Goal: Task Accomplishment & Management: Complete application form

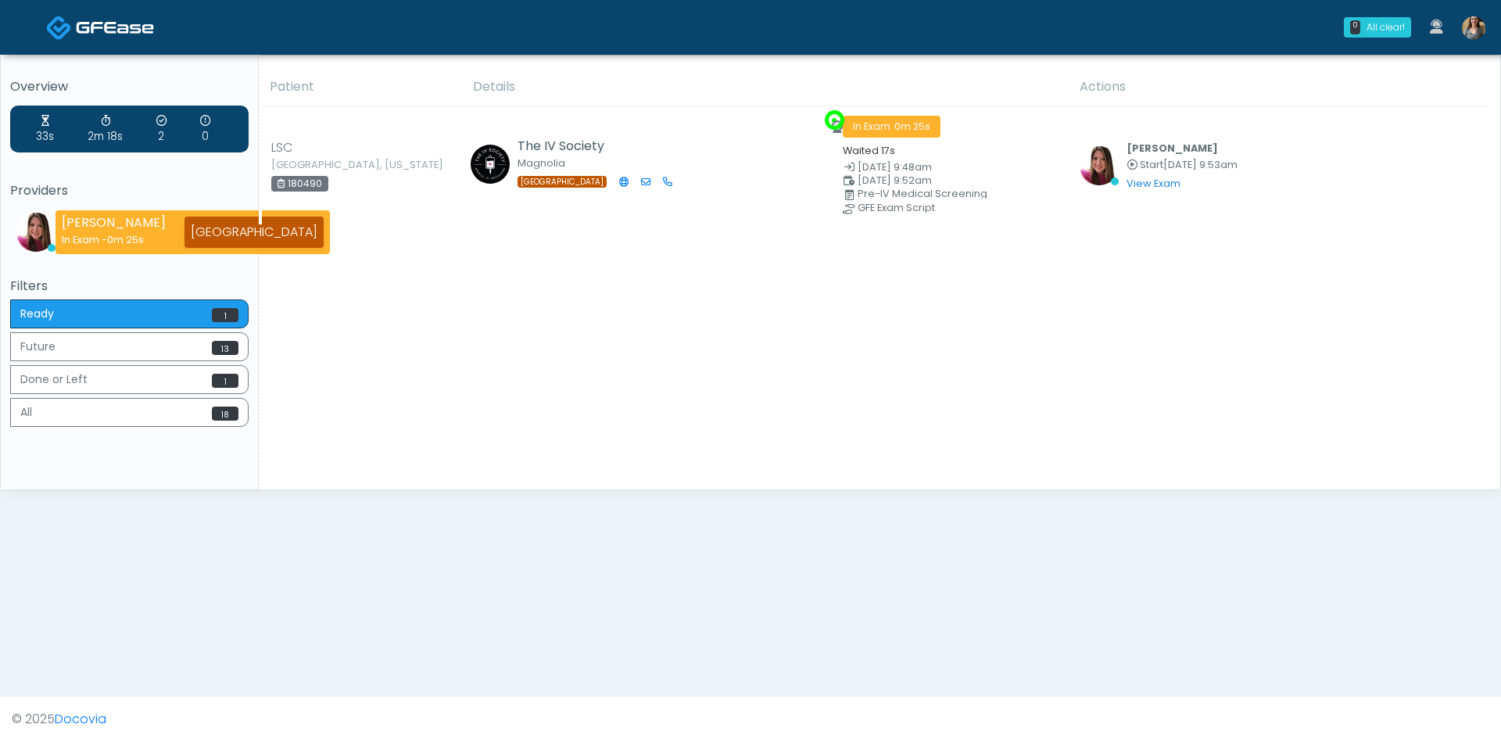
click at [1476, 36] on img at bounding box center [1473, 27] width 23 height 23
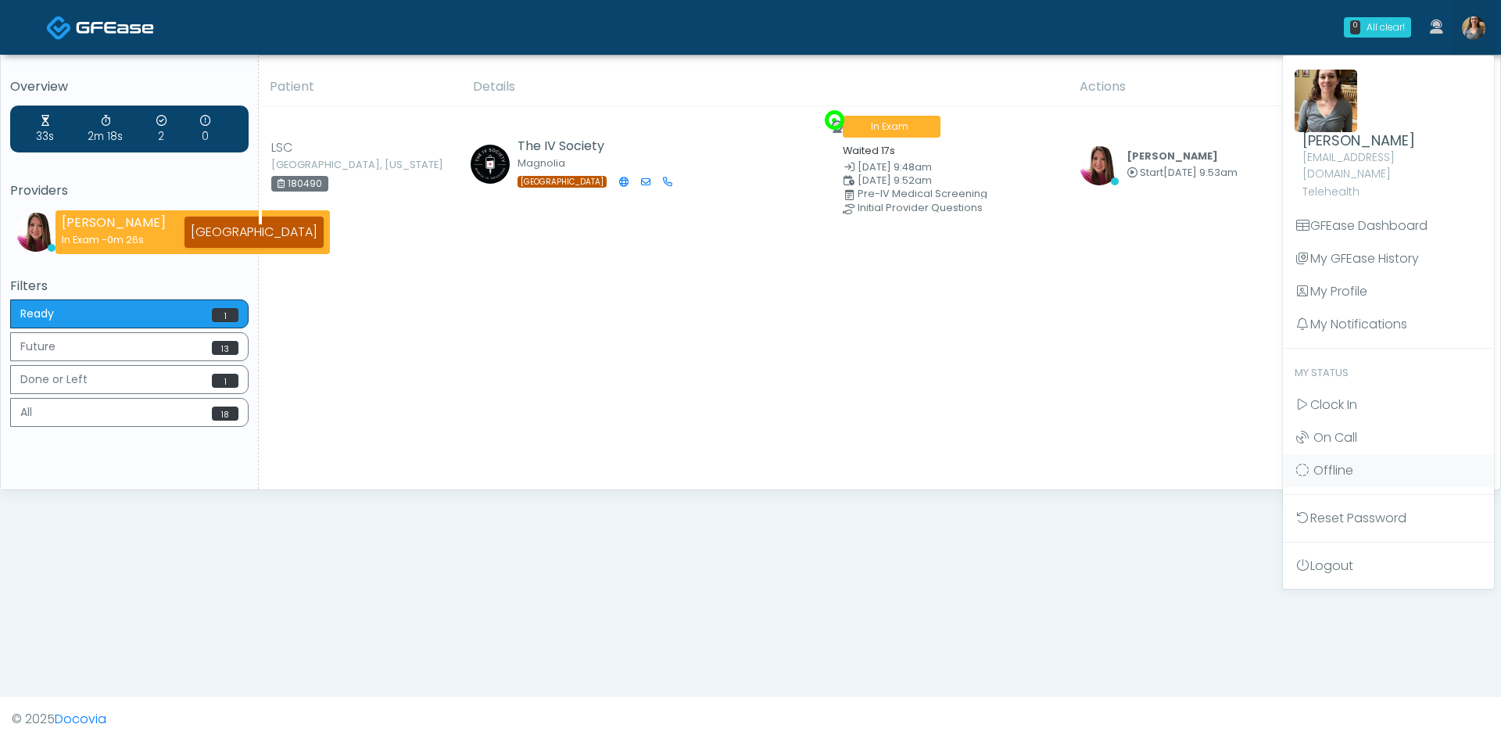
click at [1337, 385] on ul "Carissa Kelly cpetroro@gmail.com Telehealth GFEase Dashboard My GFEase History …" at bounding box center [1388, 322] width 211 height 521
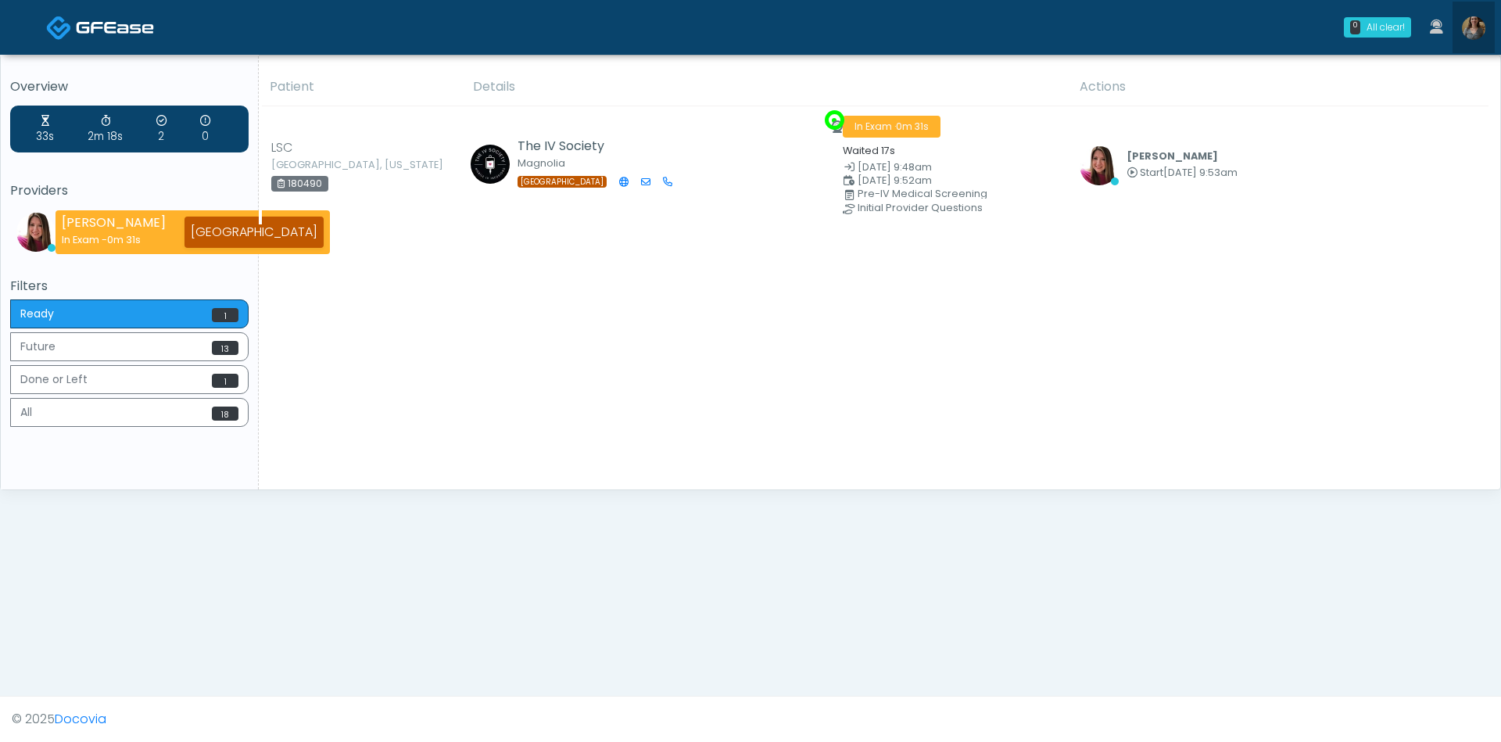
click at [1469, 25] on img at bounding box center [1473, 27] width 23 height 23
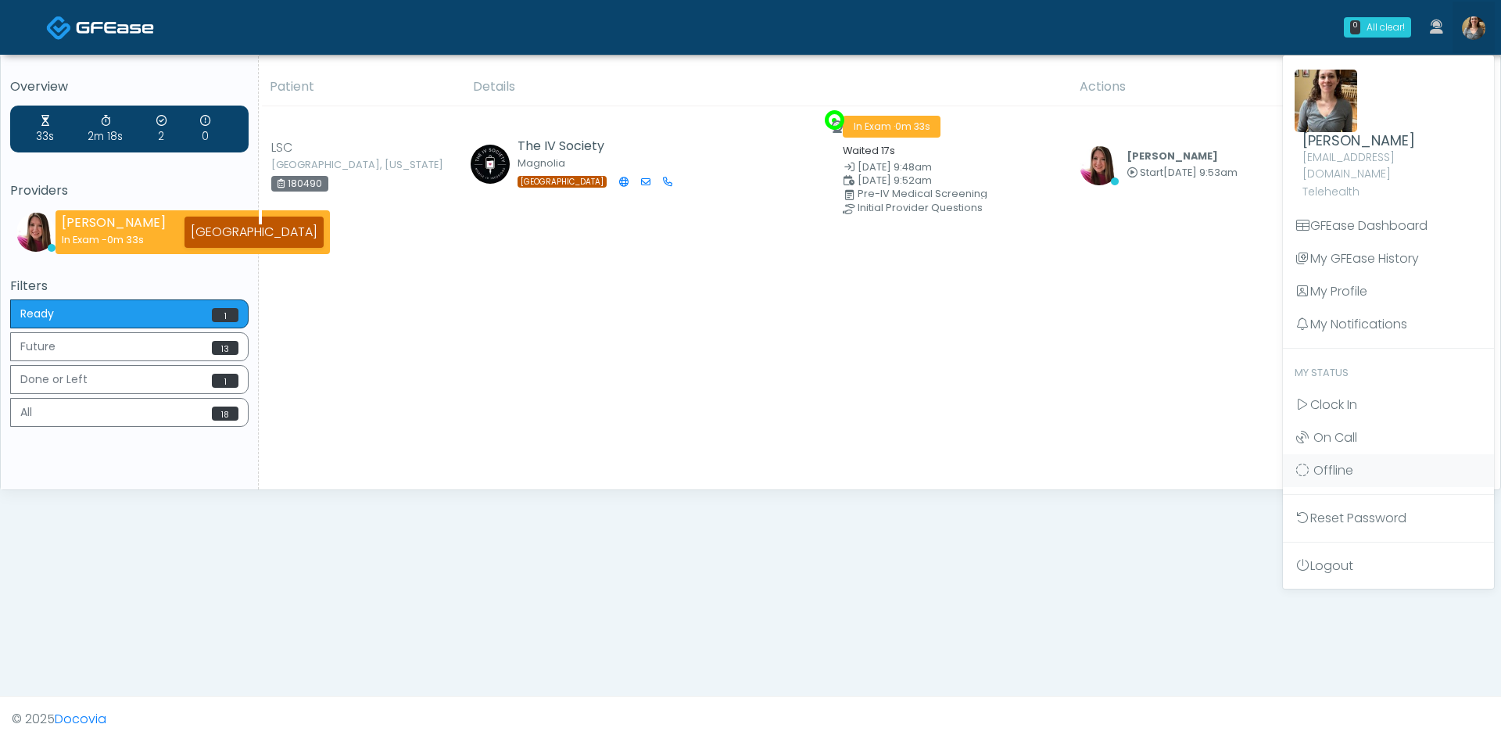
click at [1337, 388] on link "Clock In" at bounding box center [1388, 404] width 211 height 33
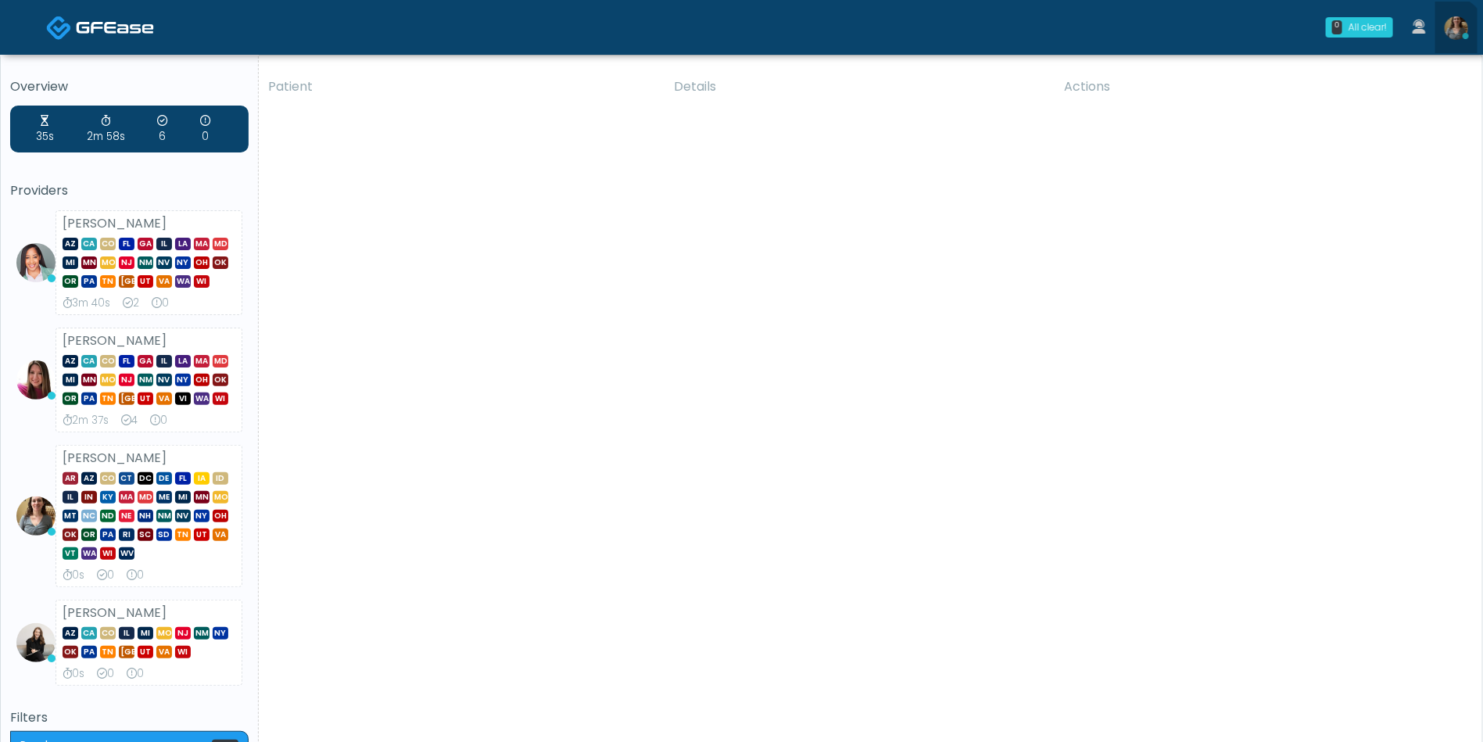
click at [1445, 36] on link at bounding box center [1456, 28] width 42 height 52
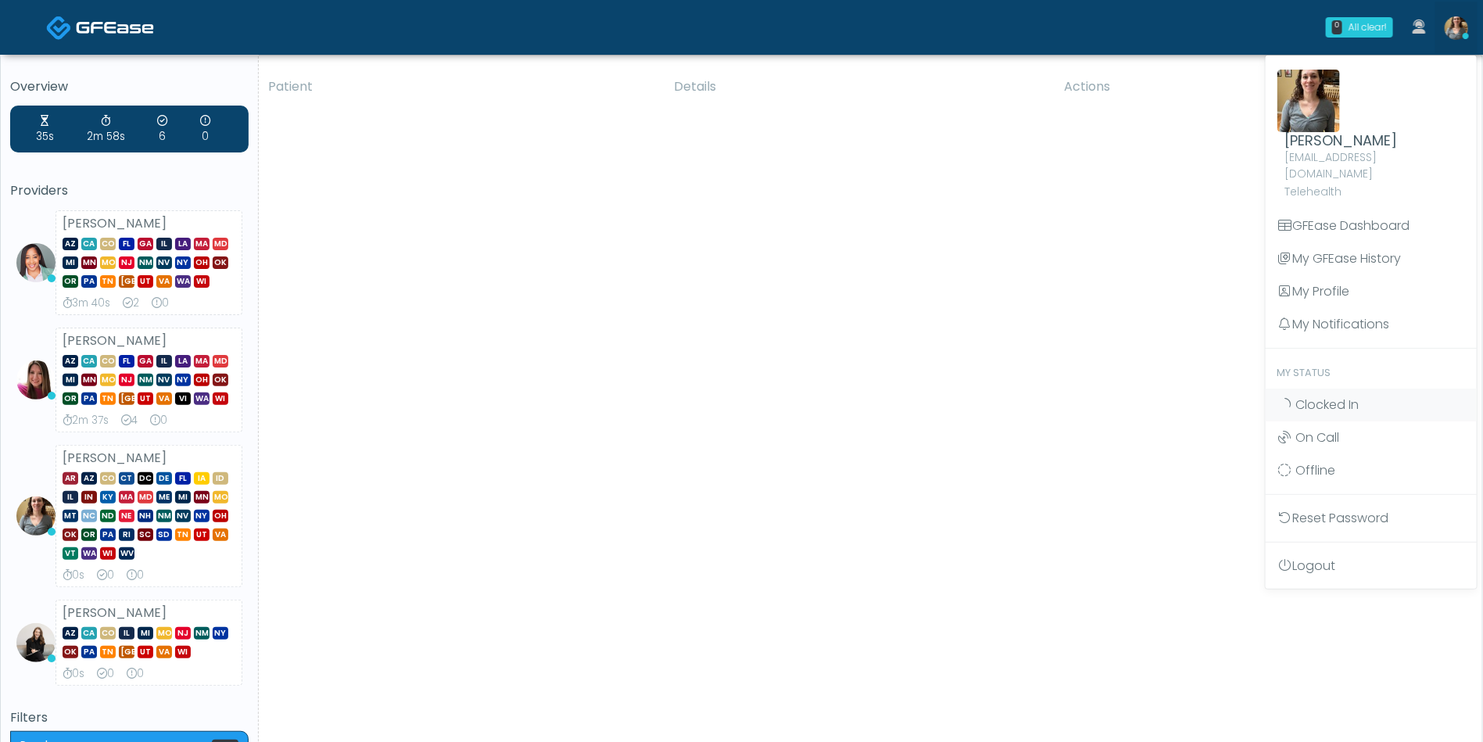
click at [1351, 211] on link "GFEase Dashboard" at bounding box center [1371, 225] width 211 height 33
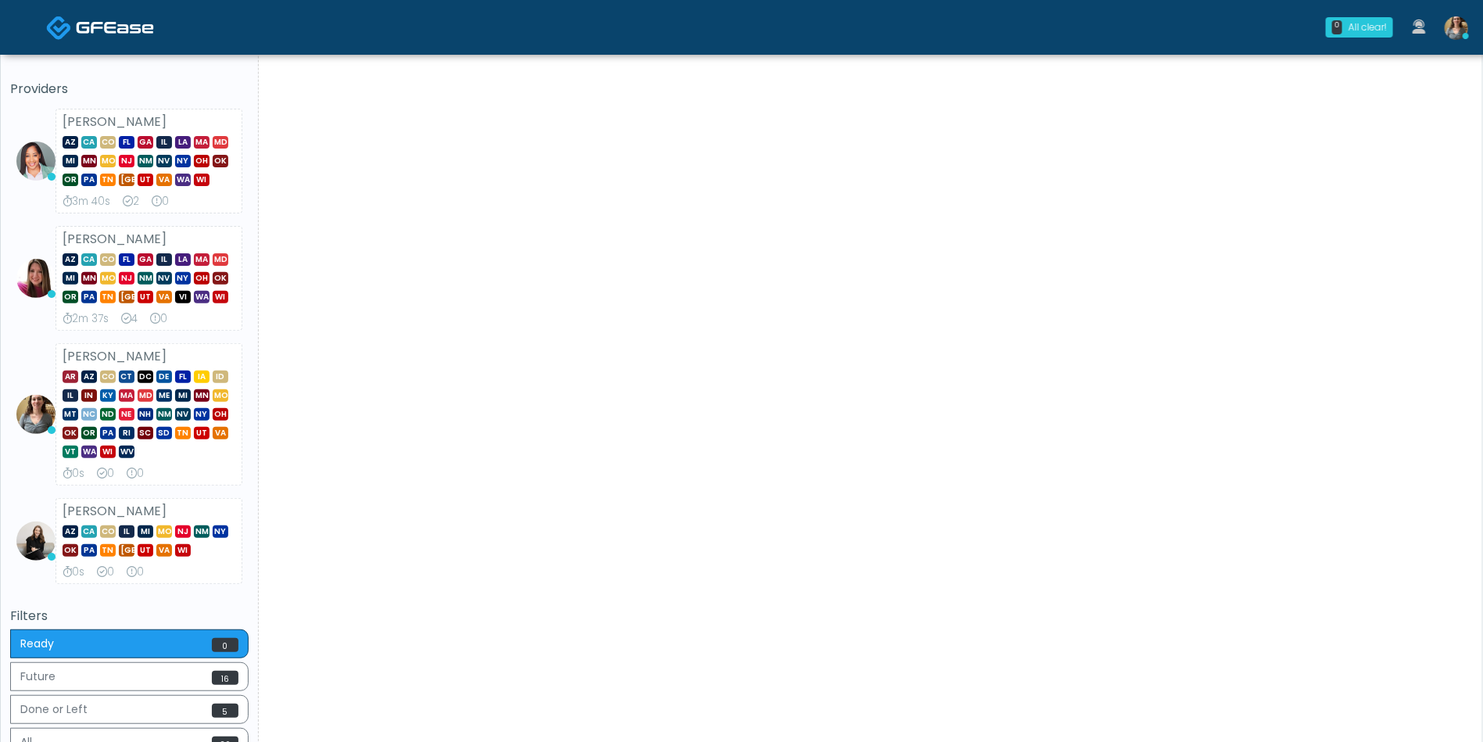
scroll to position [41, 0]
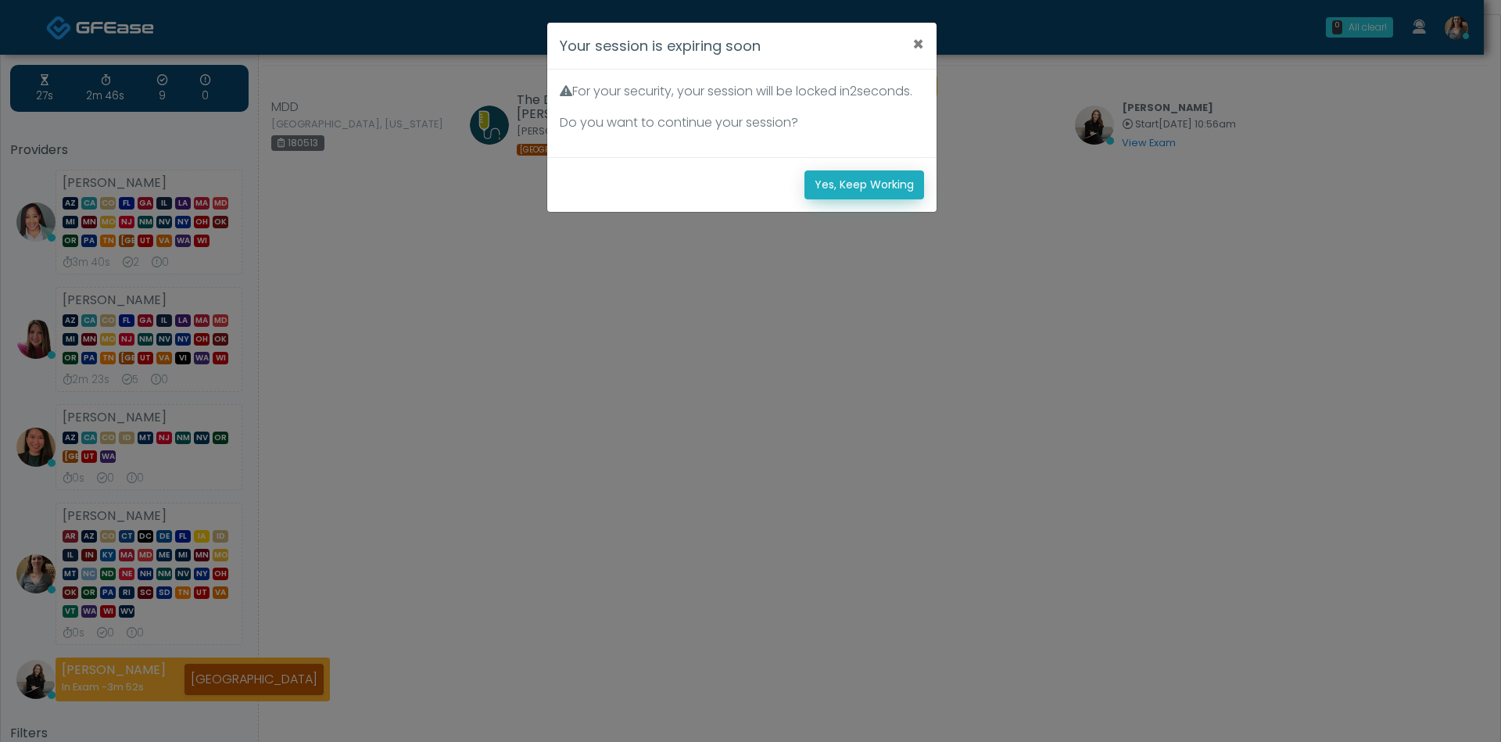
click at [867, 199] on button "Yes, Keep Working" at bounding box center [864, 184] width 120 height 29
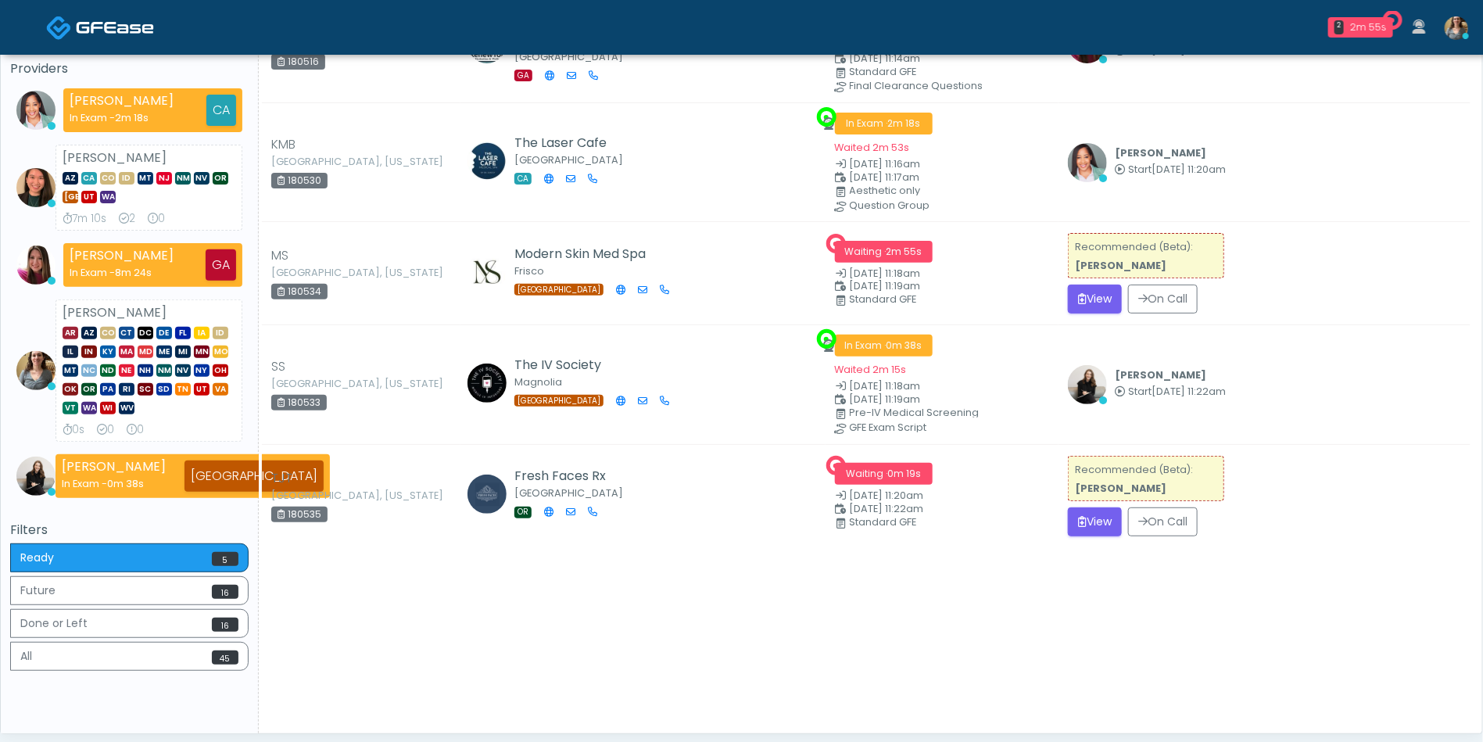
scroll to position [124, 0]
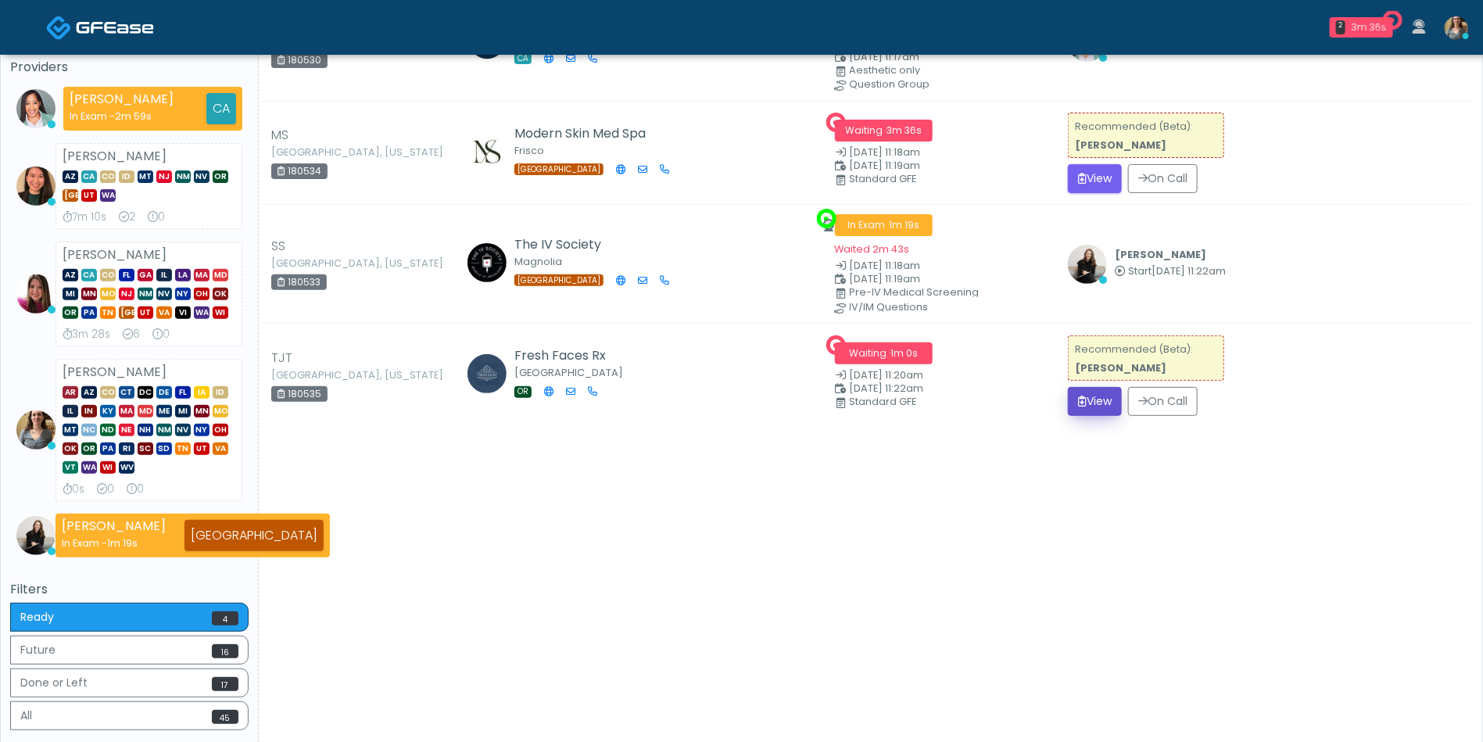
click at [1094, 396] on button "View" at bounding box center [1095, 401] width 54 height 29
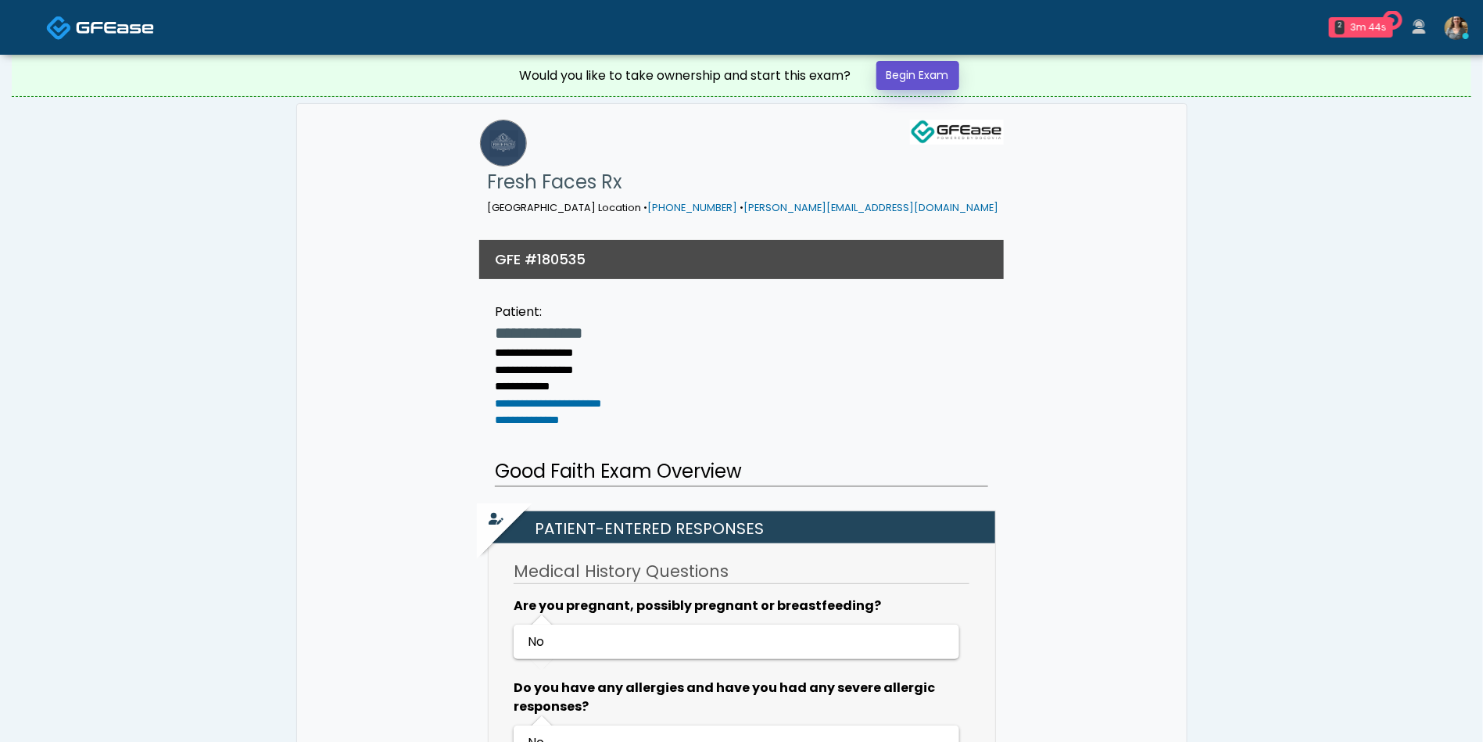
click at [934, 80] on link "Begin Exam" at bounding box center [917, 75] width 83 height 29
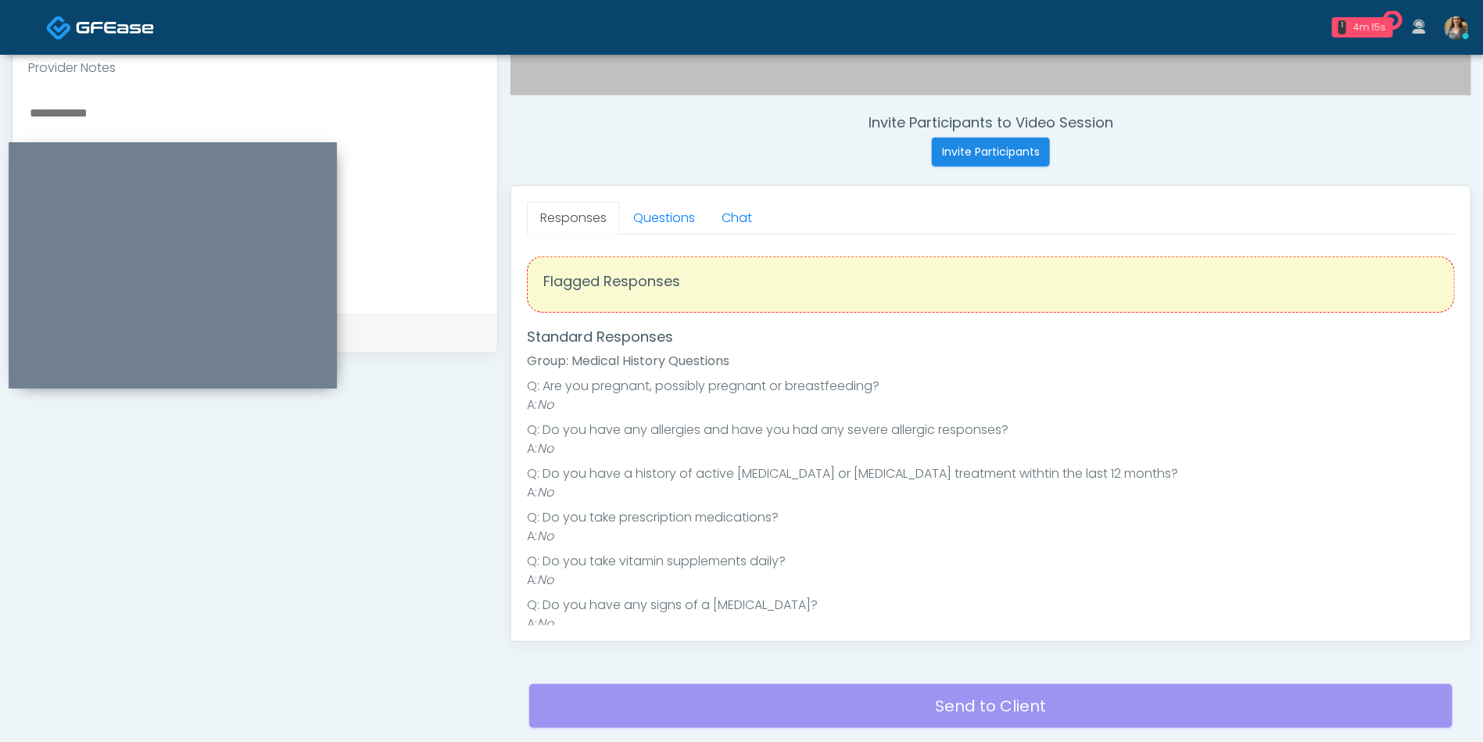
click at [1334, 292] on div "Flagged Responses" at bounding box center [991, 284] width 928 height 56
click at [670, 215] on link "Questions" at bounding box center [664, 218] width 88 height 33
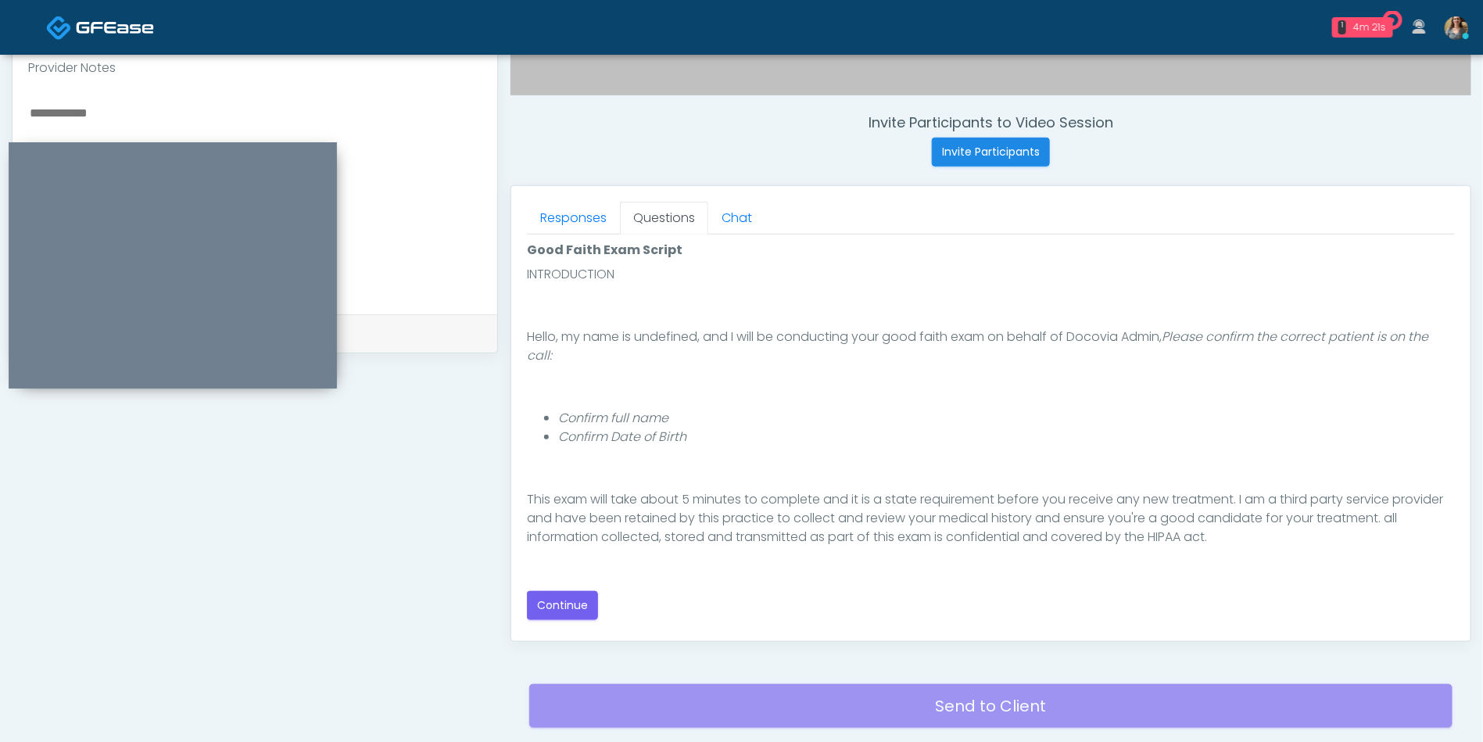
scroll to position [125, 0]
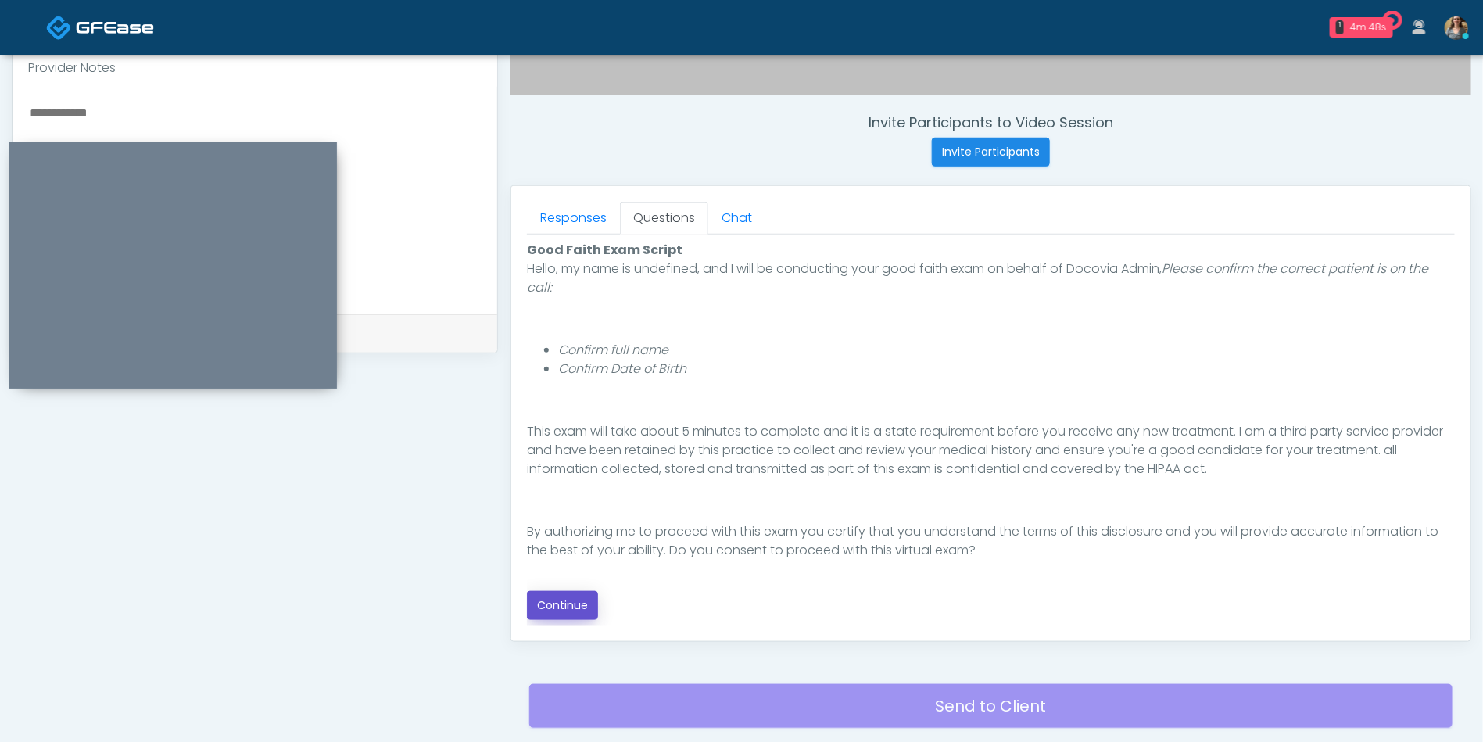
click at [561, 606] on button "Continue" at bounding box center [562, 605] width 71 height 29
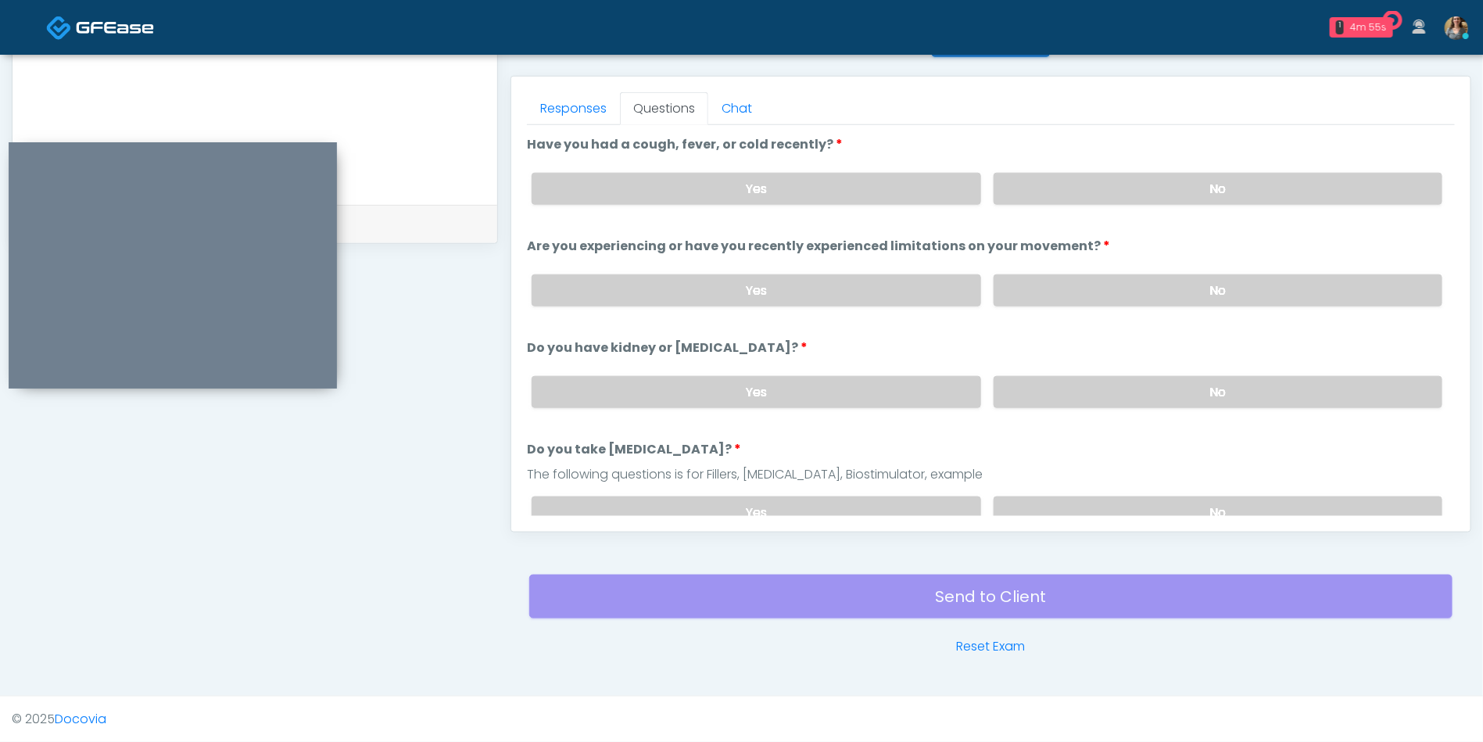
click at [1215, 190] on label "No" at bounding box center [1218, 189] width 449 height 32
click at [1190, 283] on label "No" at bounding box center [1218, 290] width 449 height 32
click at [1196, 378] on label "No" at bounding box center [1218, 392] width 449 height 32
click at [1194, 496] on label "No" at bounding box center [1218, 512] width 449 height 32
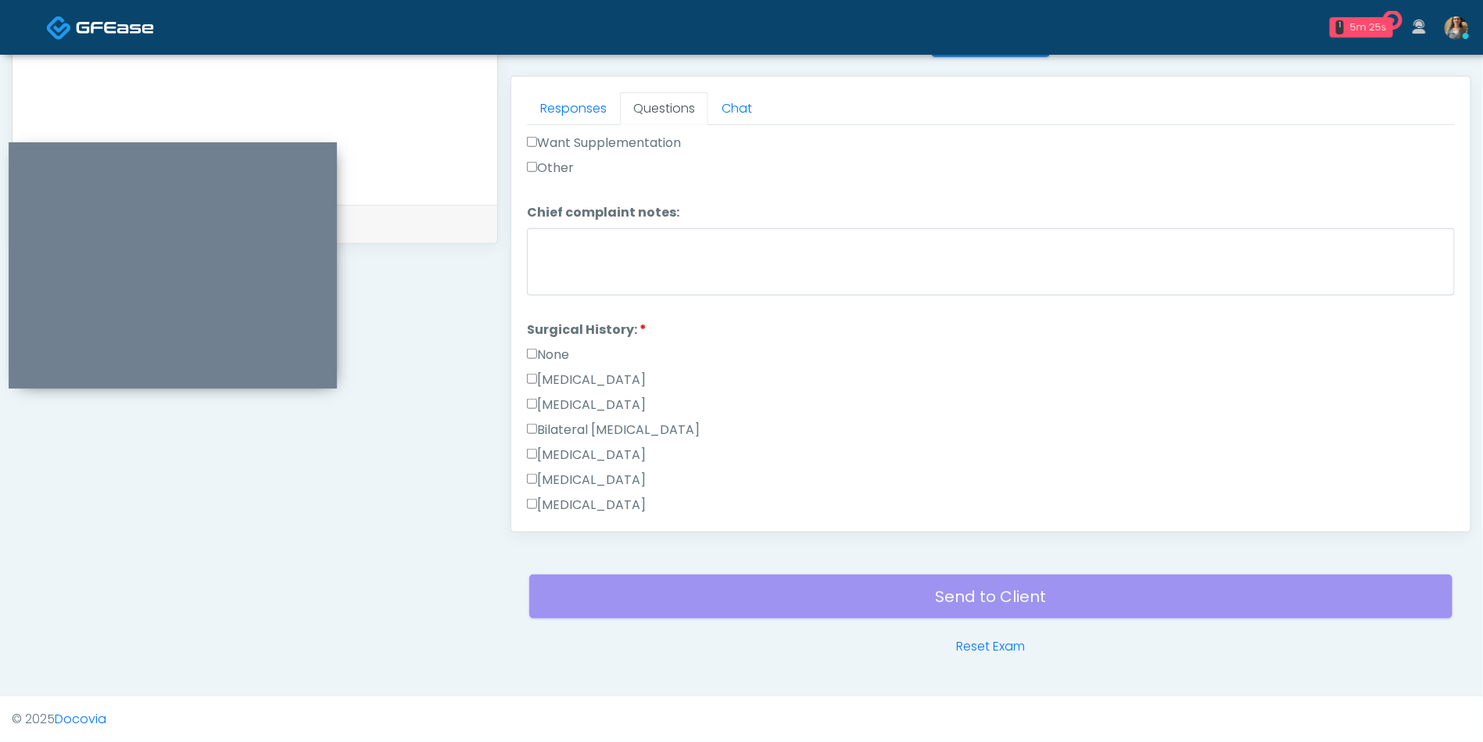
scroll to position [657, 0]
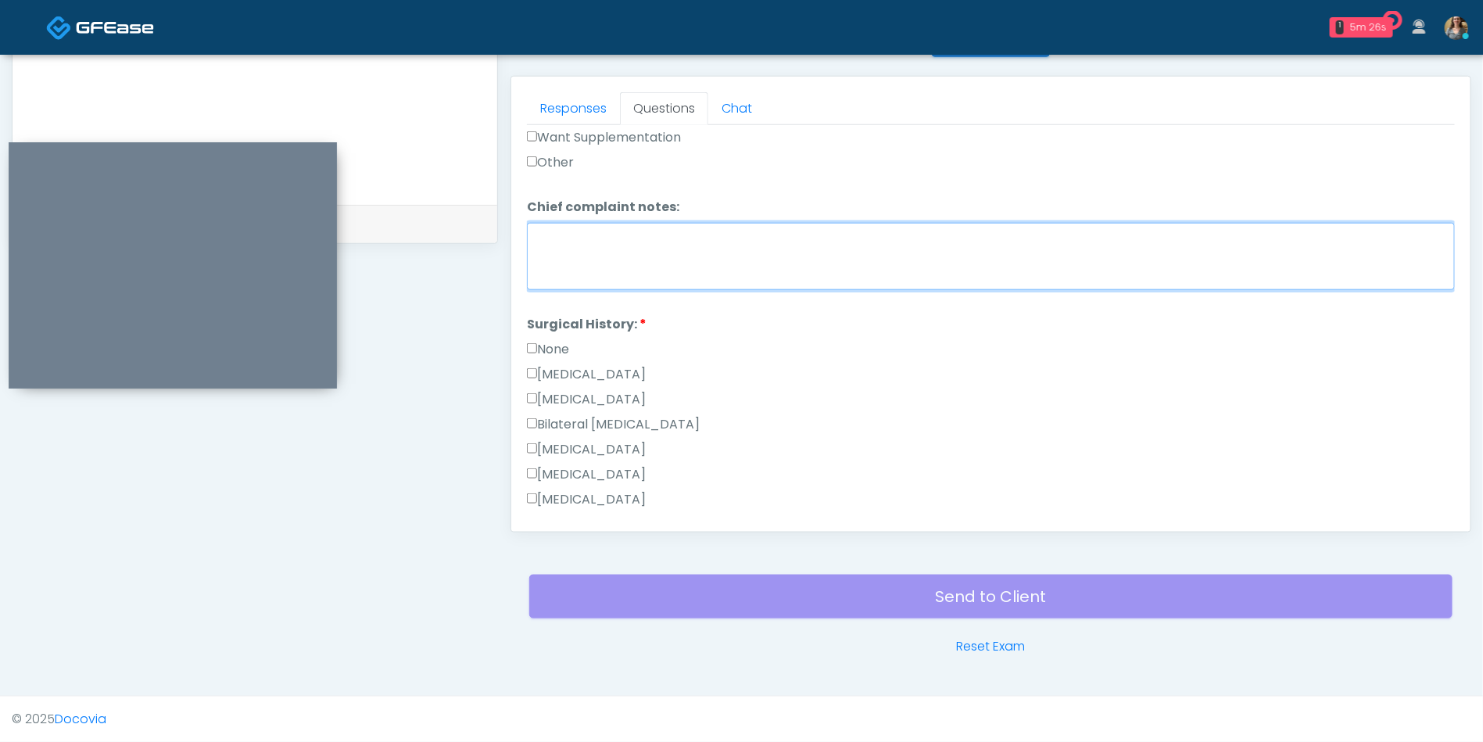
click at [811, 251] on textarea "Chief complaint notes:" at bounding box center [991, 256] width 928 height 67
type textarea "**********"
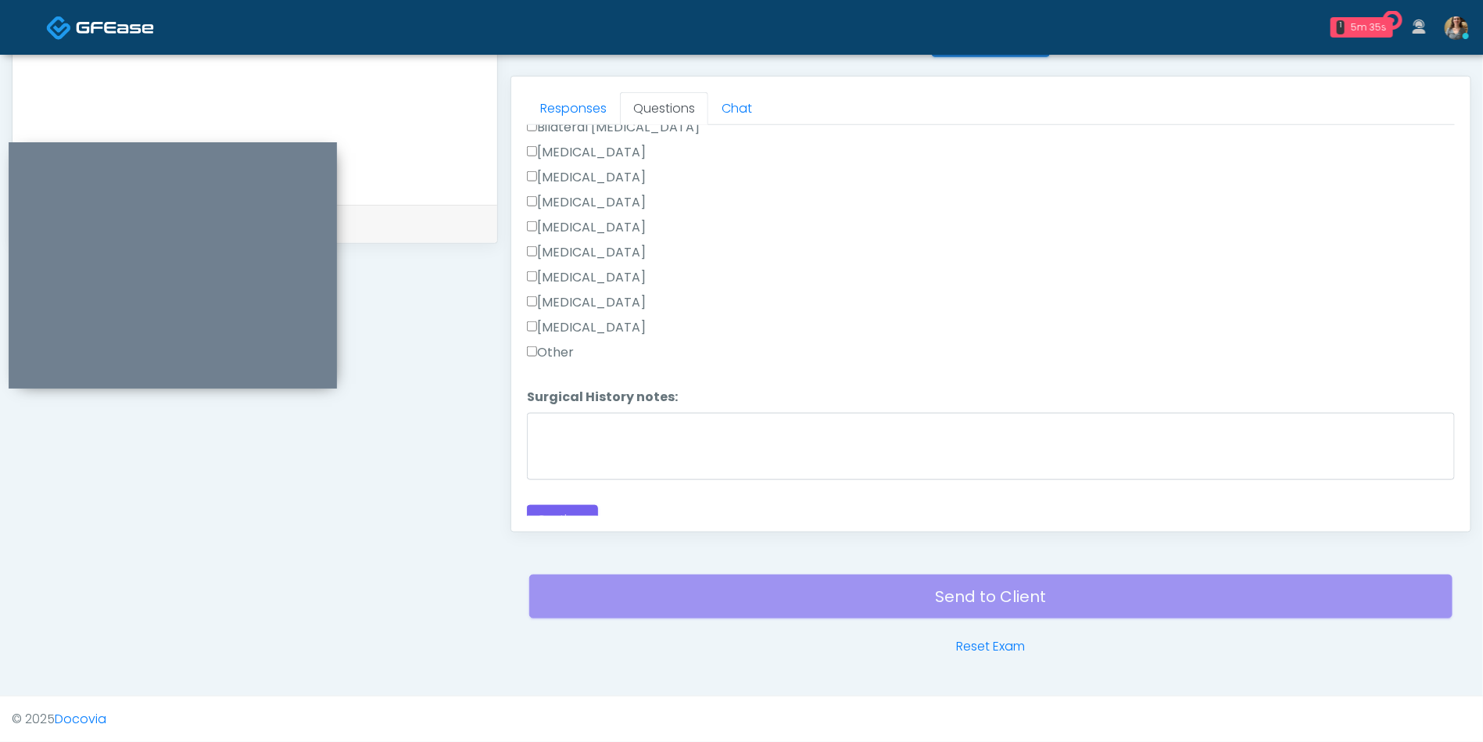
scroll to position [969, 0]
click at [545, 505] on button "Continue" at bounding box center [562, 505] width 71 height 29
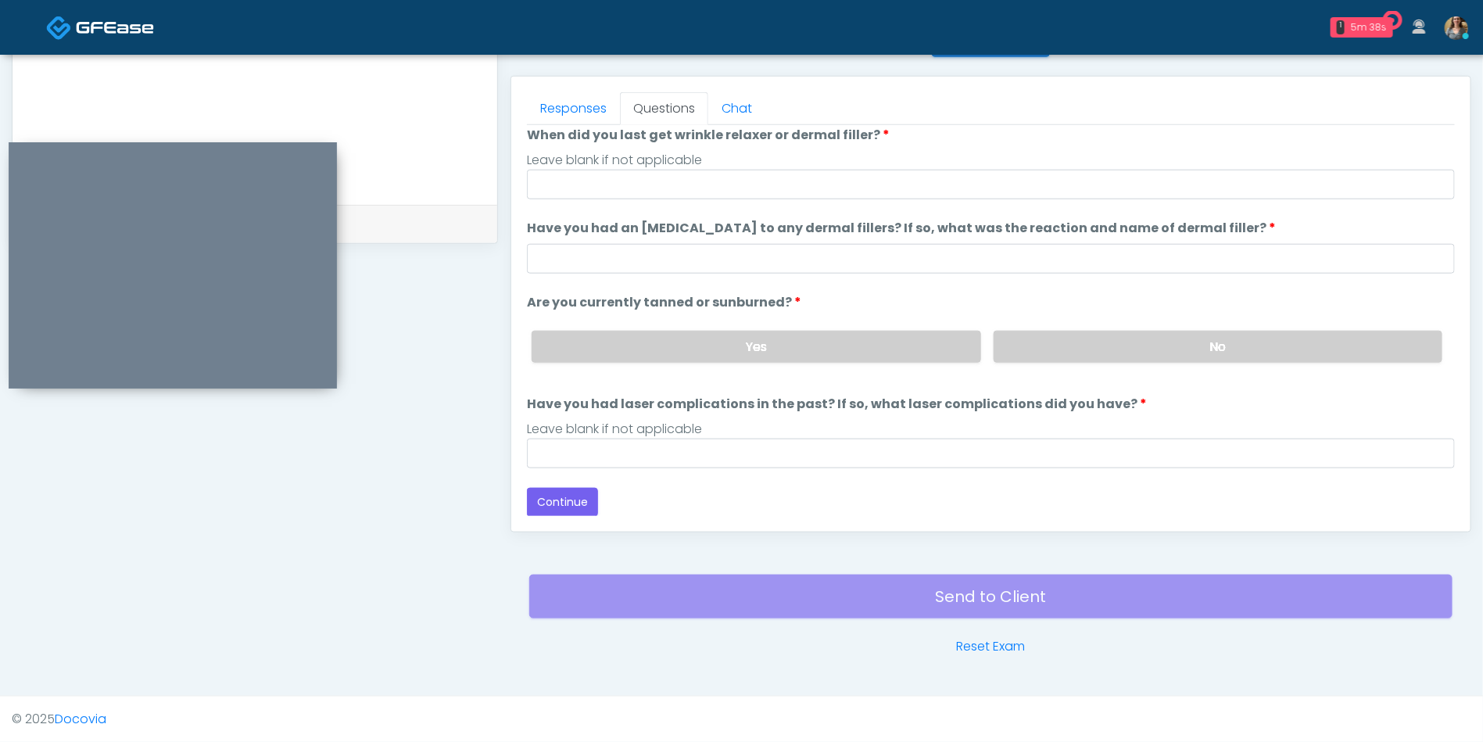
scroll to position [0, 0]
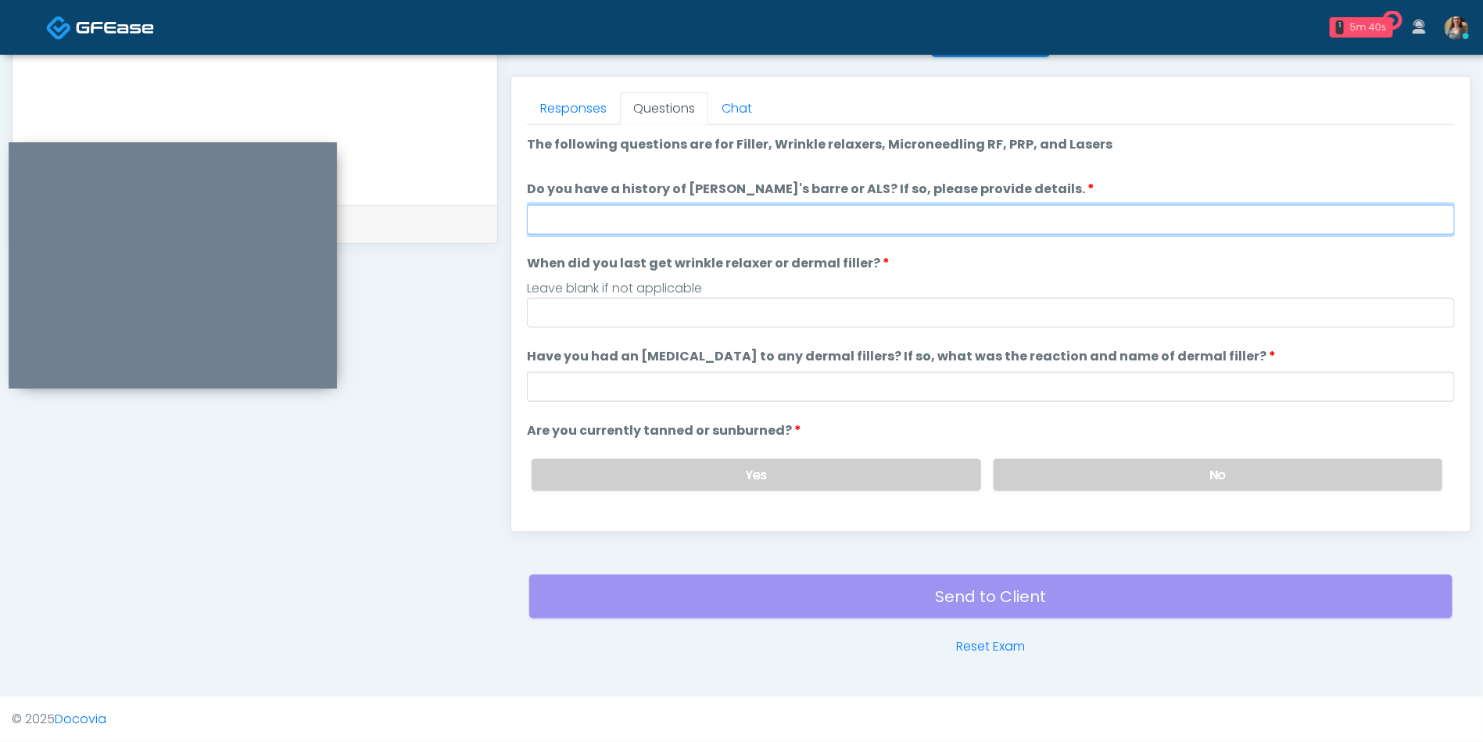
click at [865, 218] on input "Do you have a history of Guillain's barre or ALS? If so, please provide details." at bounding box center [991, 220] width 928 height 30
type input "**"
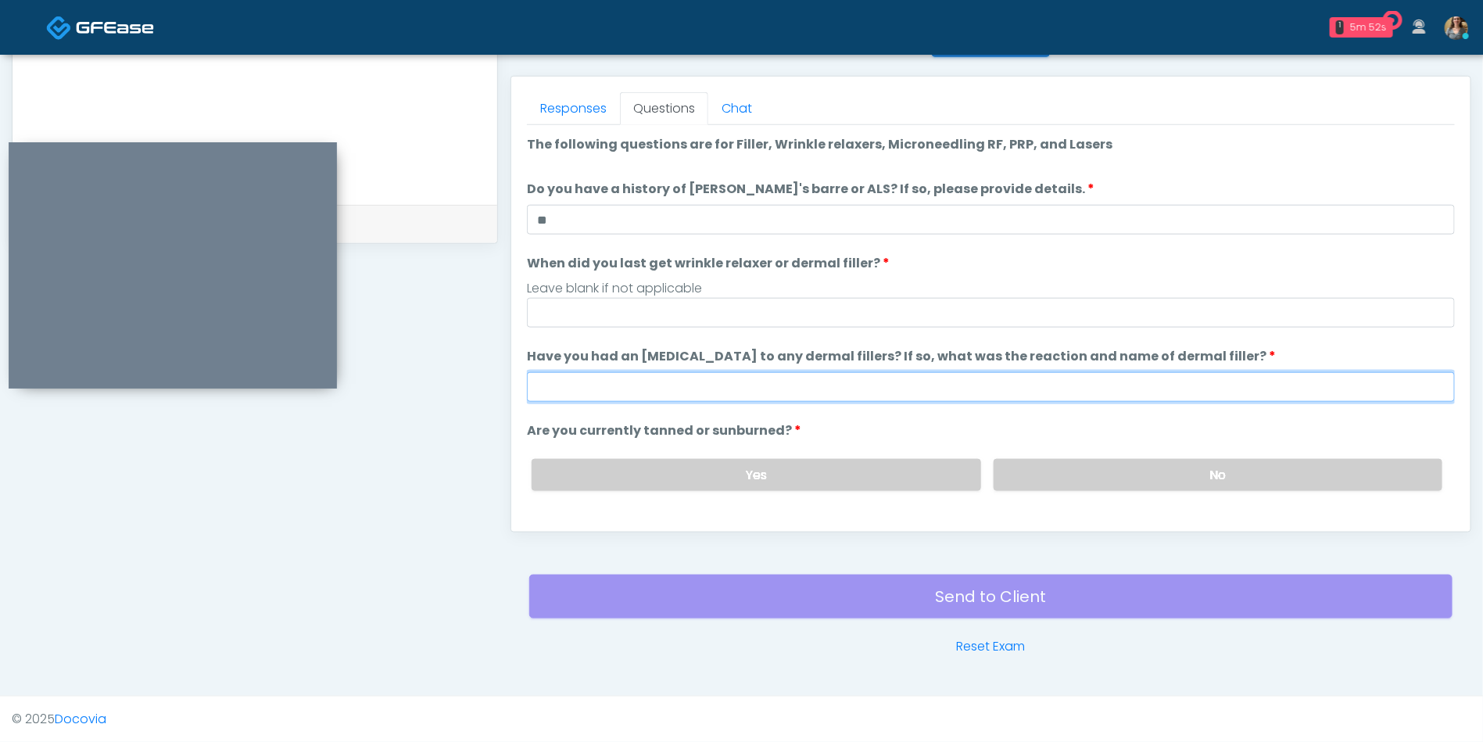
click at [676, 388] on input "Have you had an allergic response to any dermal fillers? If so, what was the re…" at bounding box center [991, 387] width 928 height 30
type input "**"
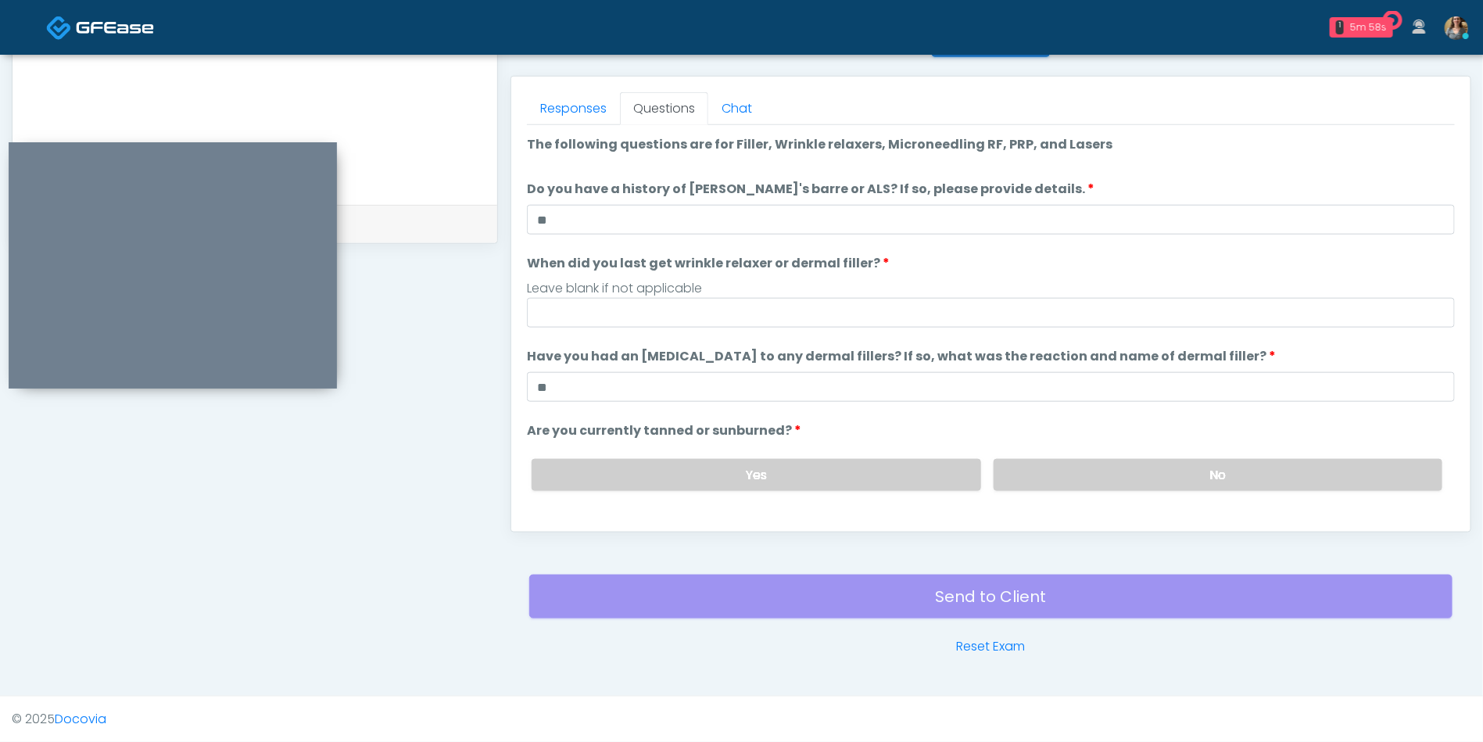
click at [1085, 474] on label "No" at bounding box center [1218, 475] width 449 height 32
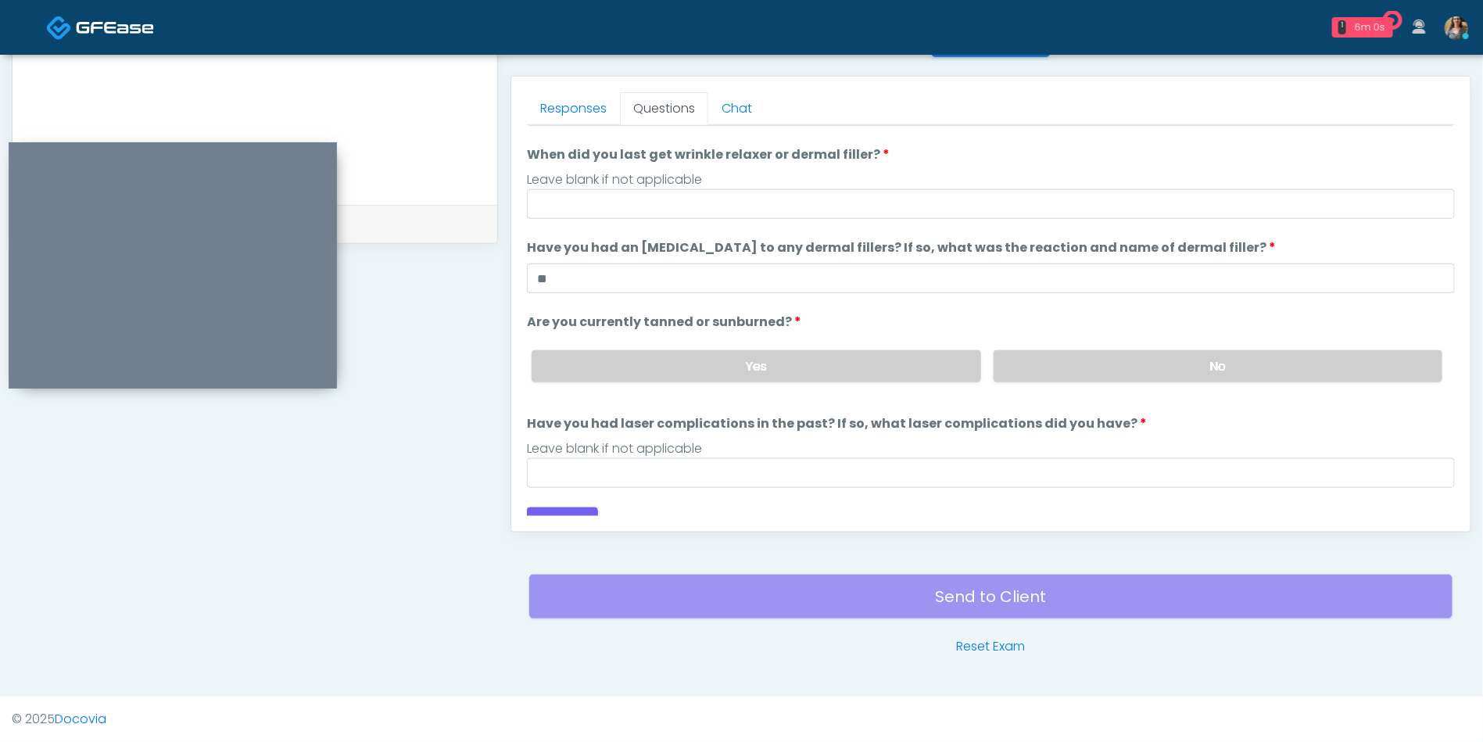
scroll to position [128, 0]
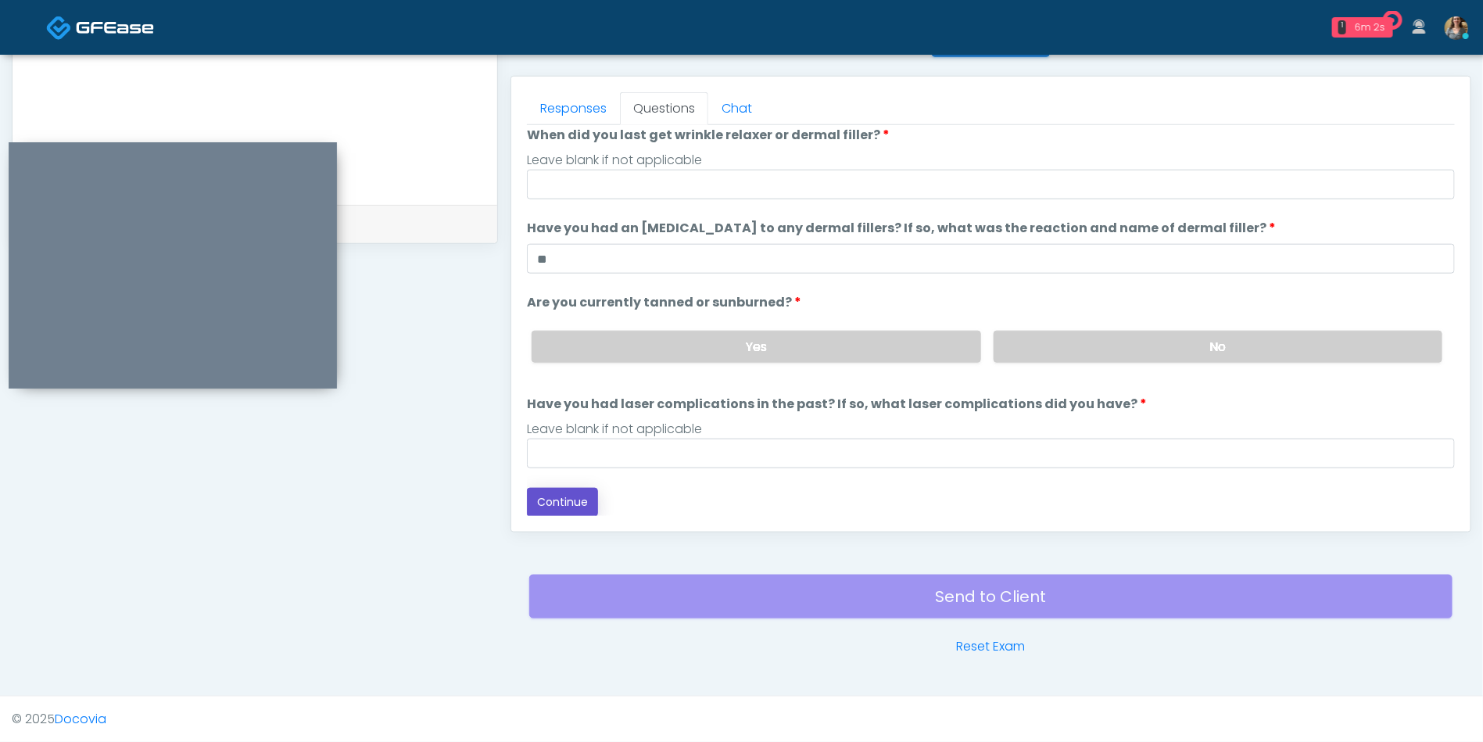
click at [555, 496] on button "Continue" at bounding box center [562, 502] width 71 height 29
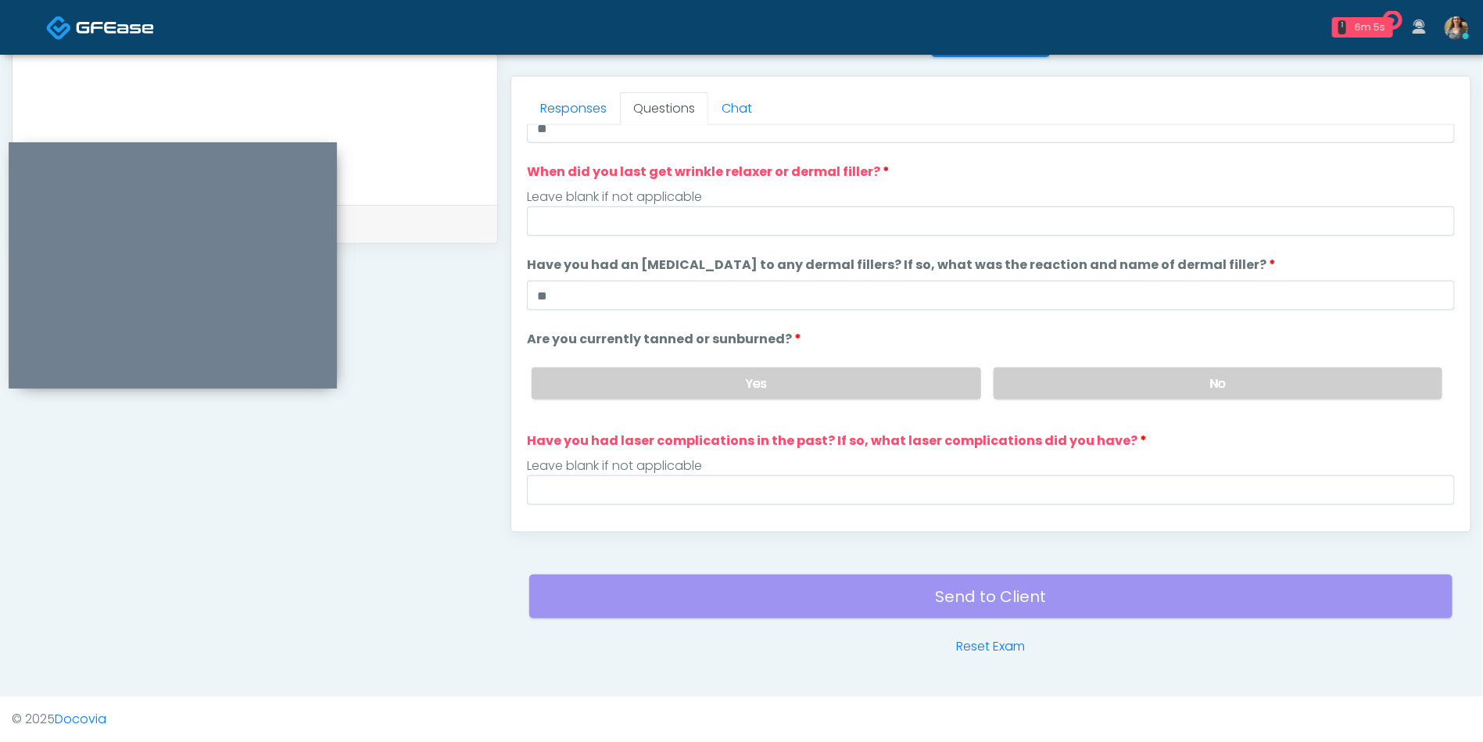
scroll to position [0, 0]
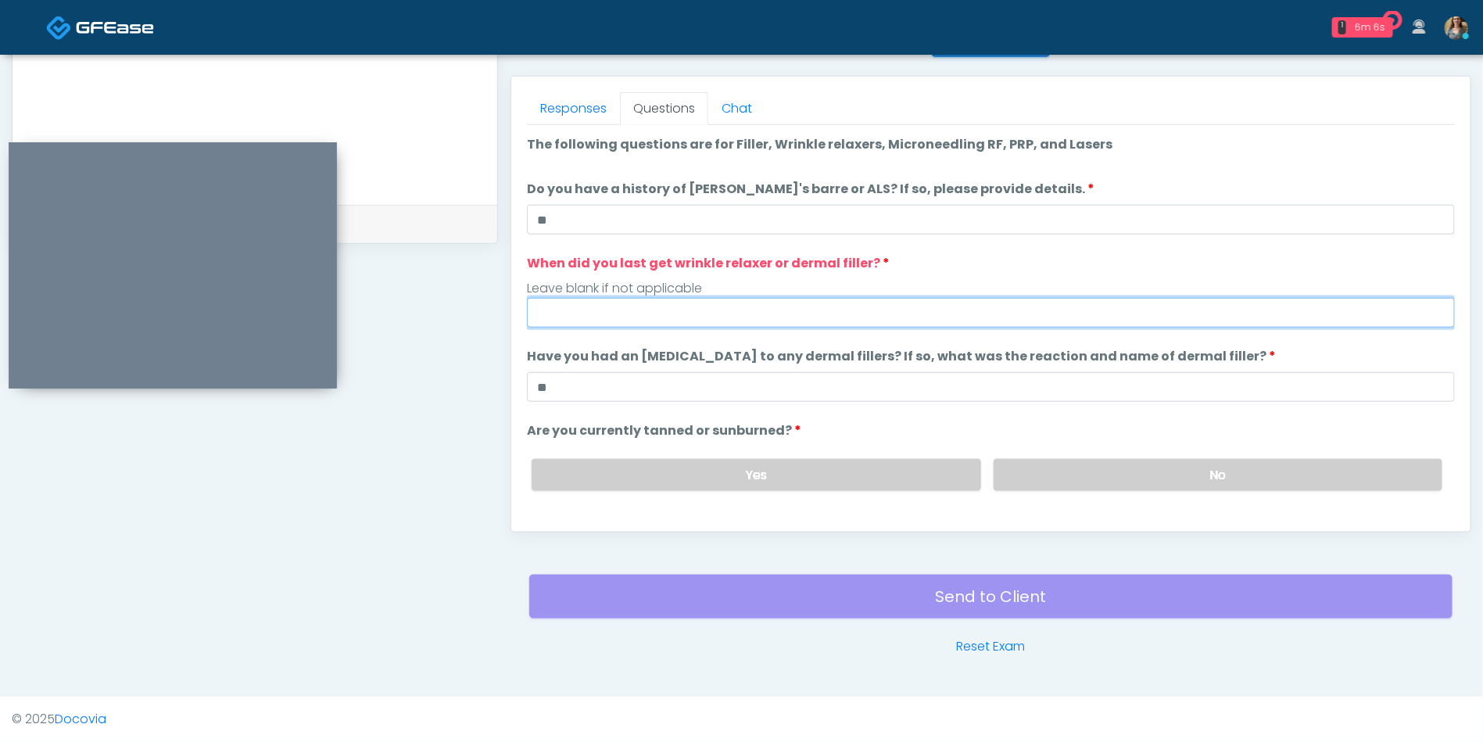
click at [767, 308] on input "When did you last get wrinkle relaxer or dermal filler?" at bounding box center [991, 313] width 928 height 30
type input "**"
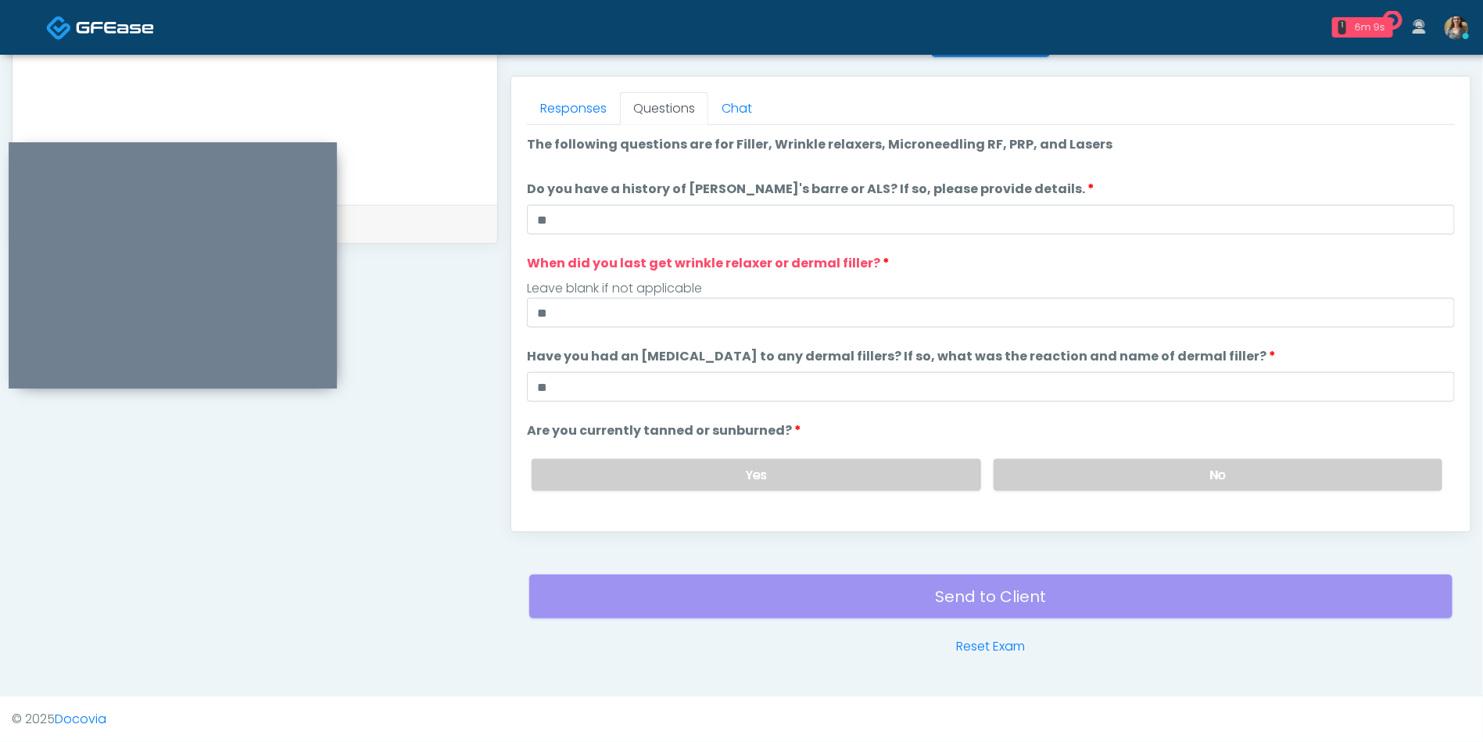
scroll to position [128, 0]
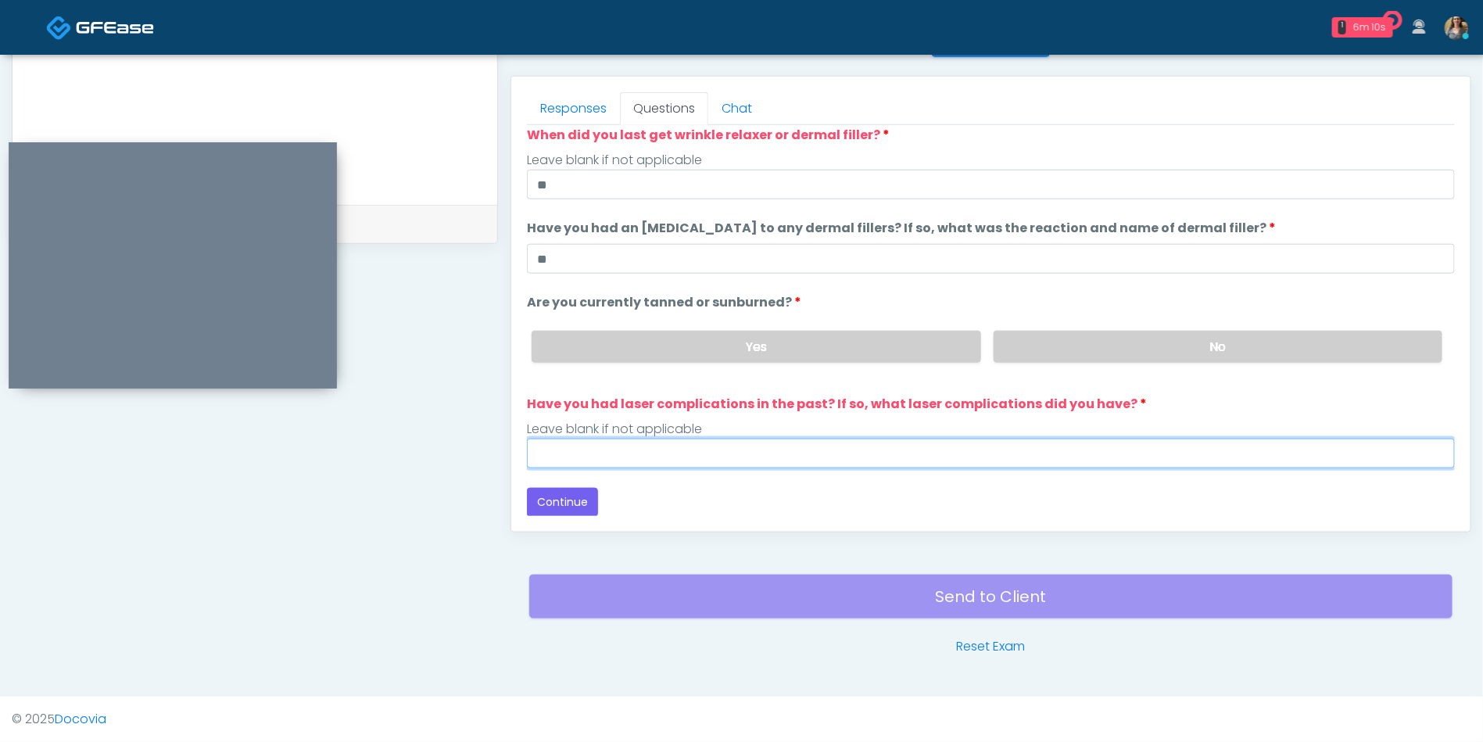
click at [670, 455] on input "Have you had laser complications in the past? If so, what laser complications d…" at bounding box center [991, 454] width 928 height 30
type input "**"
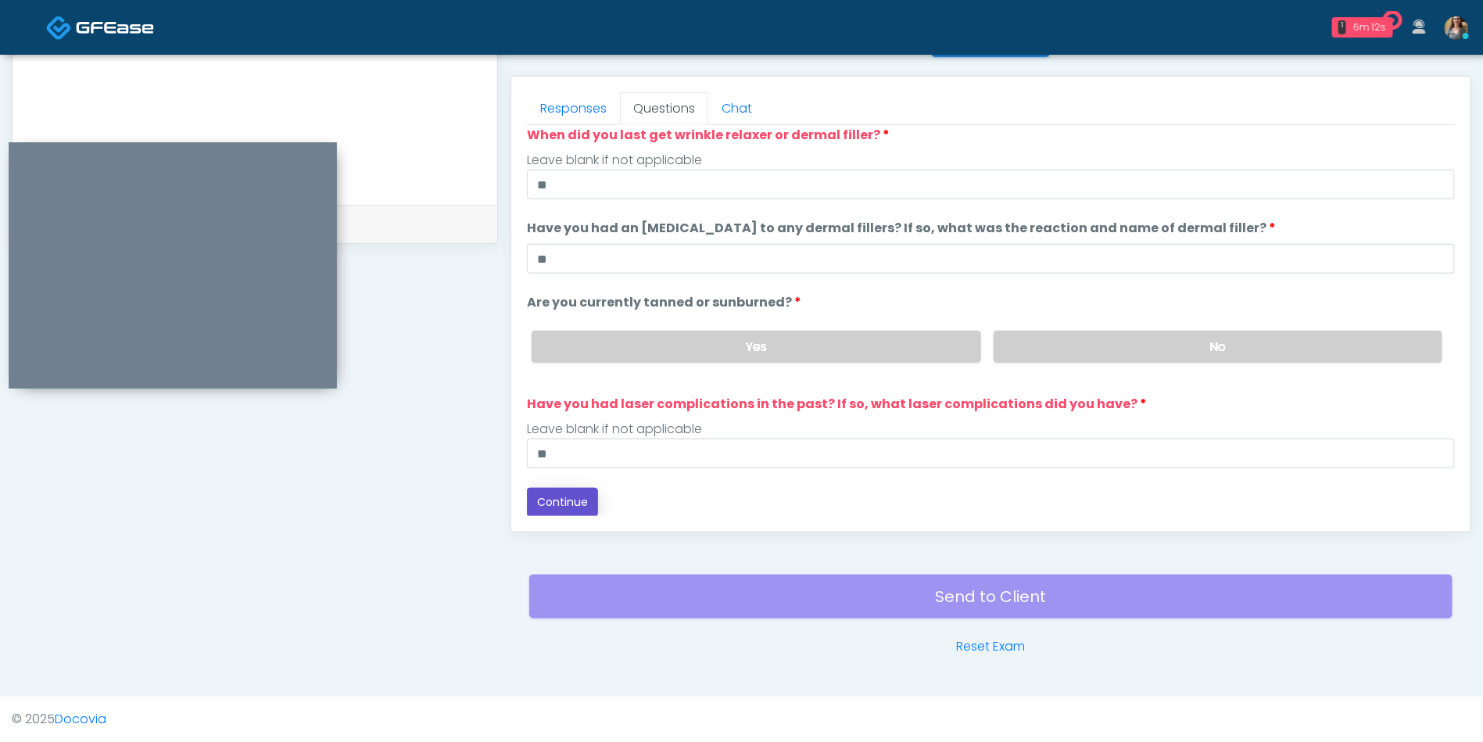
click at [560, 506] on button "Continue" at bounding box center [562, 502] width 71 height 29
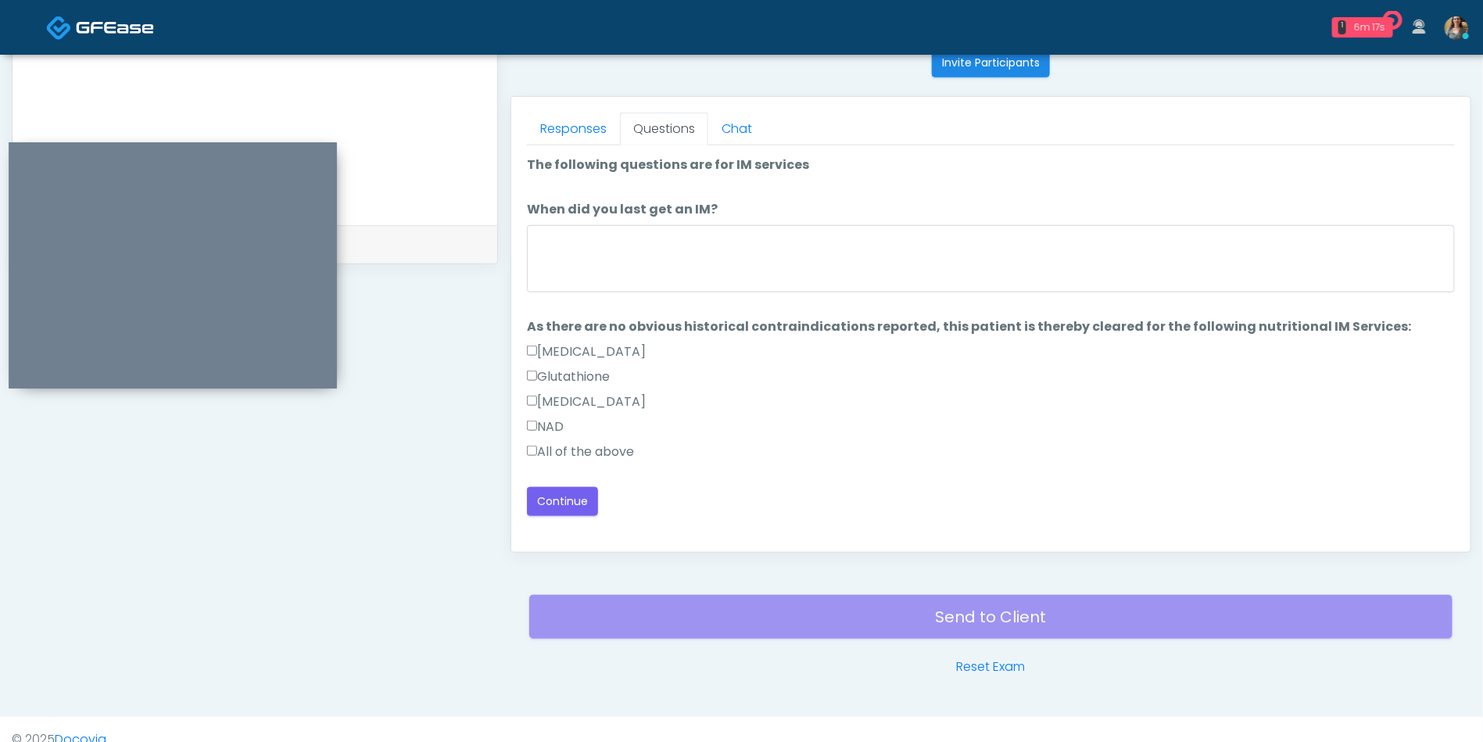
scroll to position [661, 0]
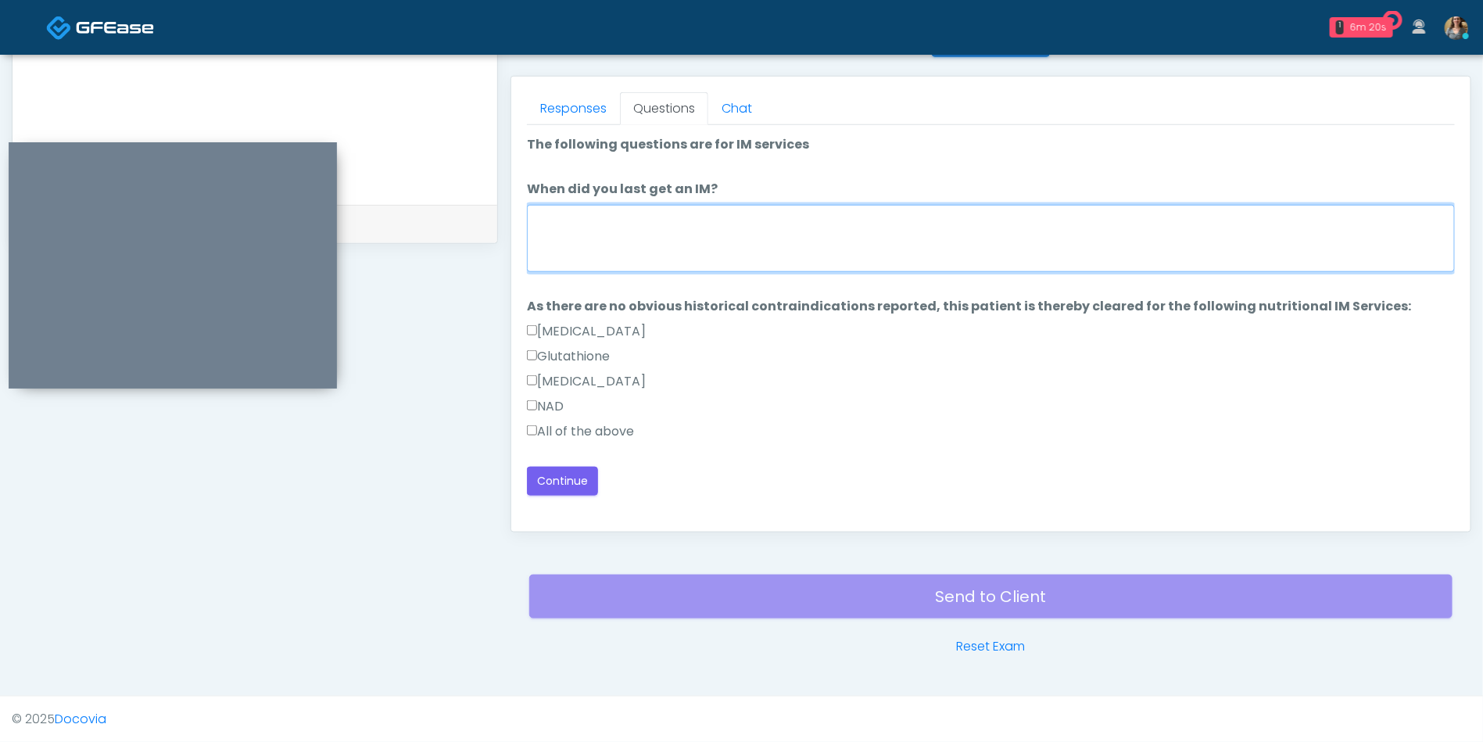
click at [638, 245] on textarea "When did you last get an IM?" at bounding box center [991, 238] width 928 height 67
type textarea "**"
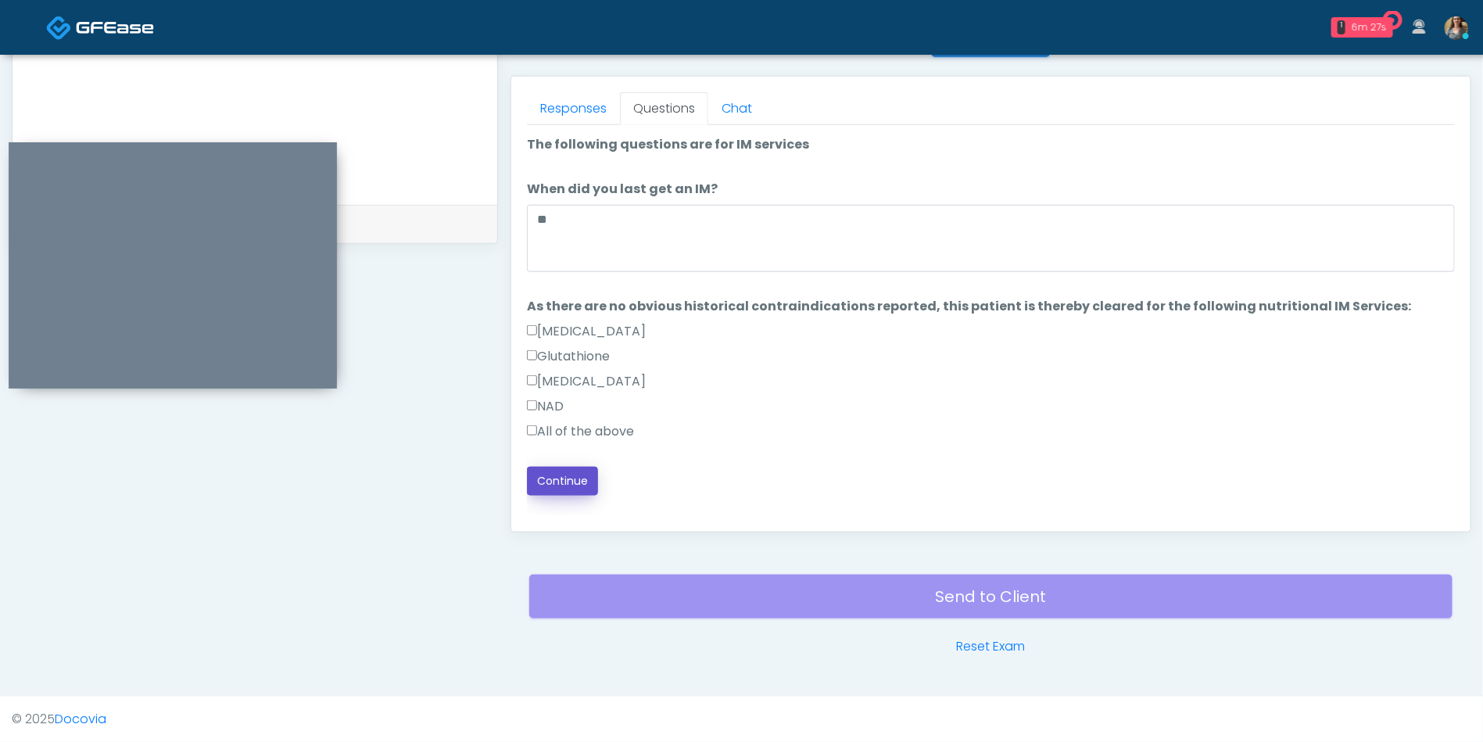
click at [547, 471] on button "Continue" at bounding box center [562, 481] width 71 height 29
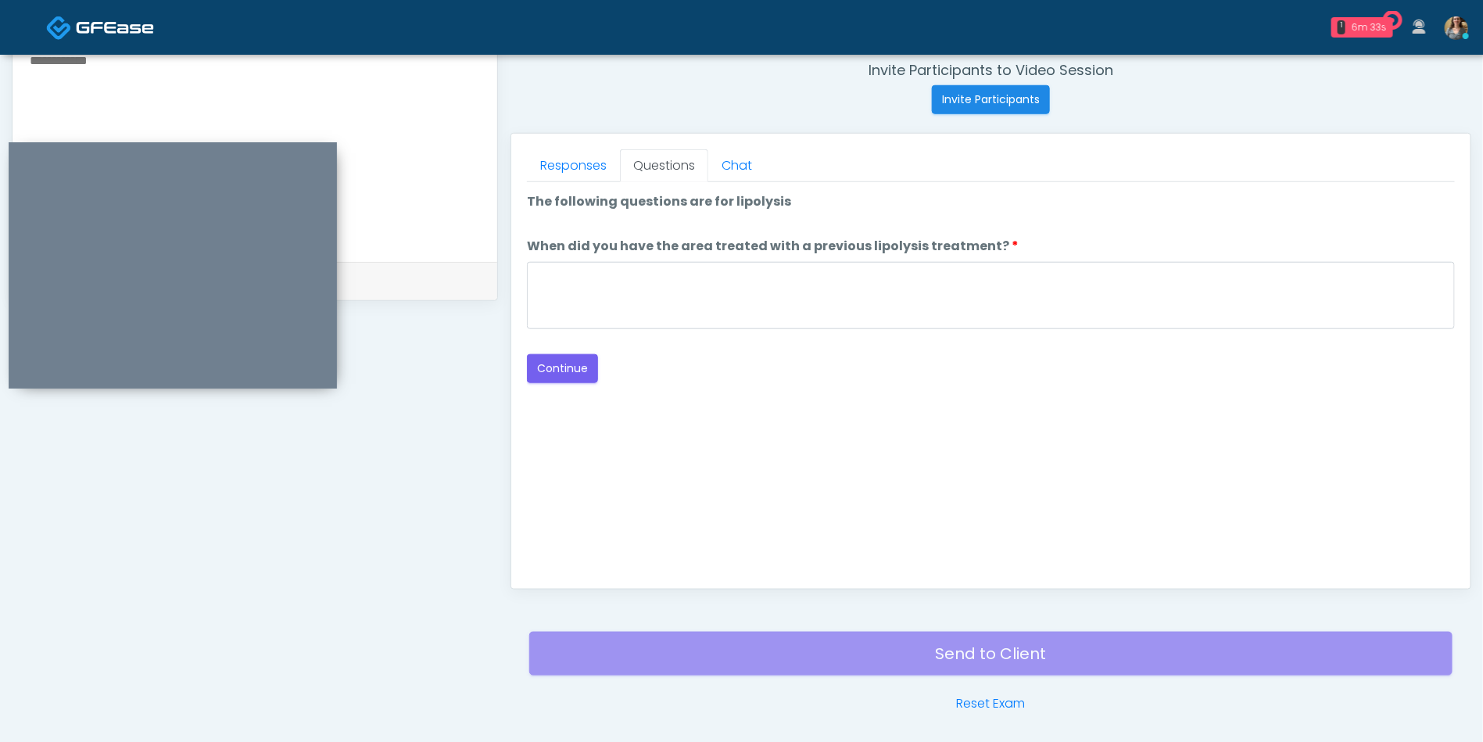
scroll to position [606, 0]
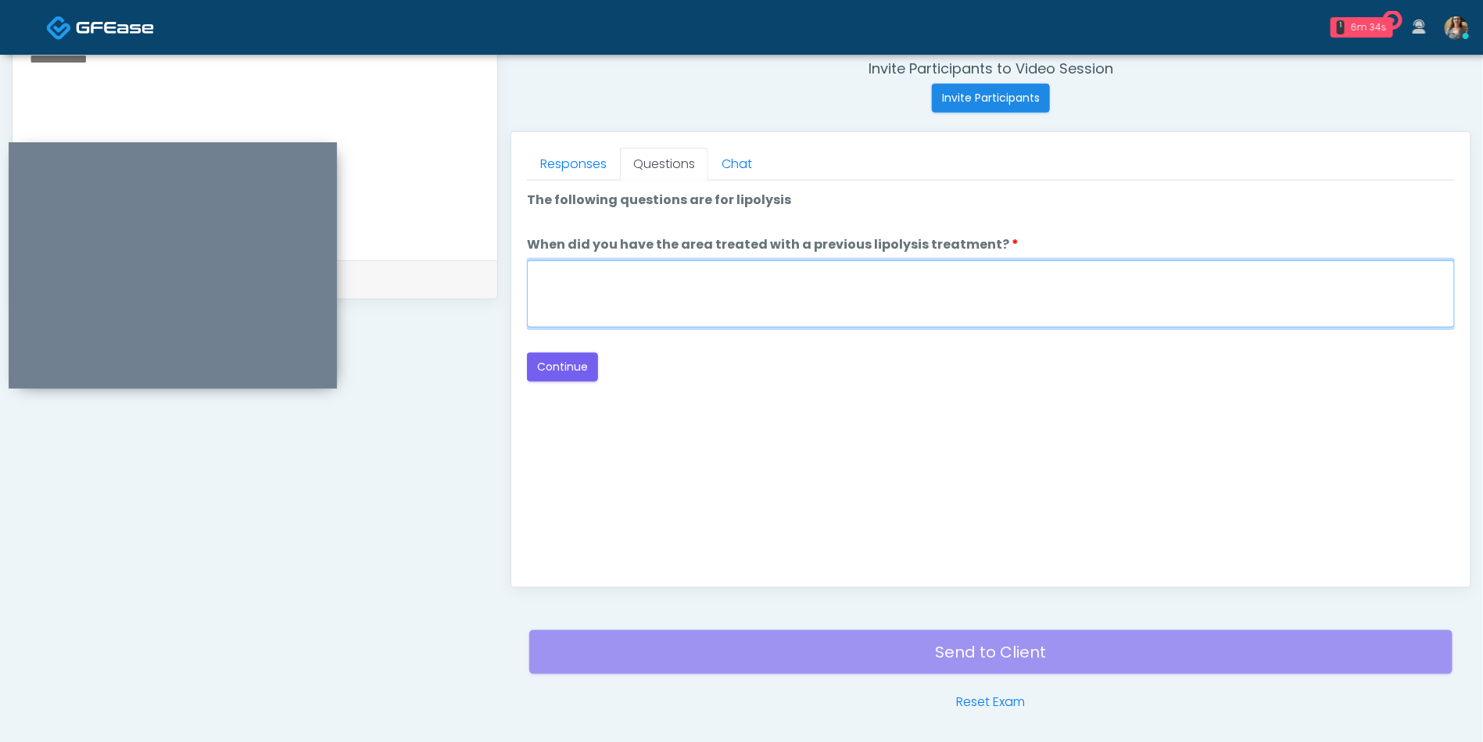
click at [794, 301] on textarea "When did you have the area treated with a previous lipolysis treatment?" at bounding box center [991, 293] width 928 height 67
type textarea "*"
type textarea "**"
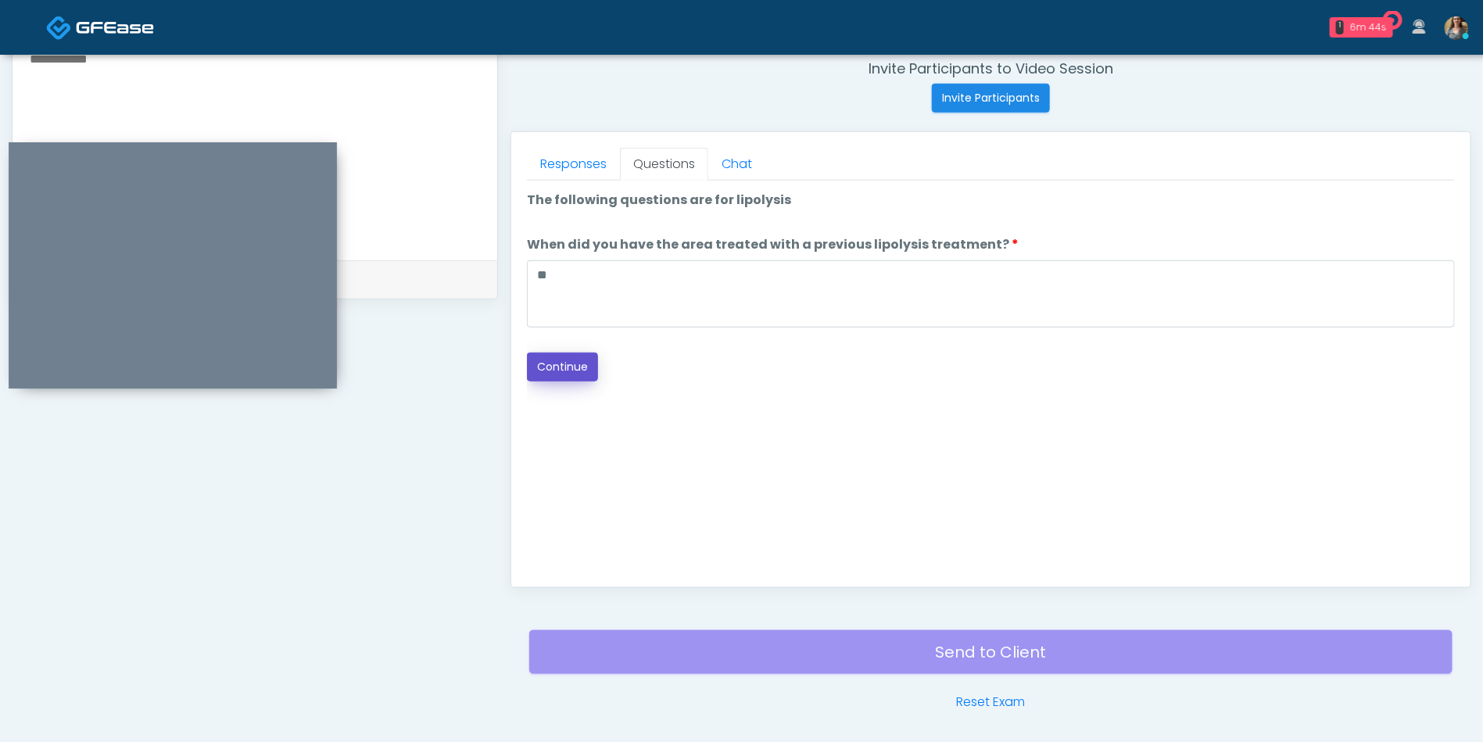
click at [568, 364] on button "Continue" at bounding box center [562, 367] width 71 height 29
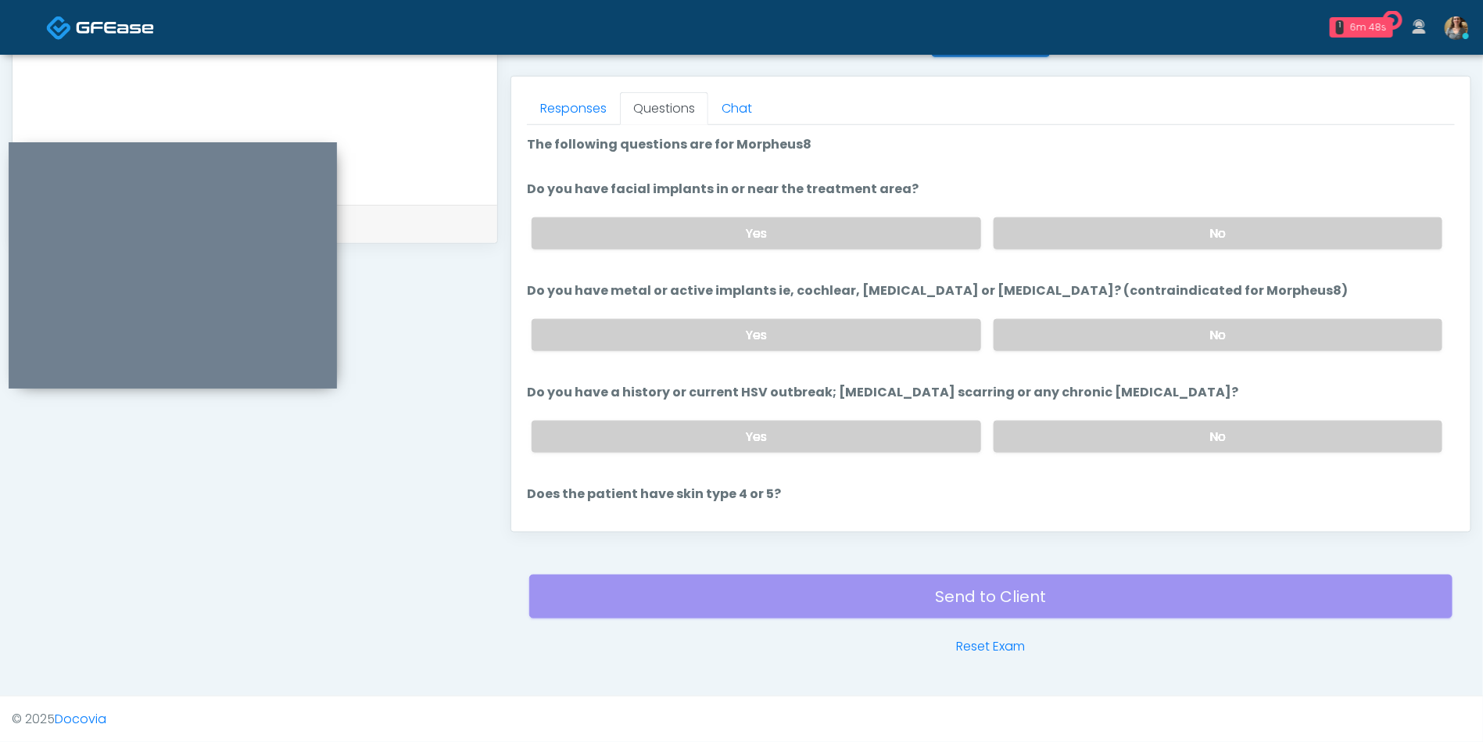
click at [1139, 228] on label "No" at bounding box center [1218, 233] width 449 height 32
click at [1144, 330] on label "No" at bounding box center [1218, 335] width 449 height 32
click at [1152, 422] on label "No" at bounding box center [1218, 437] width 449 height 32
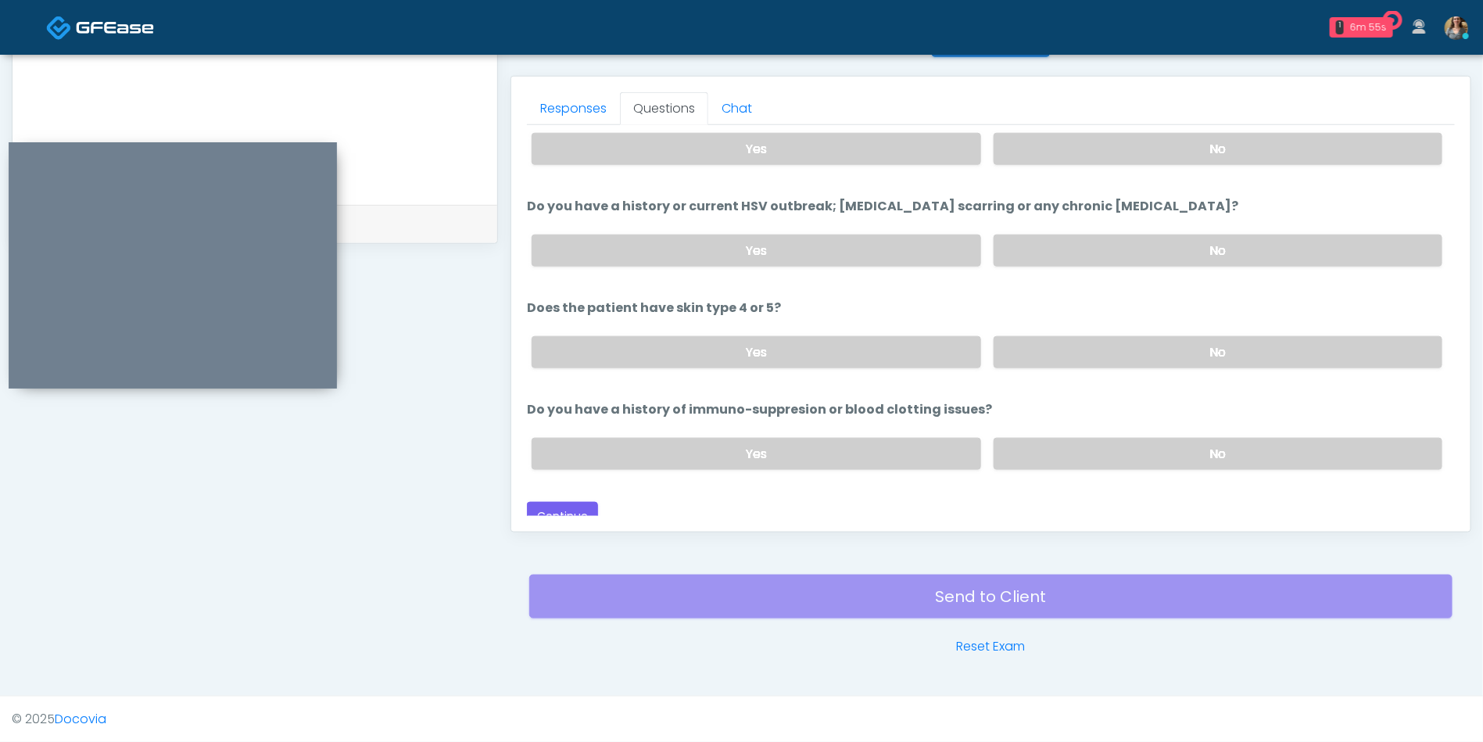
scroll to position [197, 0]
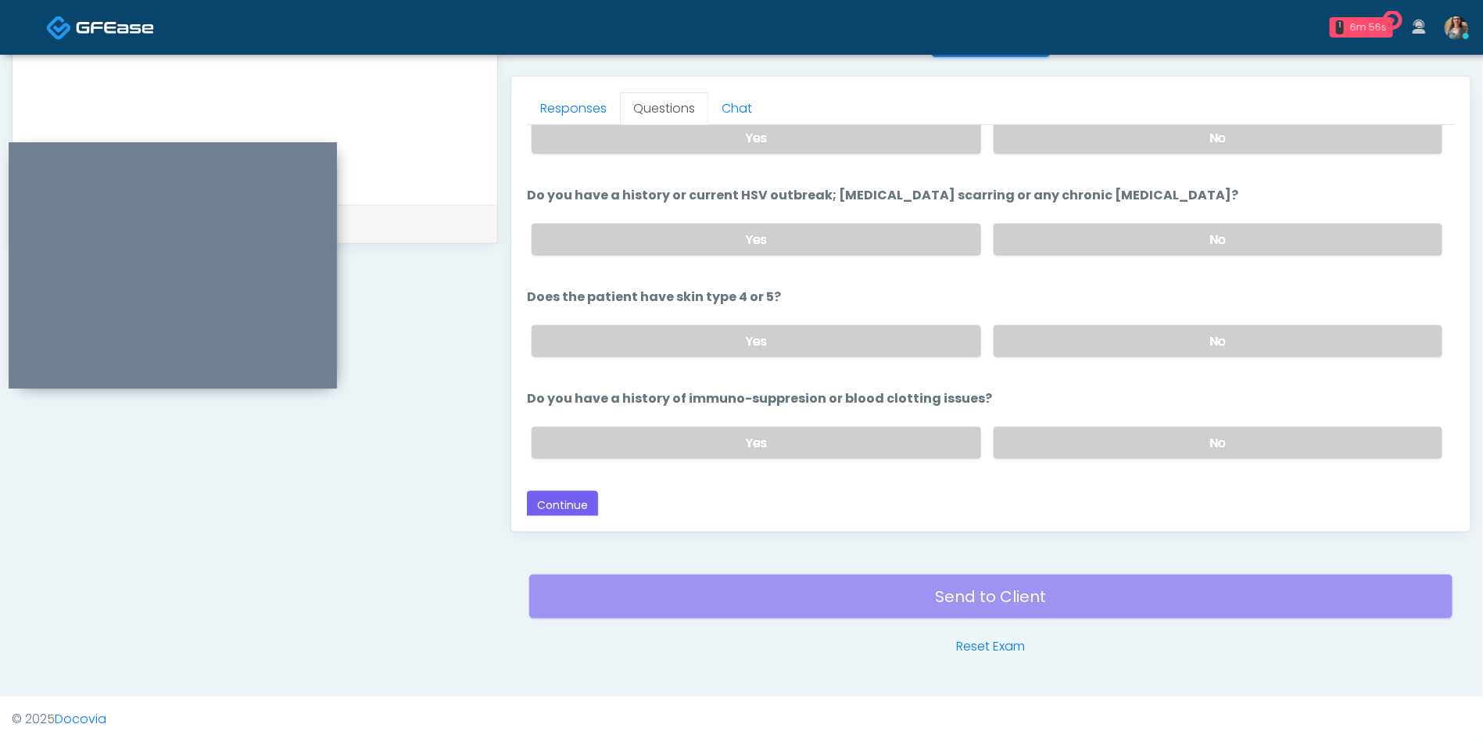
click at [1197, 337] on label "No" at bounding box center [1218, 341] width 449 height 32
click at [1174, 442] on label "No" at bounding box center [1218, 443] width 449 height 32
click at [560, 503] on button "Continue" at bounding box center [562, 505] width 71 height 29
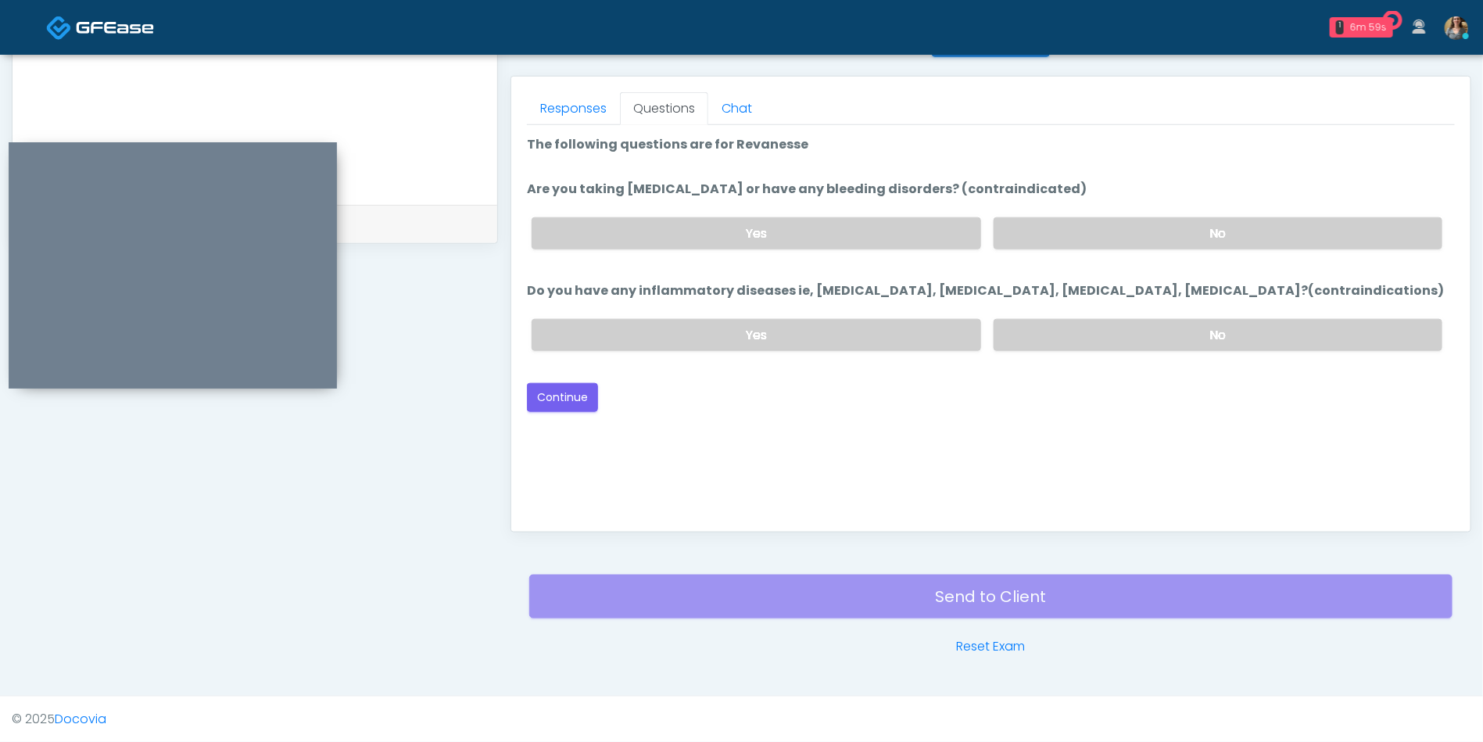
scroll to position [0, 0]
click at [1228, 236] on label "No" at bounding box center [1218, 233] width 449 height 32
click at [1218, 328] on label "No" at bounding box center [1218, 335] width 449 height 32
click at [553, 394] on button "Continue" at bounding box center [562, 397] width 71 height 29
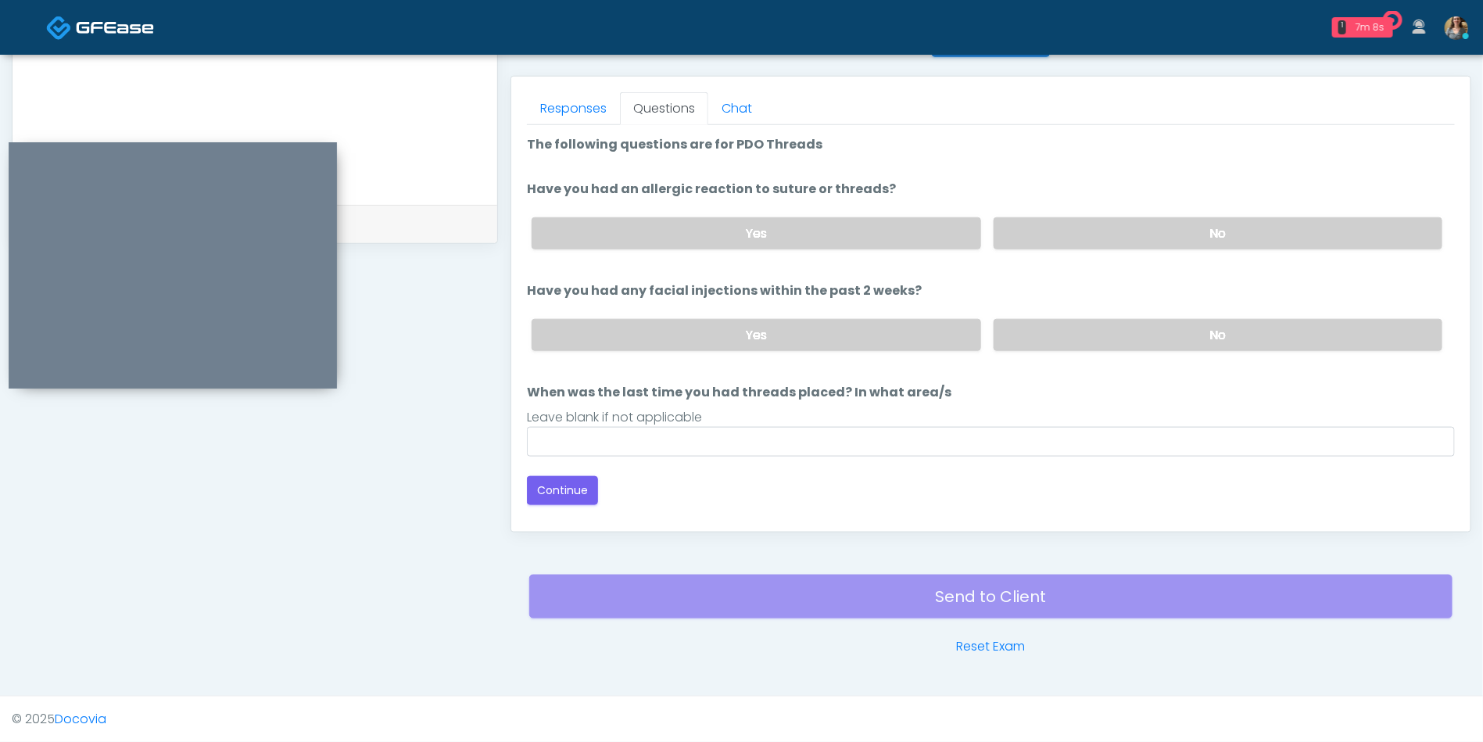
click at [1216, 228] on label "No" at bounding box center [1218, 233] width 449 height 32
click at [1195, 330] on label "No" at bounding box center [1218, 335] width 449 height 32
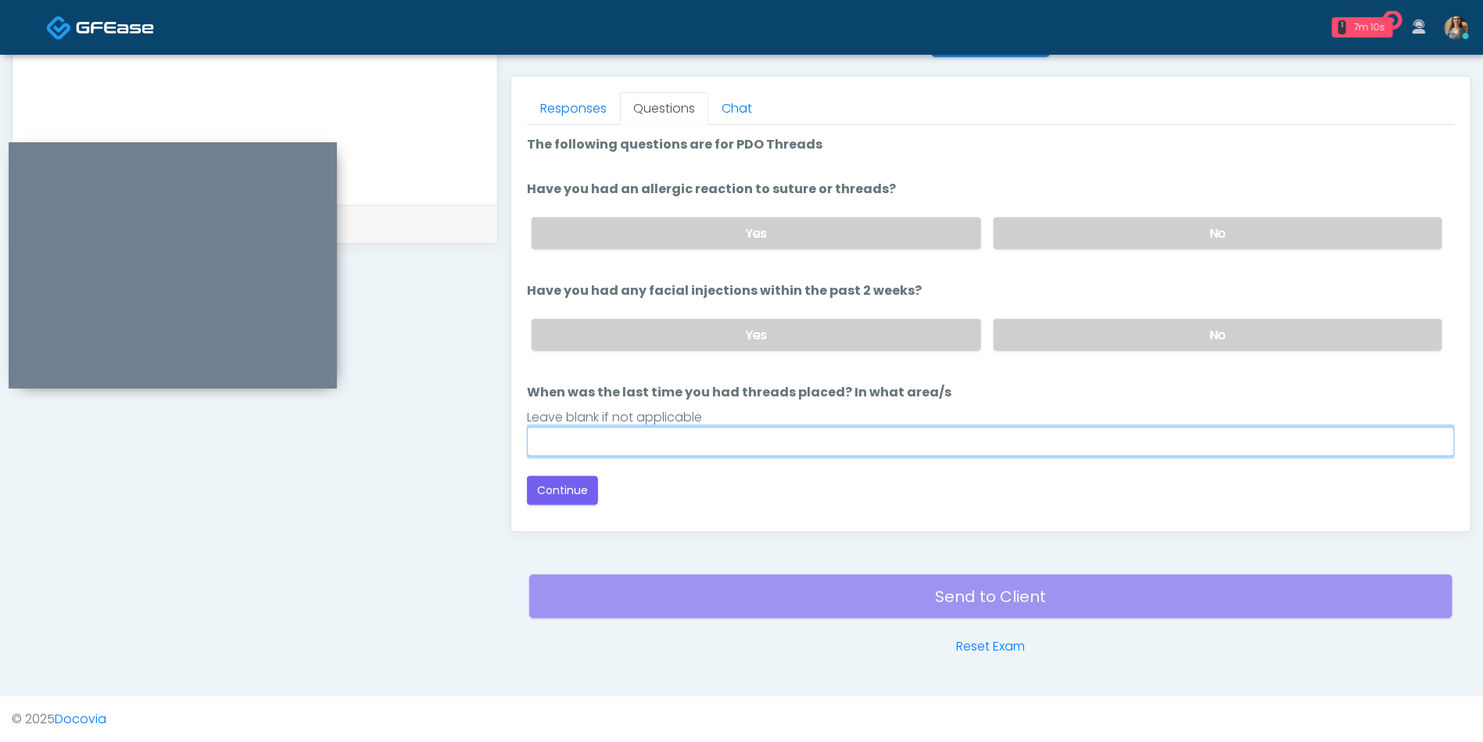
click at [722, 443] on input "When was the last time you had threads placed? In what area/s" at bounding box center [991, 442] width 928 height 30
type input "**"
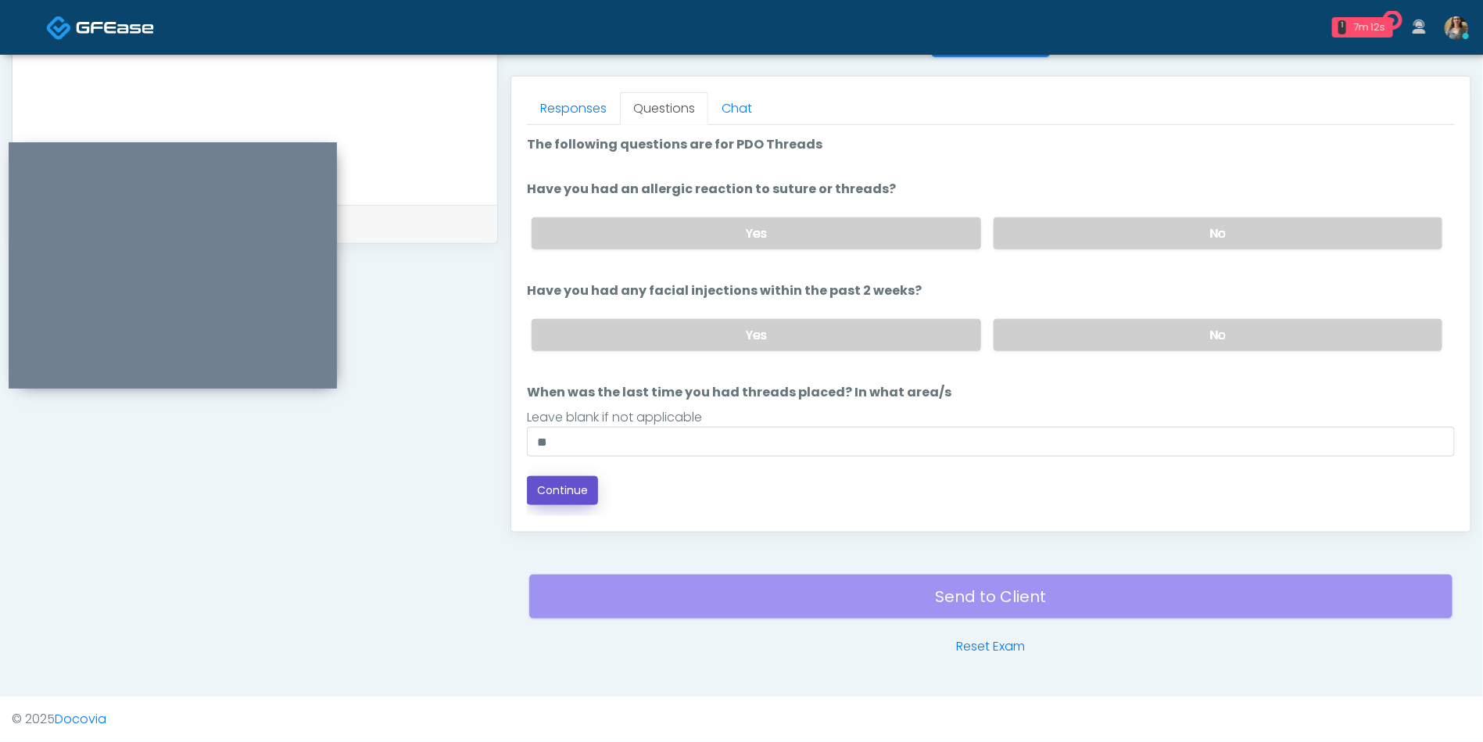
click at [569, 489] on button "Continue" at bounding box center [562, 490] width 71 height 29
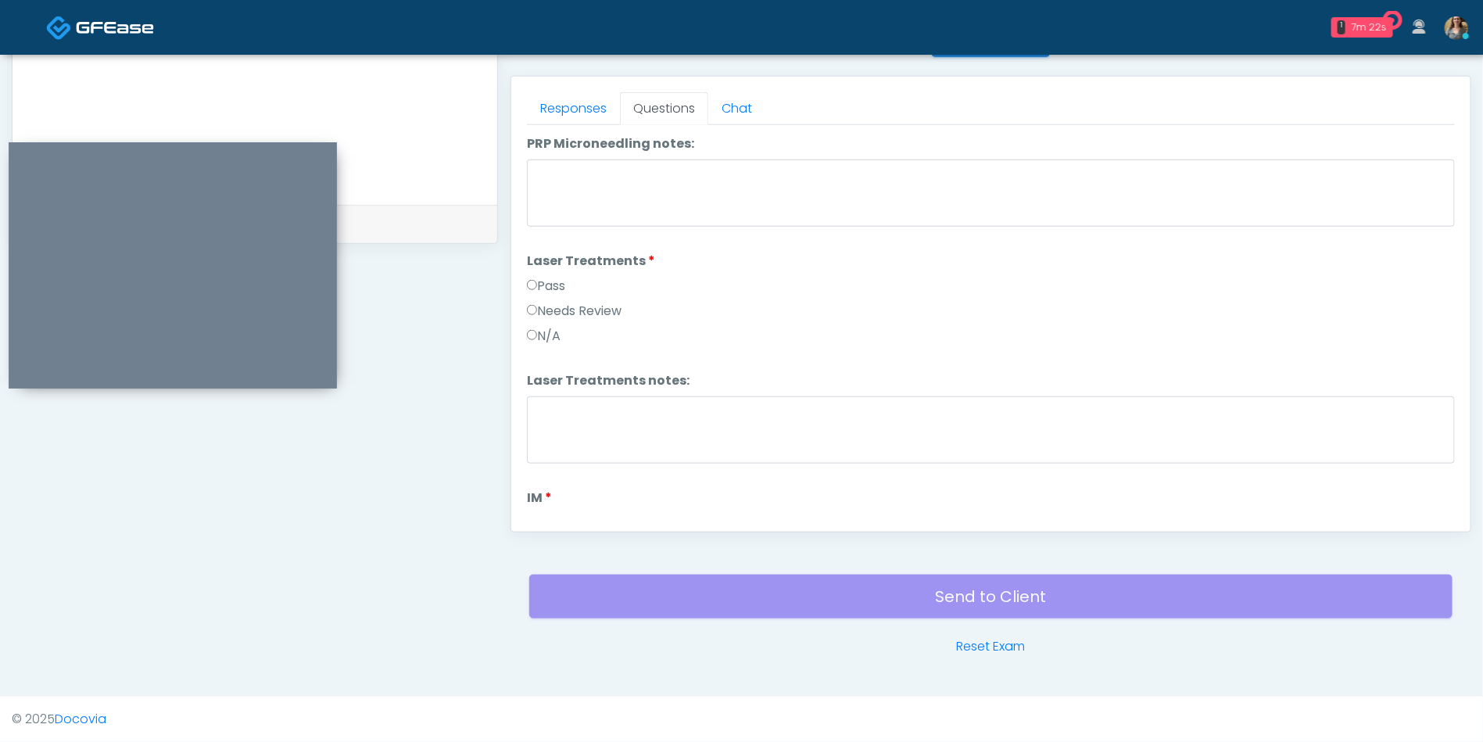
scroll to position [653, 0]
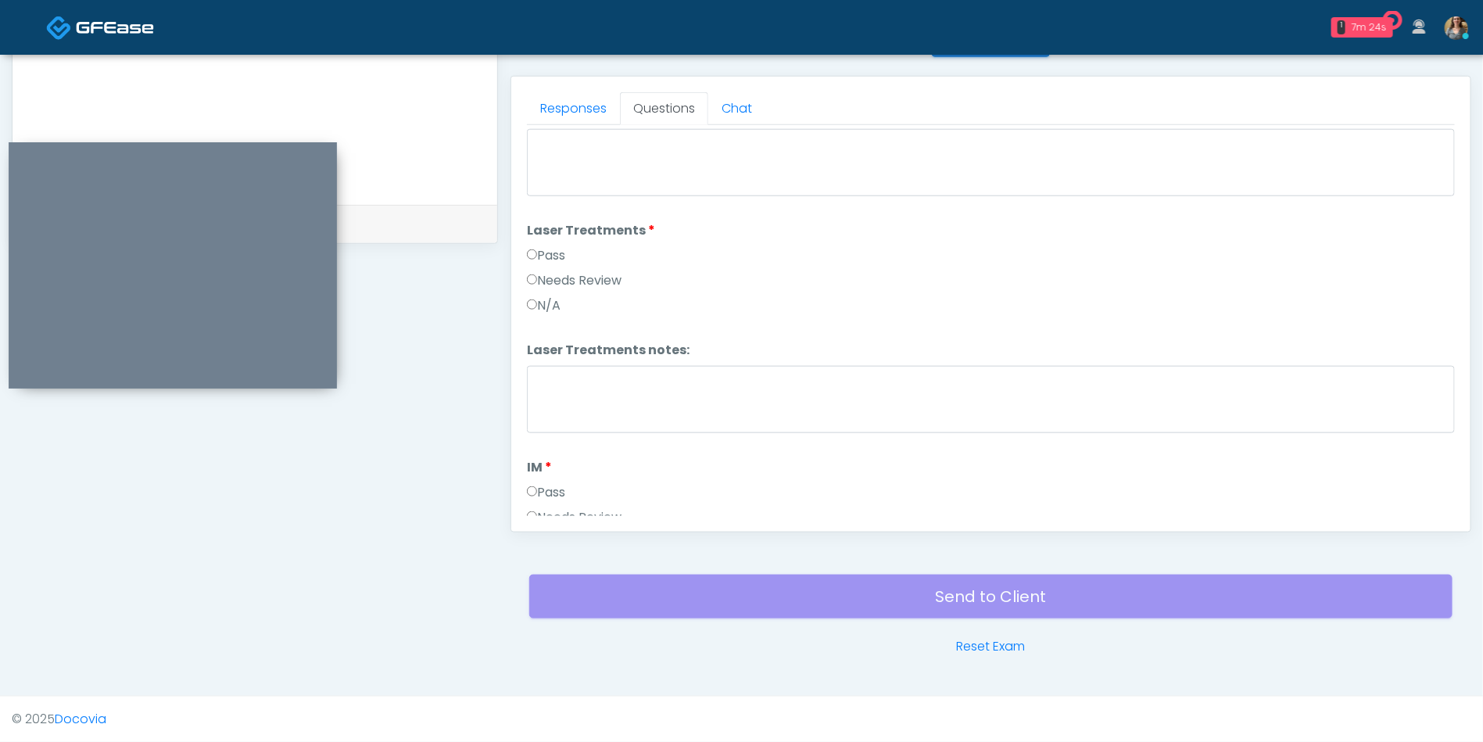
click at [535, 483] on label "Pass" at bounding box center [546, 492] width 38 height 19
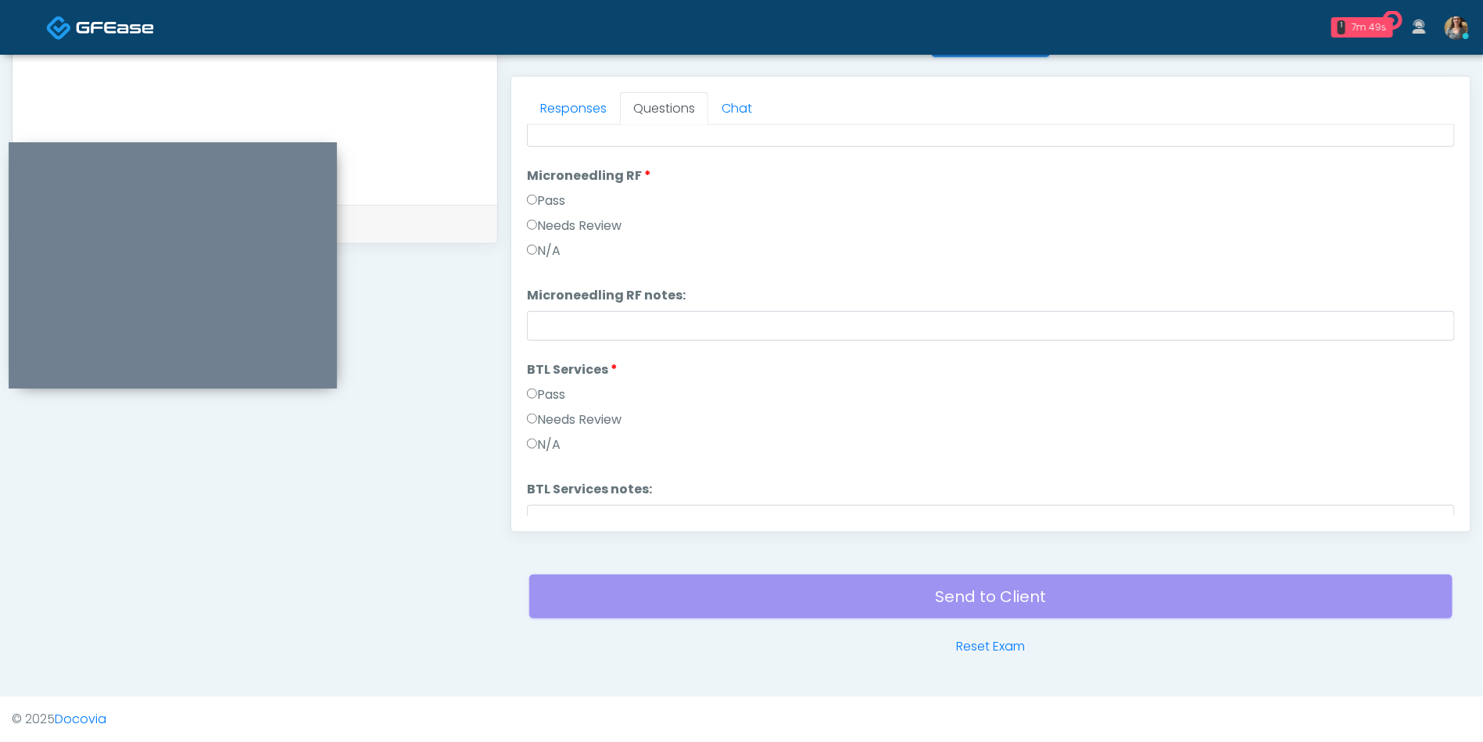
scroll to position [2647, 0]
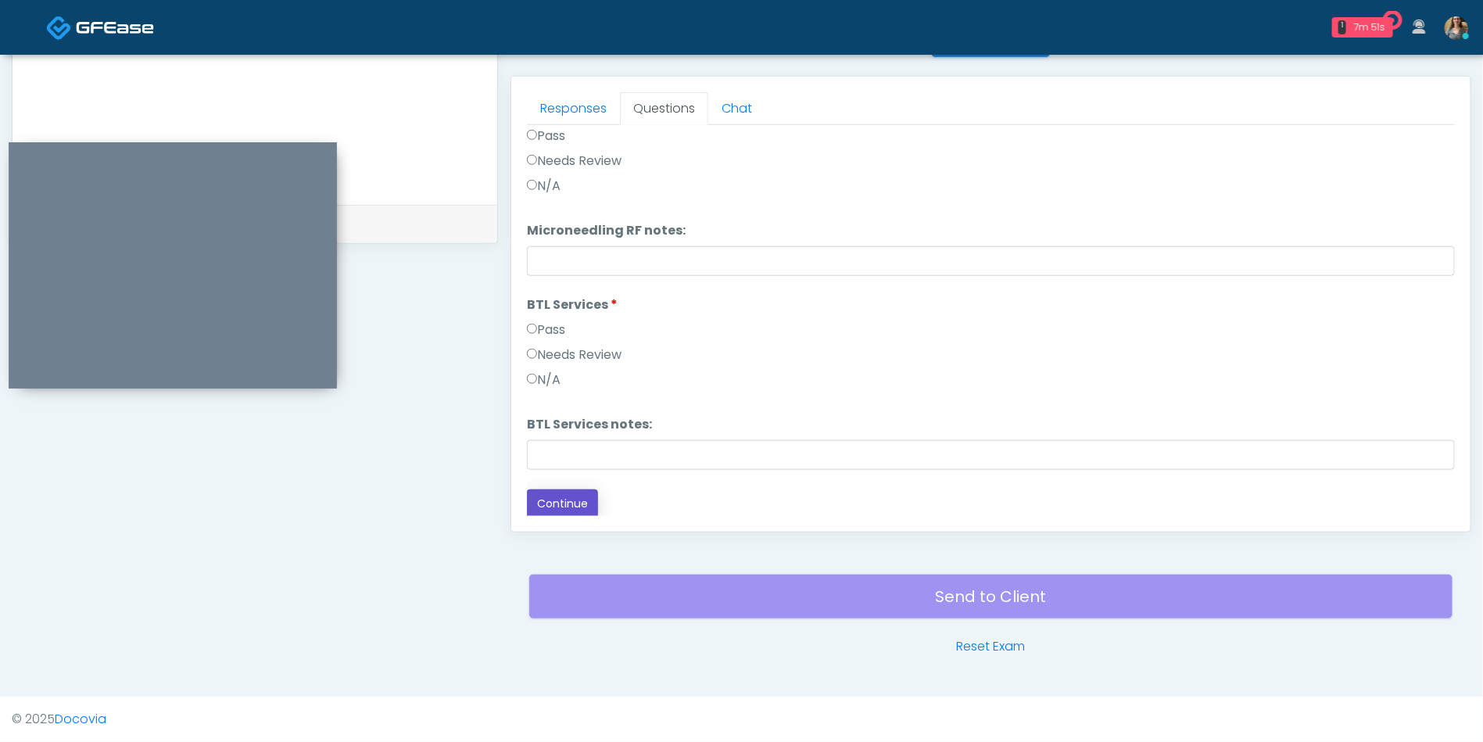
click at [550, 500] on button "Continue" at bounding box center [562, 503] width 71 height 29
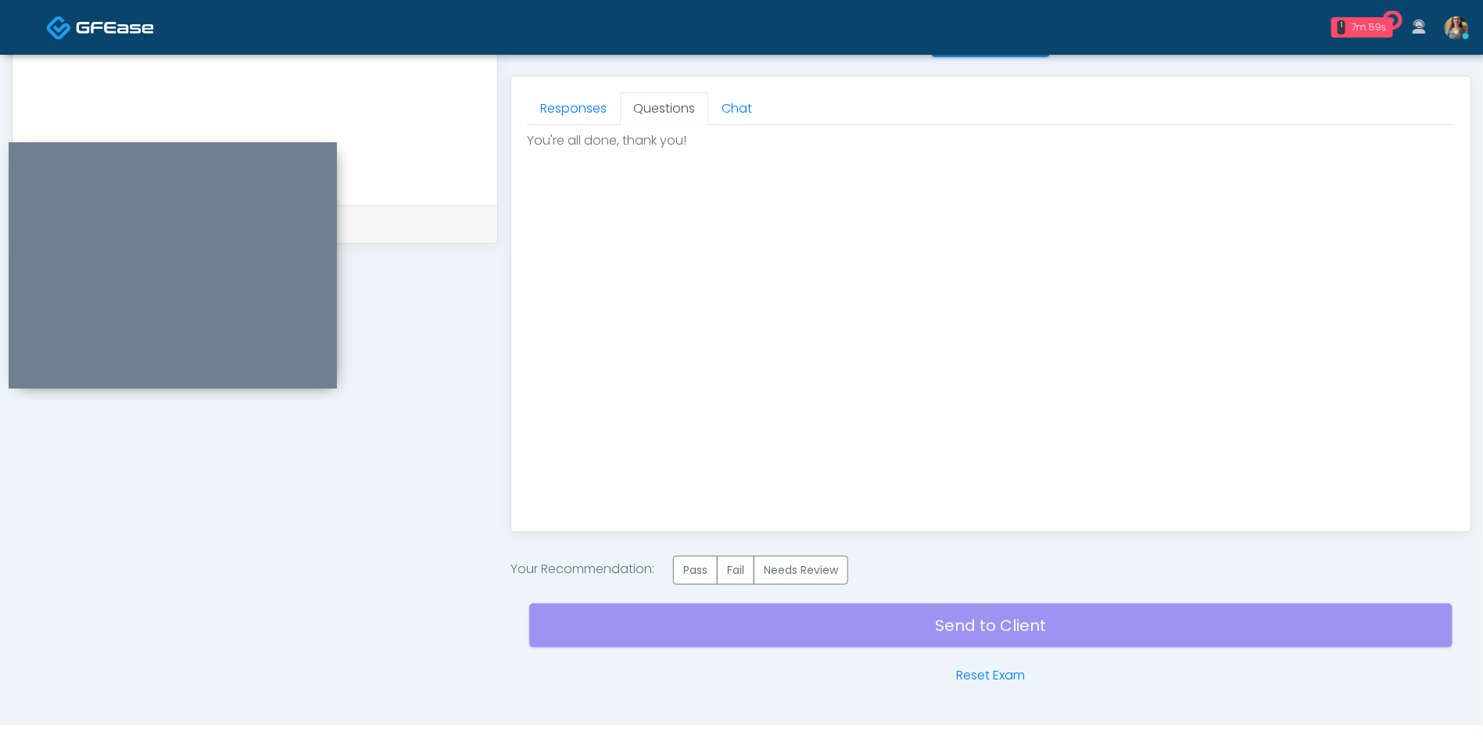
click at [697, 566] on label "Pass" at bounding box center [695, 570] width 45 height 29
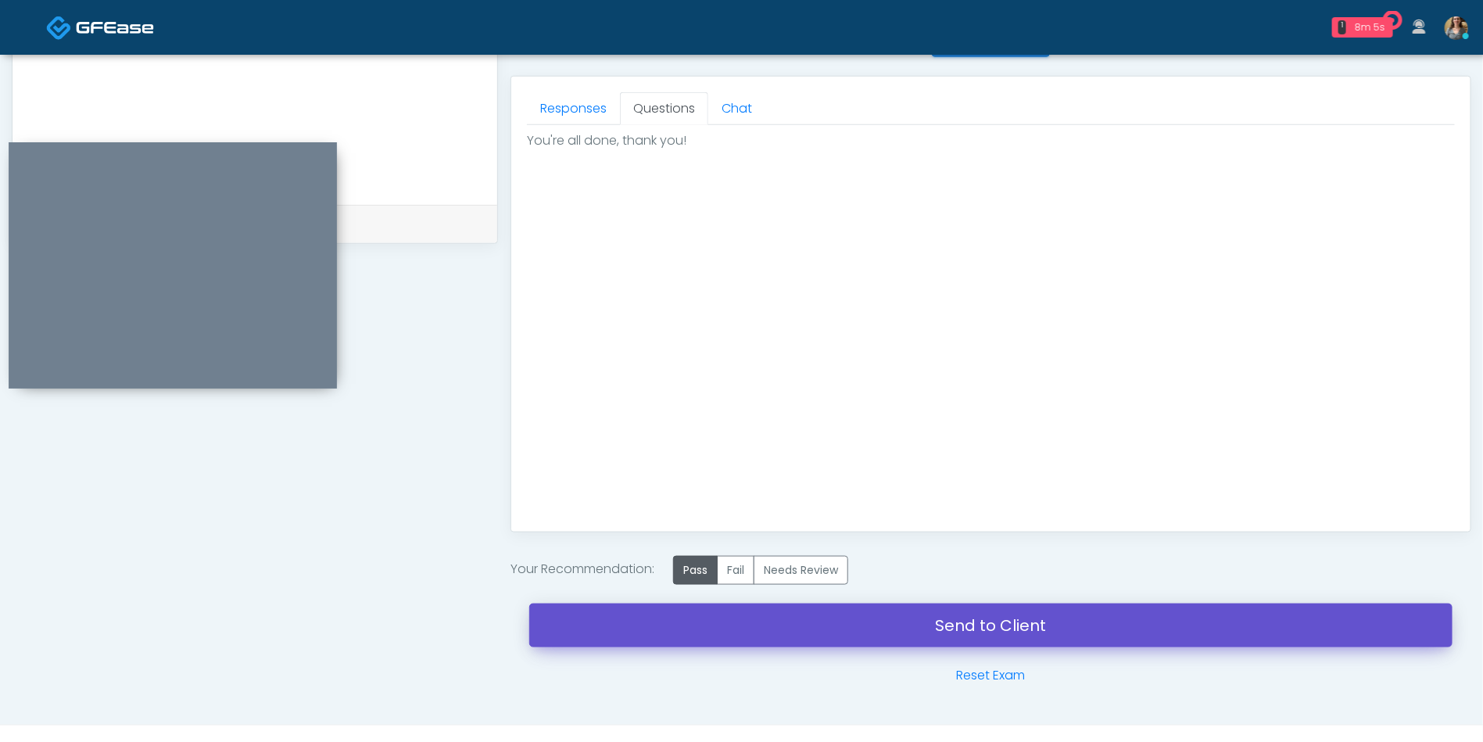
drag, startPoint x: 993, startPoint y: 629, endPoint x: 847, endPoint y: 139, distance: 511.4
click at [993, 629] on link "Send to Client" at bounding box center [990, 625] width 923 height 44
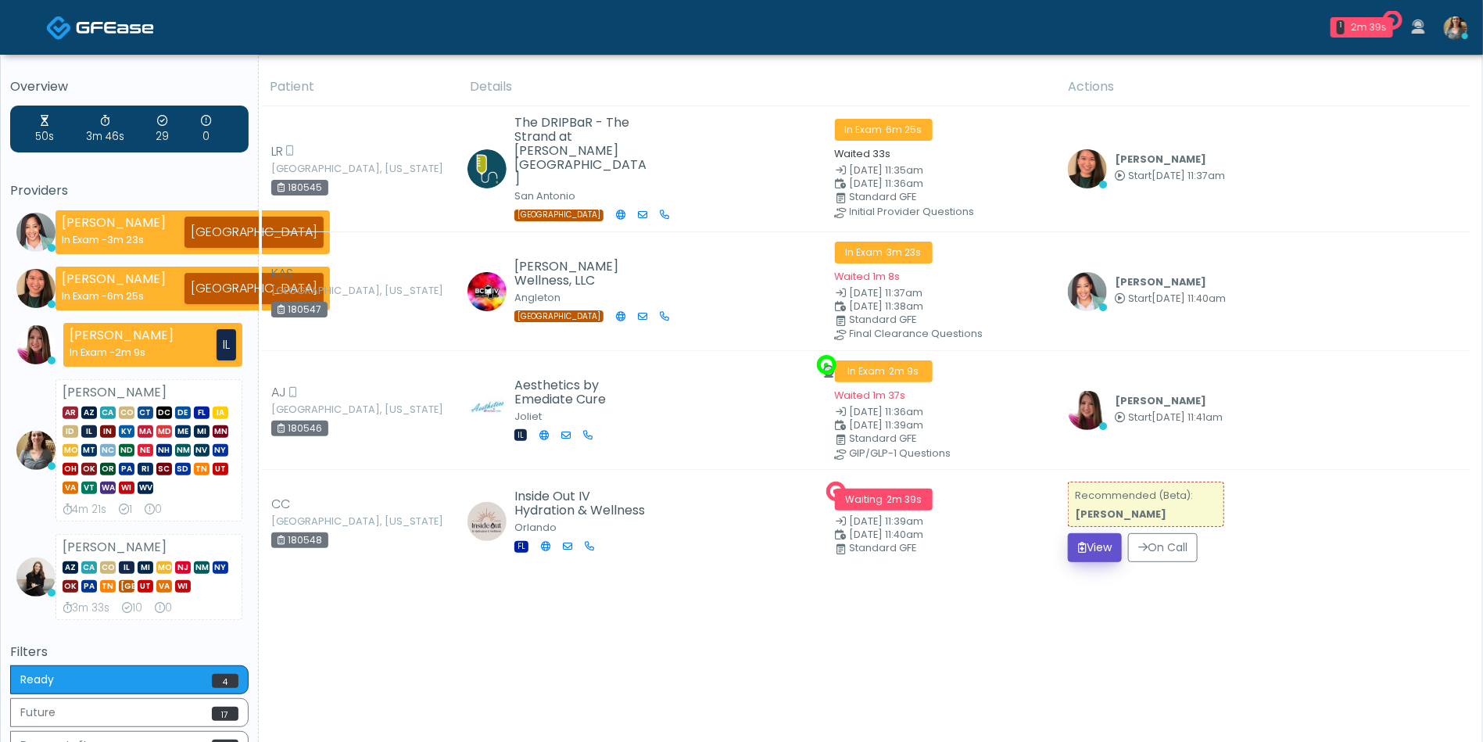
click at [1097, 539] on button "View" at bounding box center [1095, 547] width 54 height 29
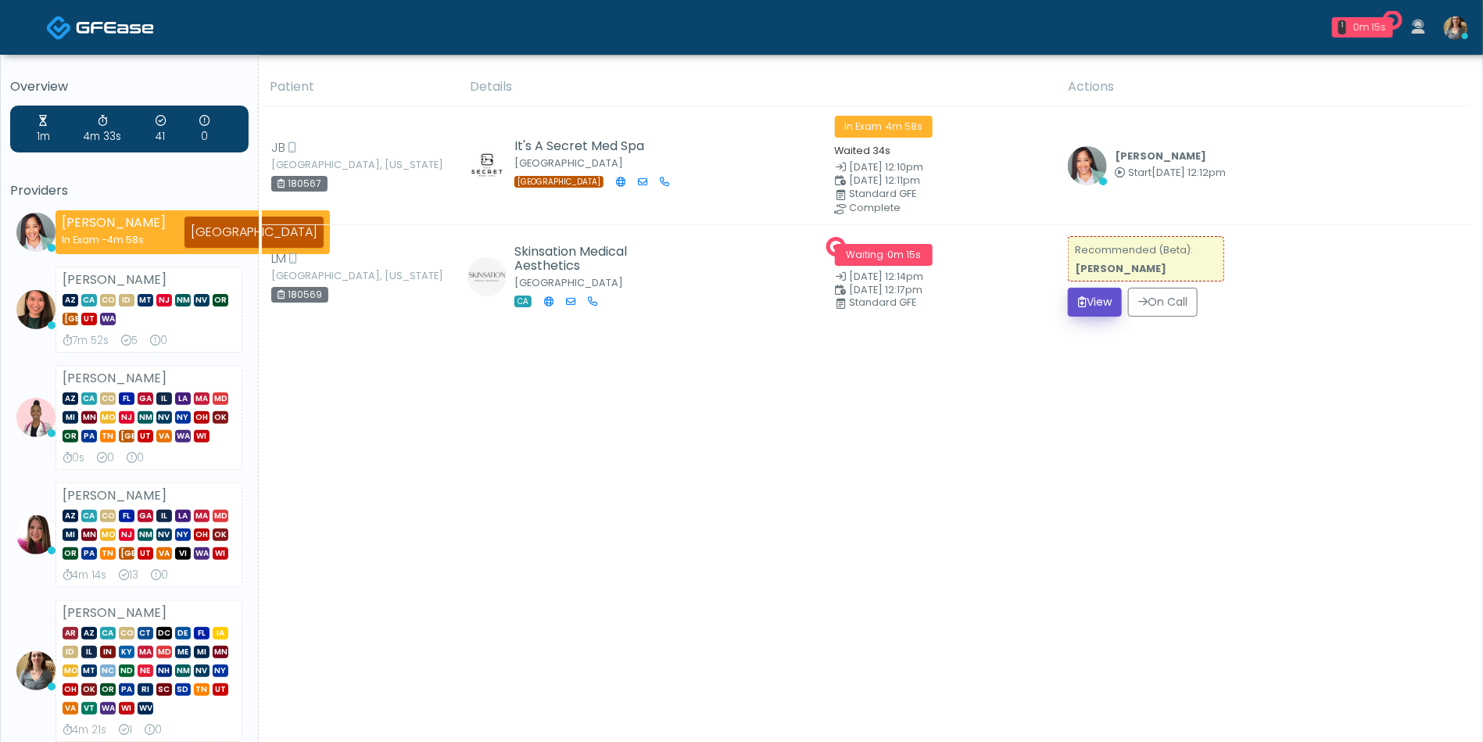
click at [1094, 295] on button "View" at bounding box center [1095, 302] width 54 height 29
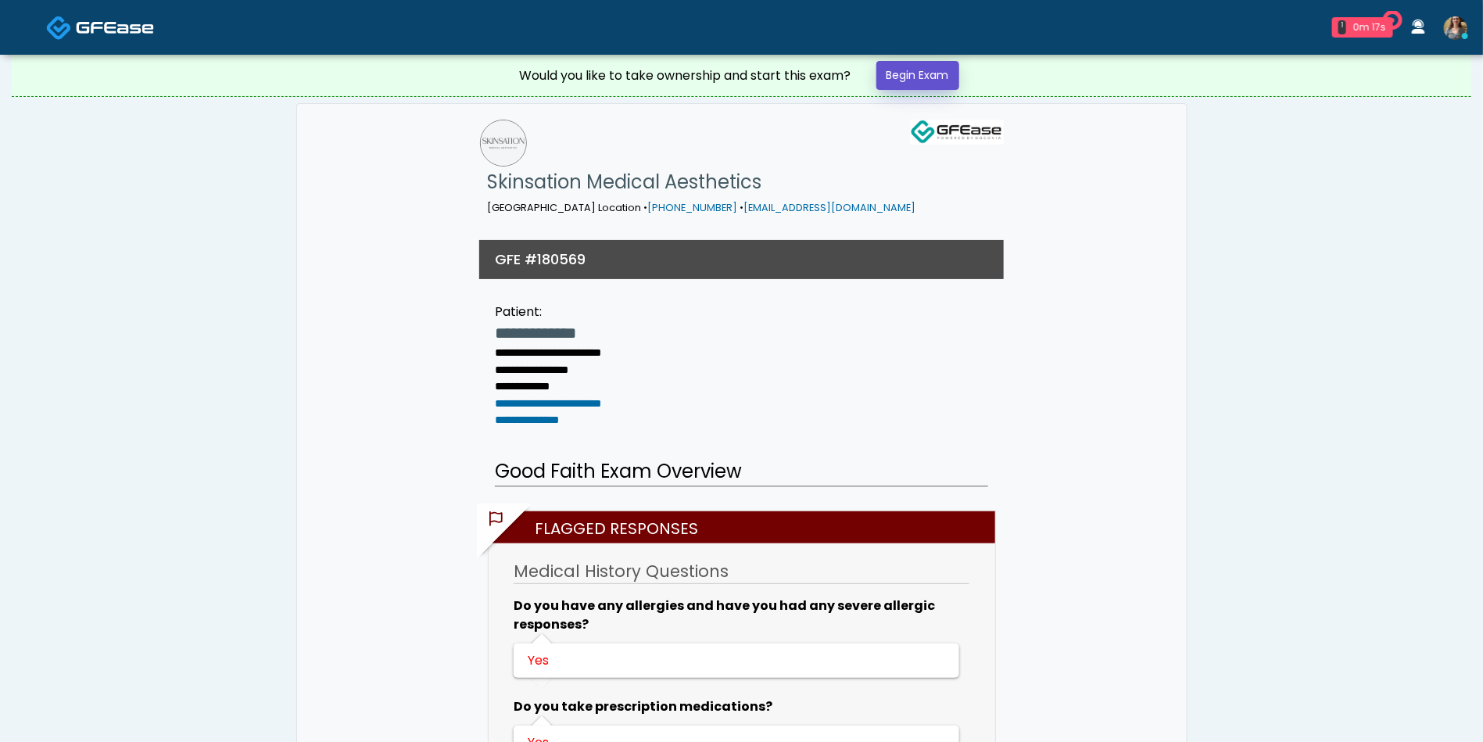
click at [911, 64] on link "Begin Exam" at bounding box center [917, 75] width 83 height 29
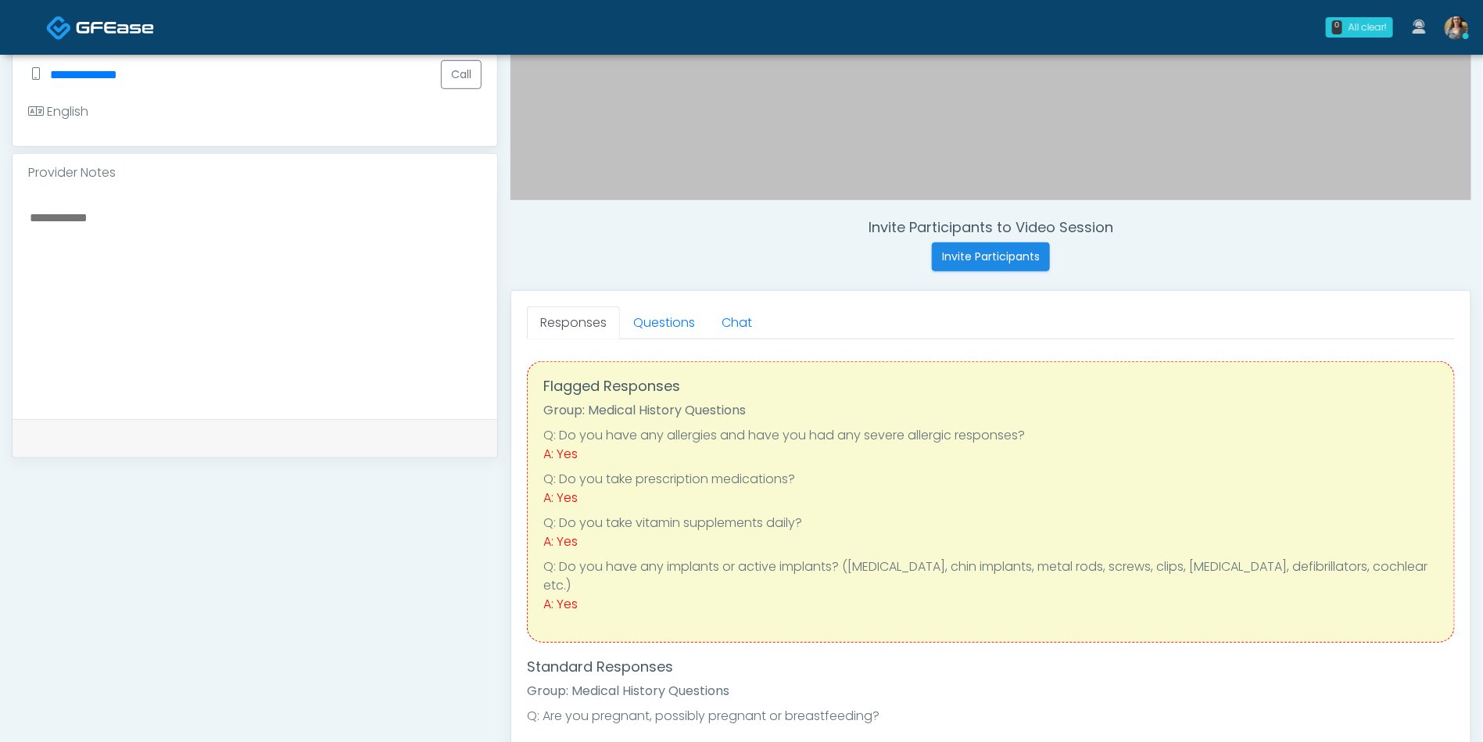
scroll to position [457, 0]
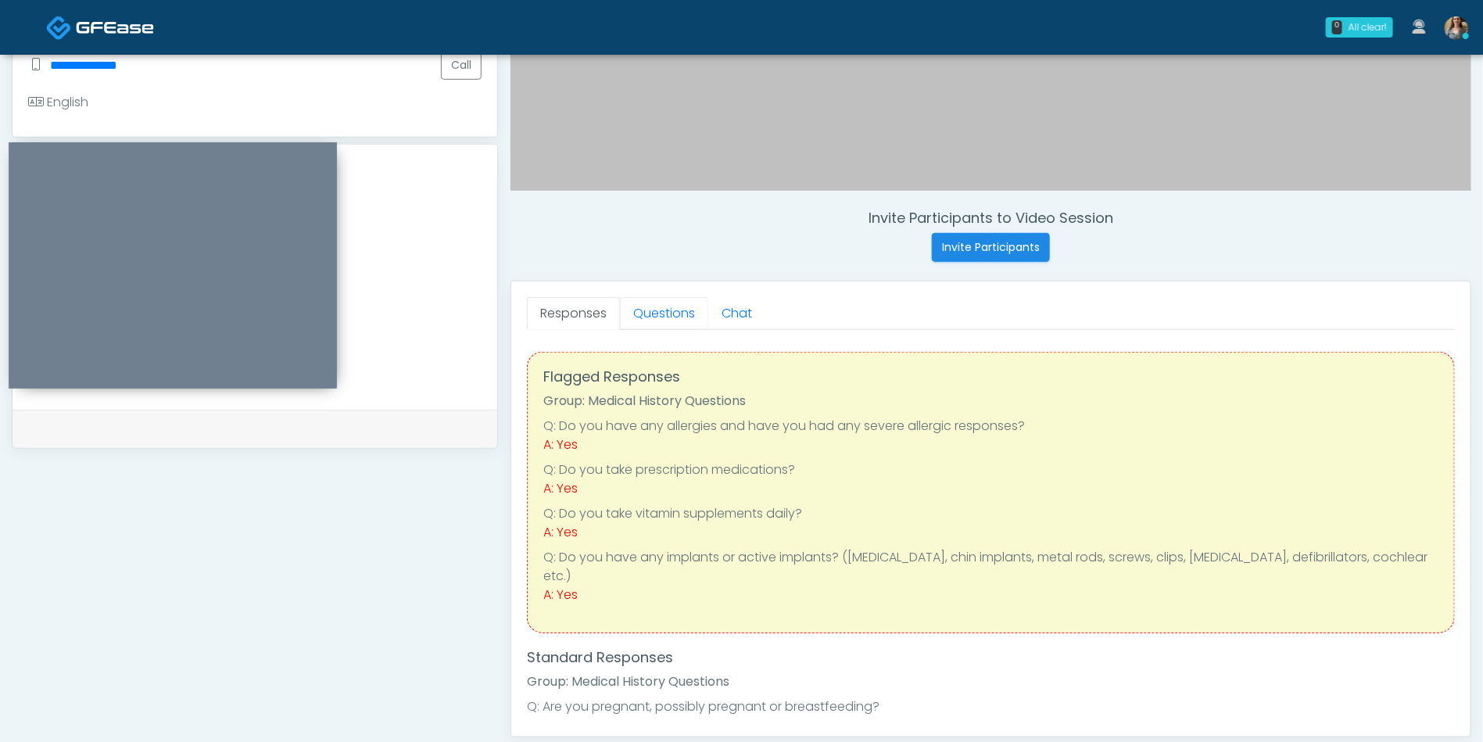
click at [677, 315] on link "Questions" at bounding box center [664, 313] width 88 height 33
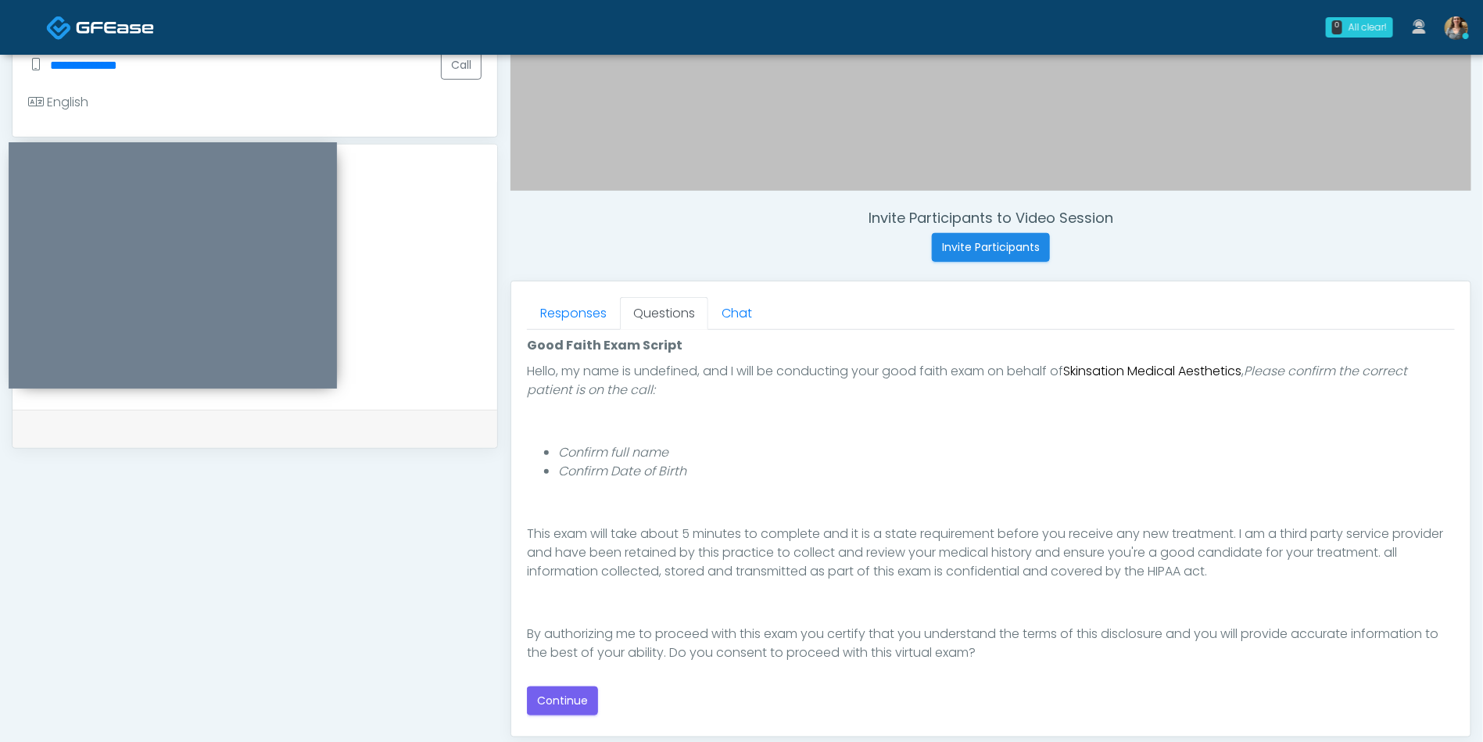
scroll to position [125, 0]
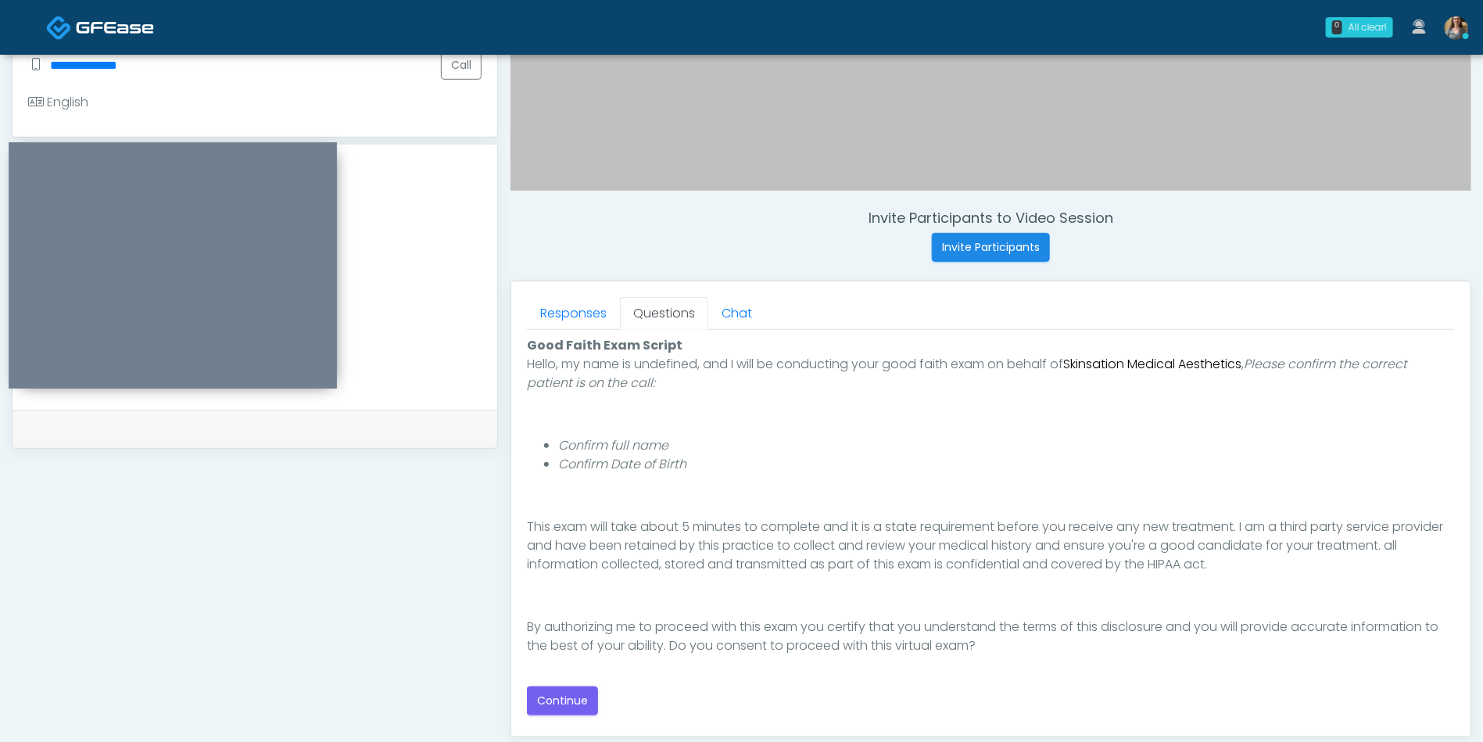
click at [600, 338] on div "Good Faith Exam Script" at bounding box center [991, 345] width 928 height 19
click at [587, 311] on link "Responses" at bounding box center [573, 313] width 93 height 33
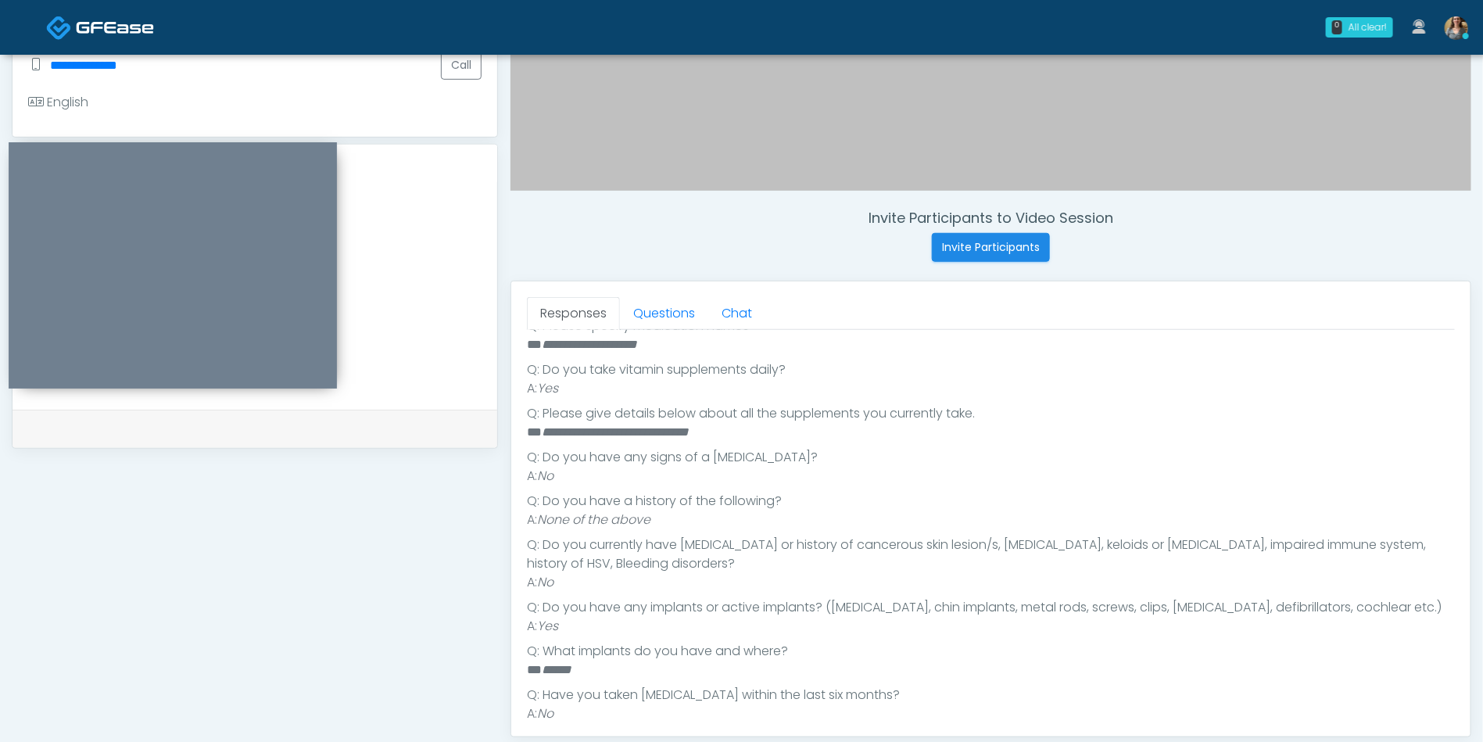
scroll to position [600, 0]
click at [670, 306] on link "Questions" at bounding box center [664, 313] width 88 height 33
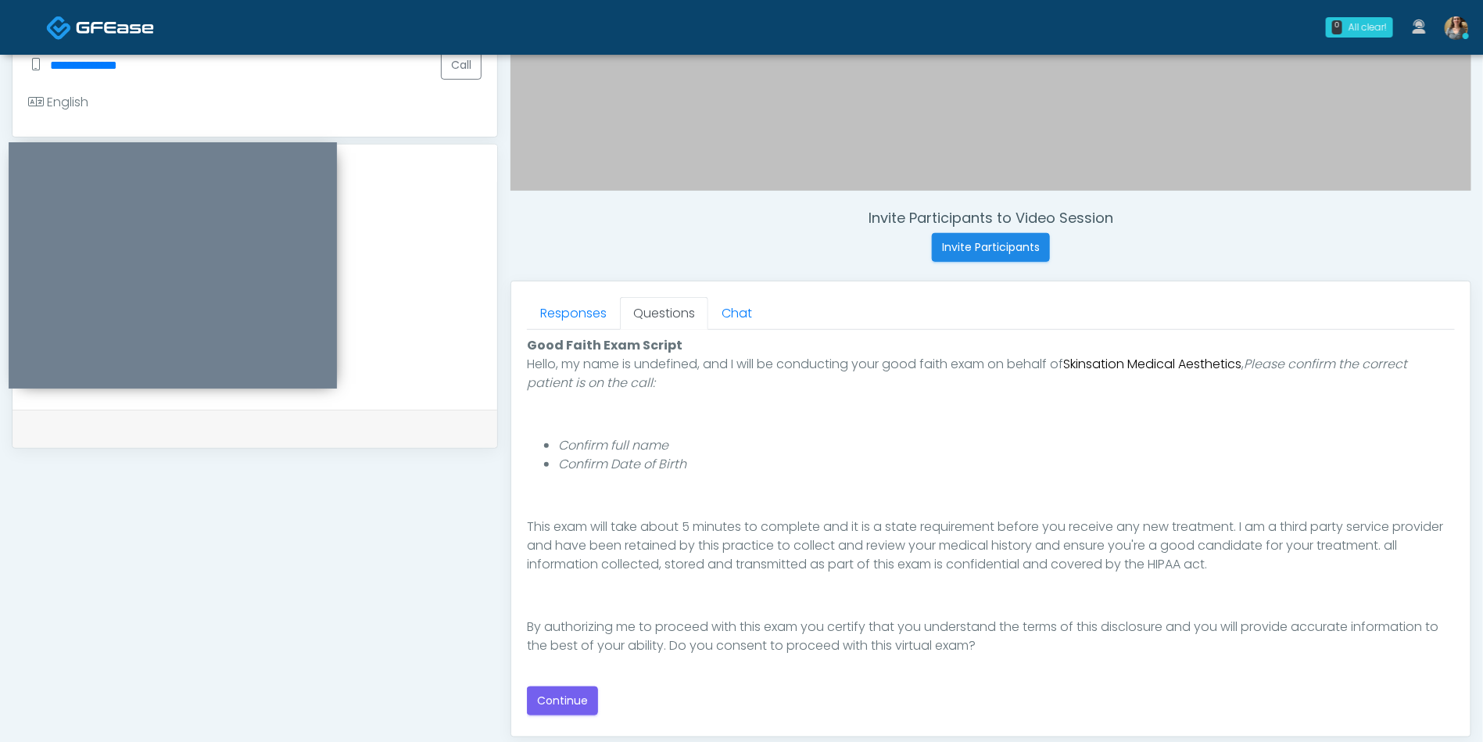
scroll to position [0, 0]
click at [560, 705] on button "Continue" at bounding box center [562, 700] width 71 height 29
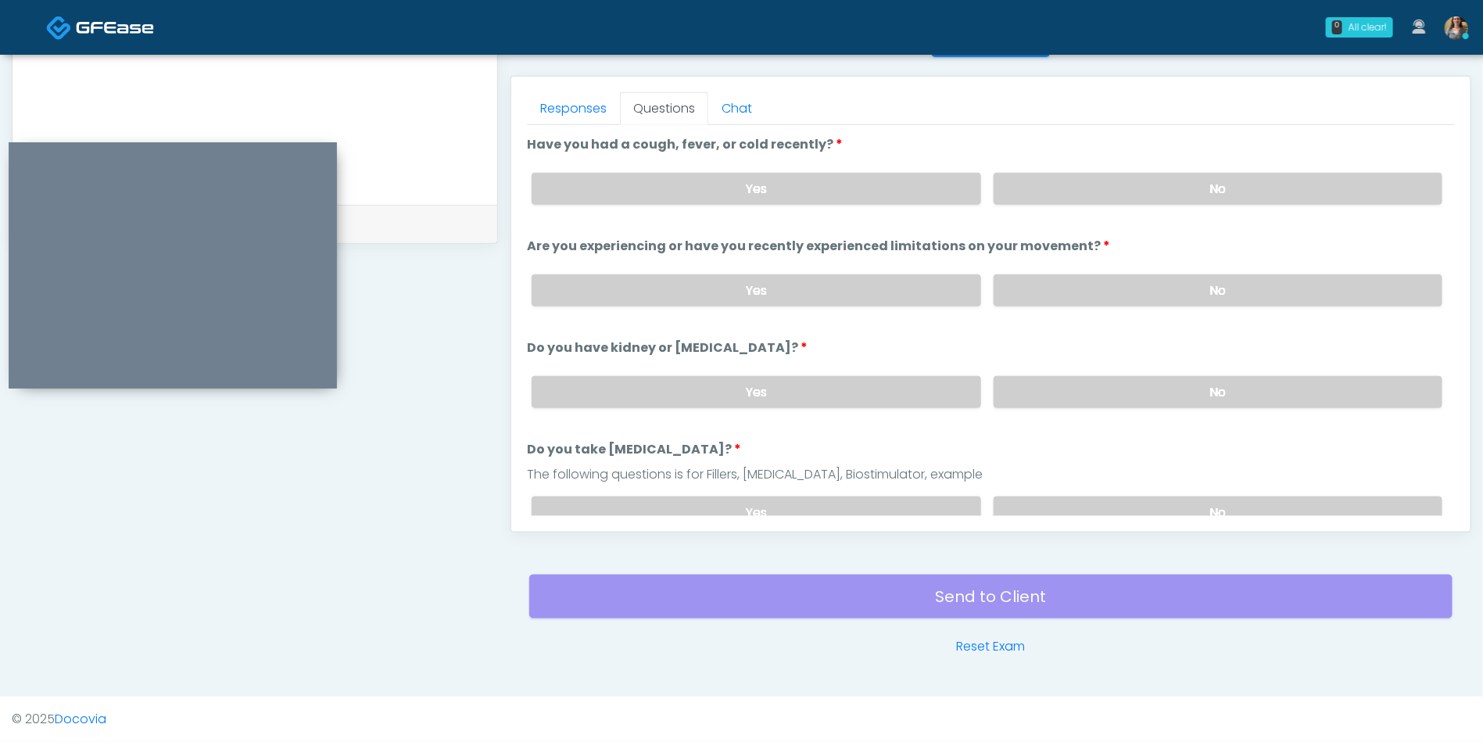
click at [1223, 184] on label "No" at bounding box center [1218, 189] width 449 height 32
click at [1213, 290] on label "No" at bounding box center [1218, 290] width 449 height 32
click at [1201, 384] on label "No" at bounding box center [1218, 392] width 449 height 32
click at [1221, 496] on label "No" at bounding box center [1218, 512] width 449 height 32
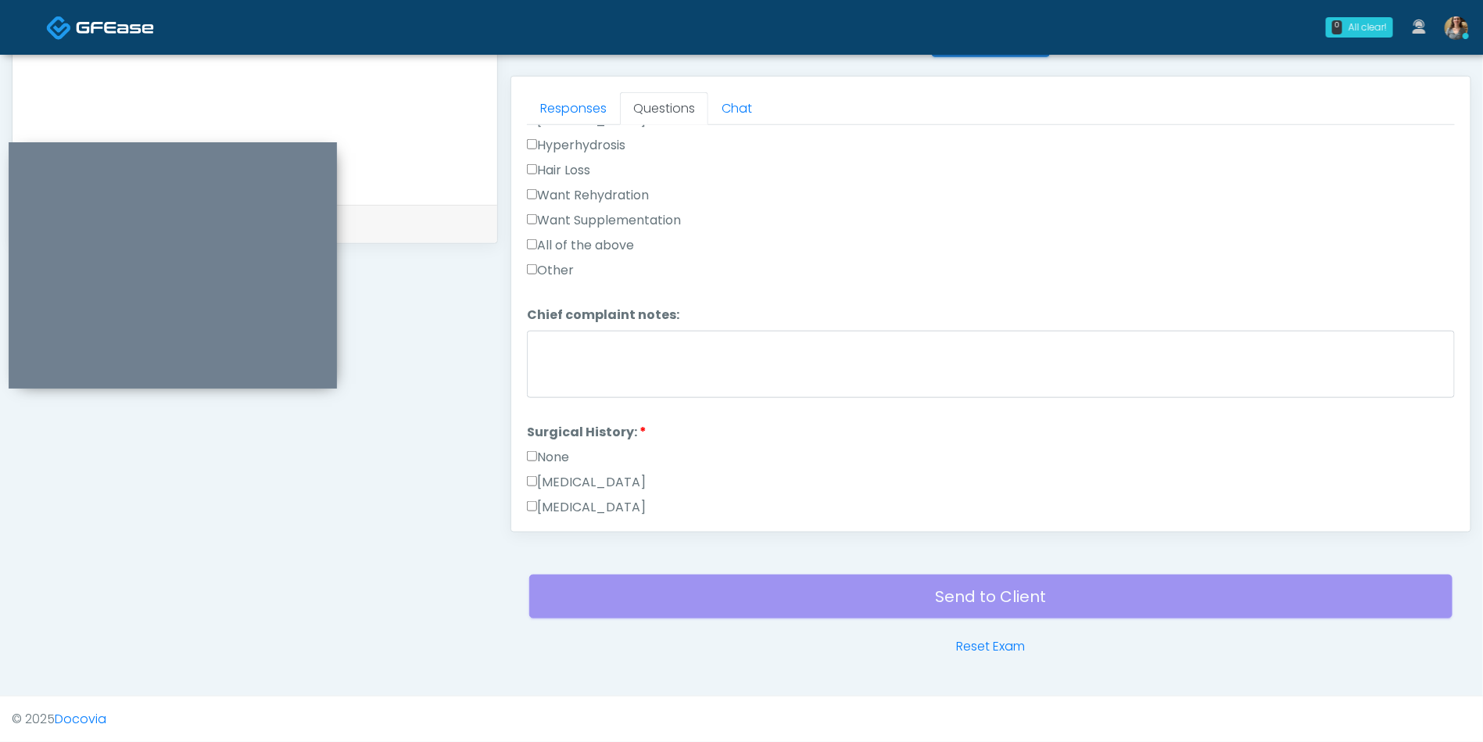
scroll to position [583, 0]
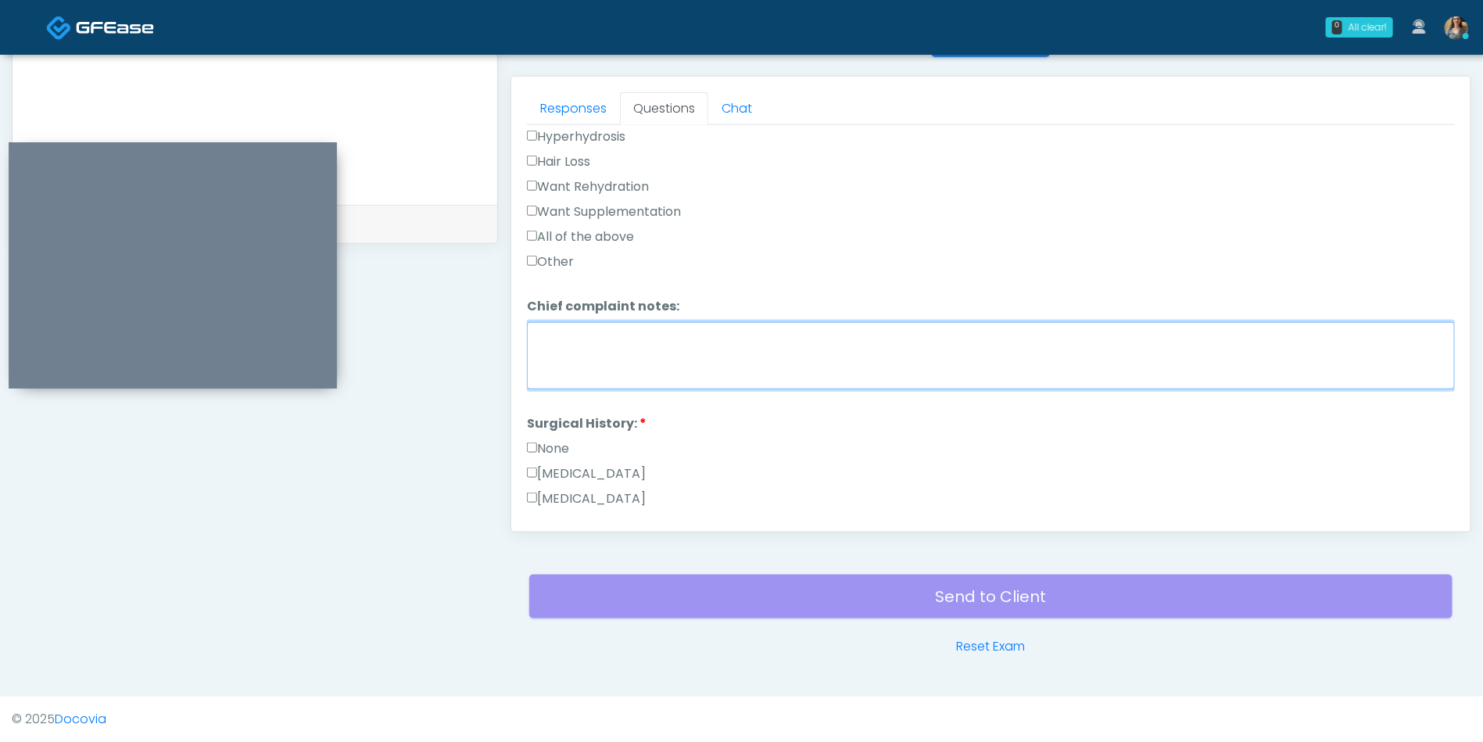
click at [922, 363] on textarea "Chief complaint notes:" at bounding box center [991, 355] width 928 height 67
type textarea "**********"
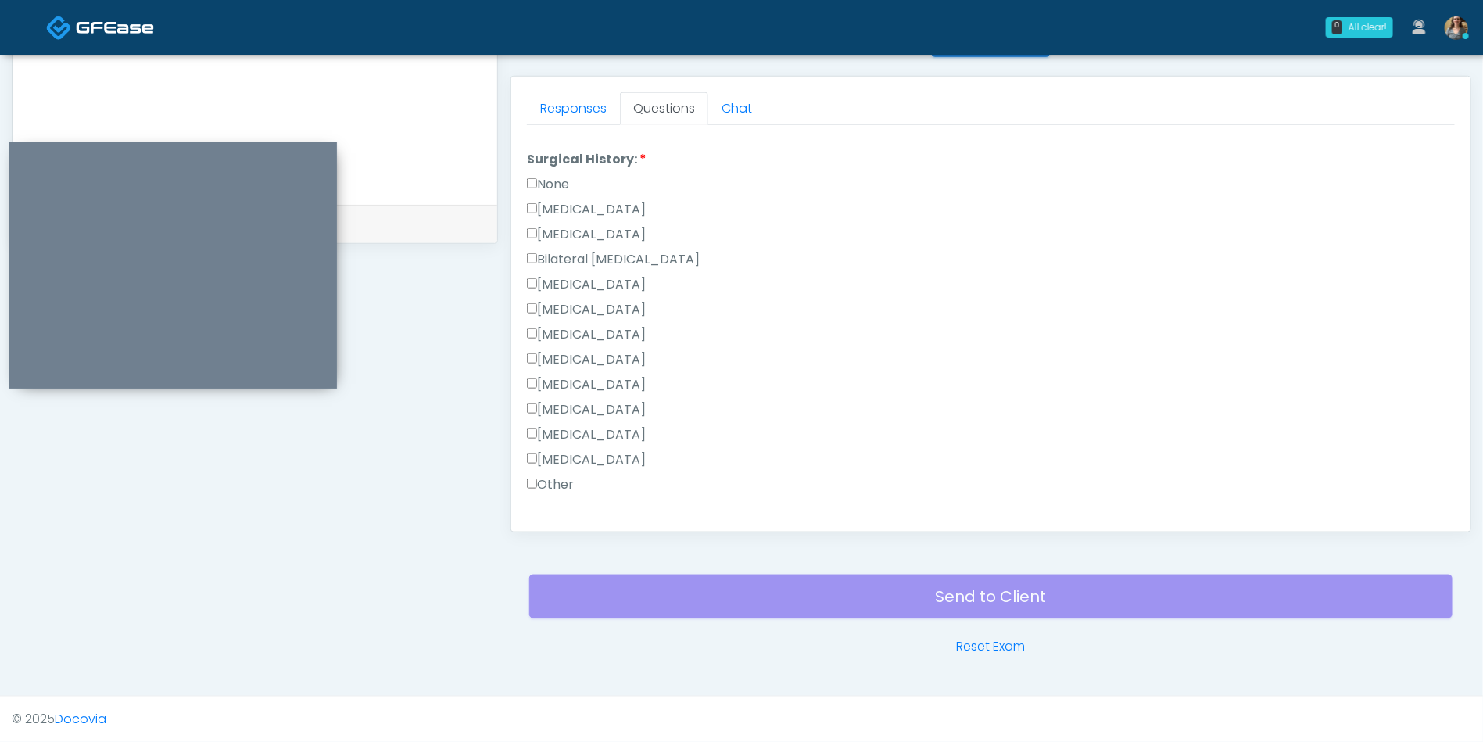
scroll to position [994, 0]
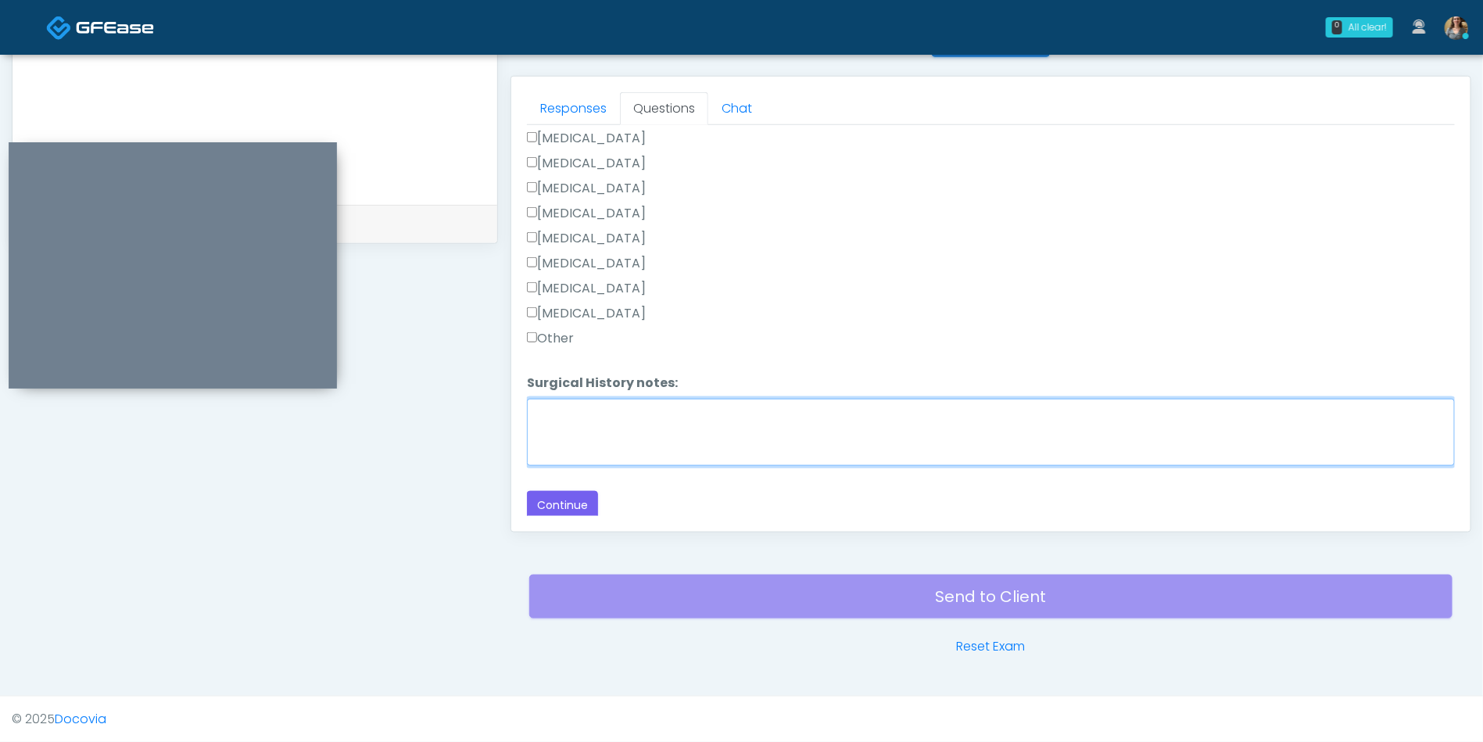
click at [1077, 446] on textarea "Surgical History notes:" at bounding box center [991, 432] width 928 height 67
type textarea "**********"
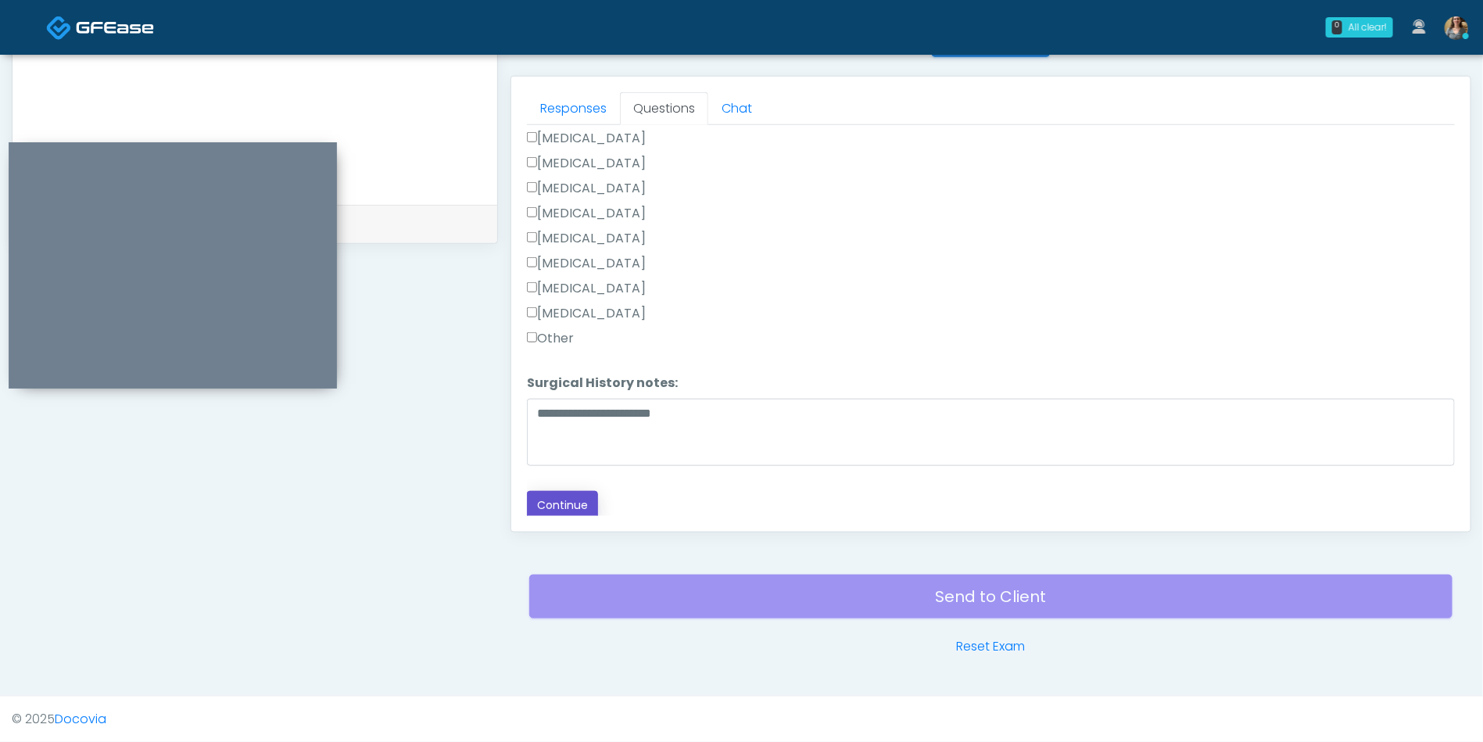
click at [575, 491] on button "Continue" at bounding box center [562, 505] width 71 height 29
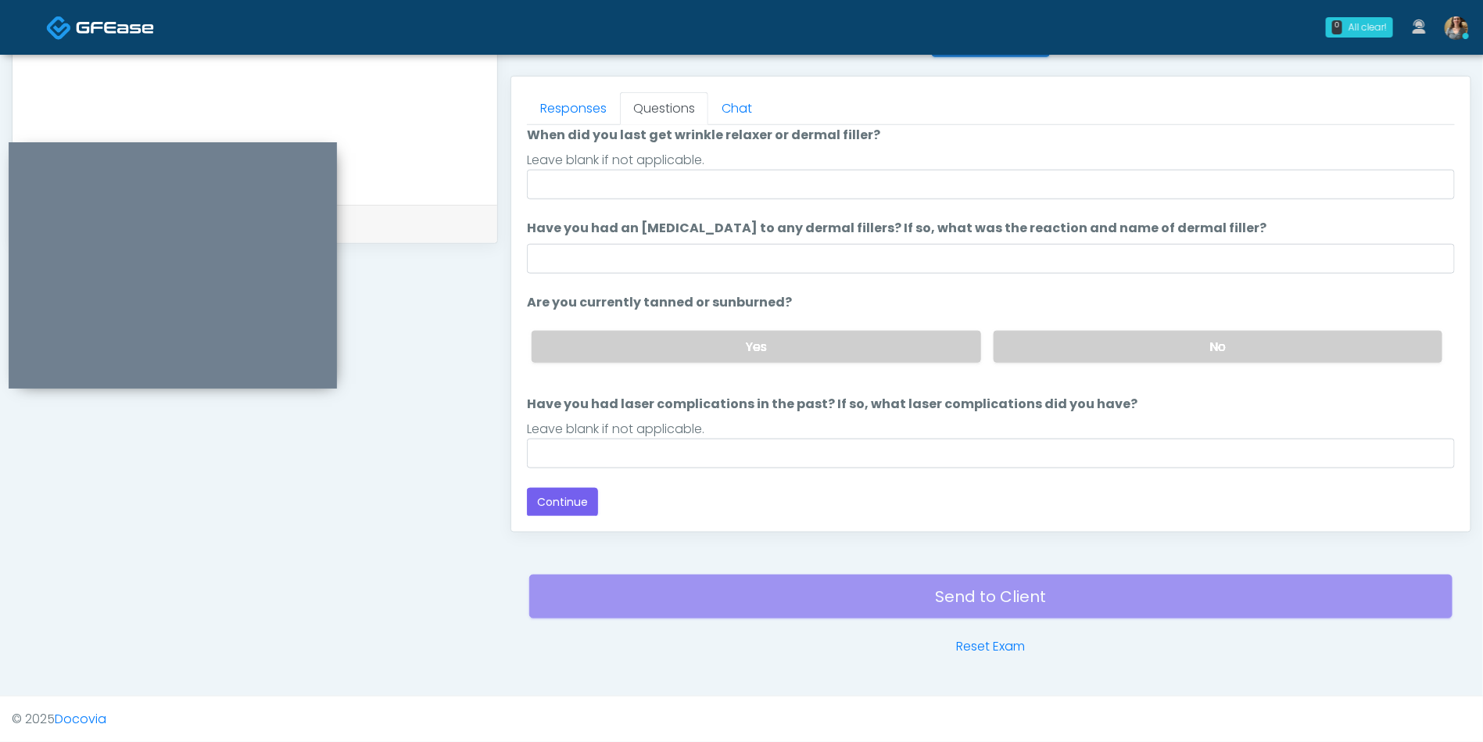
scroll to position [0, 0]
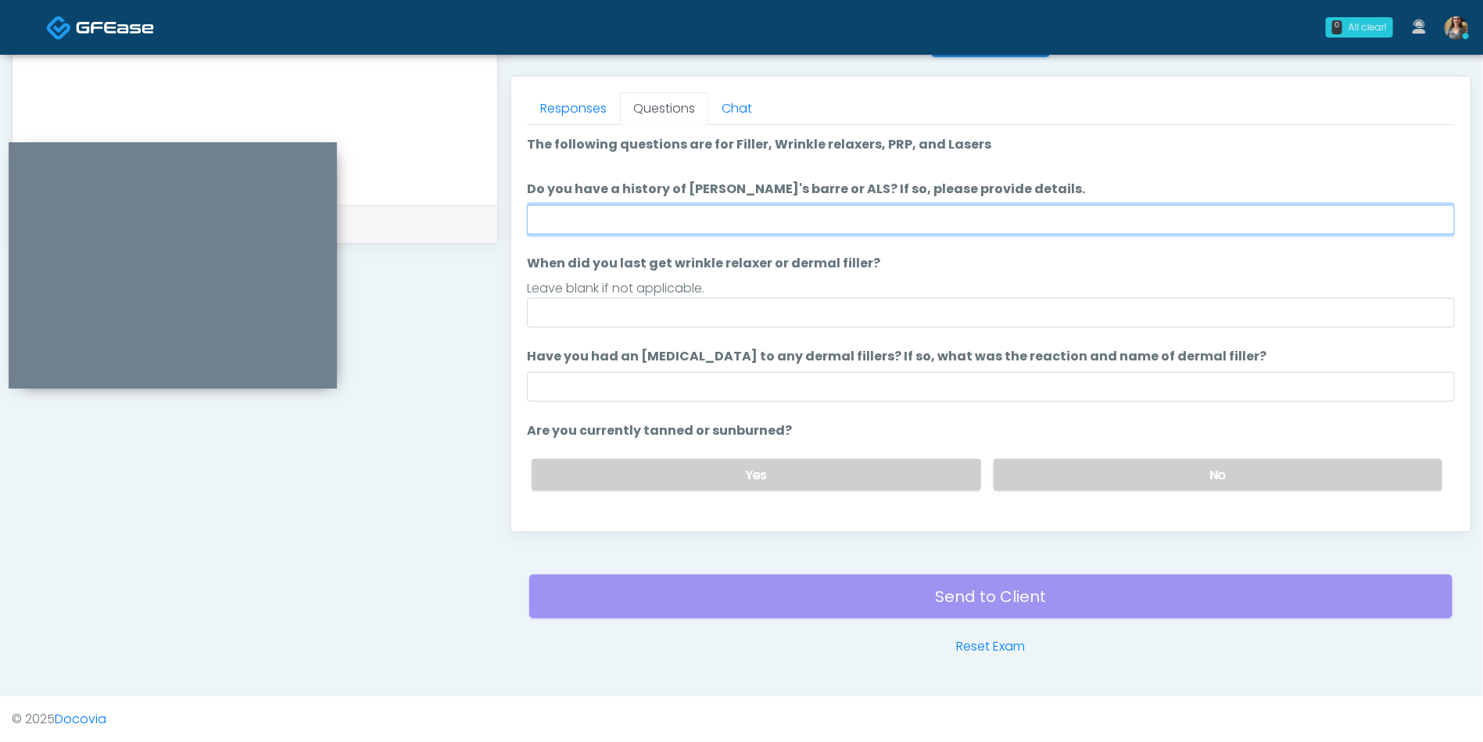
click at [657, 222] on input "Do you have a history of Guillain's barre or ALS? If so, please provide details." at bounding box center [991, 220] width 928 height 30
type input "**"
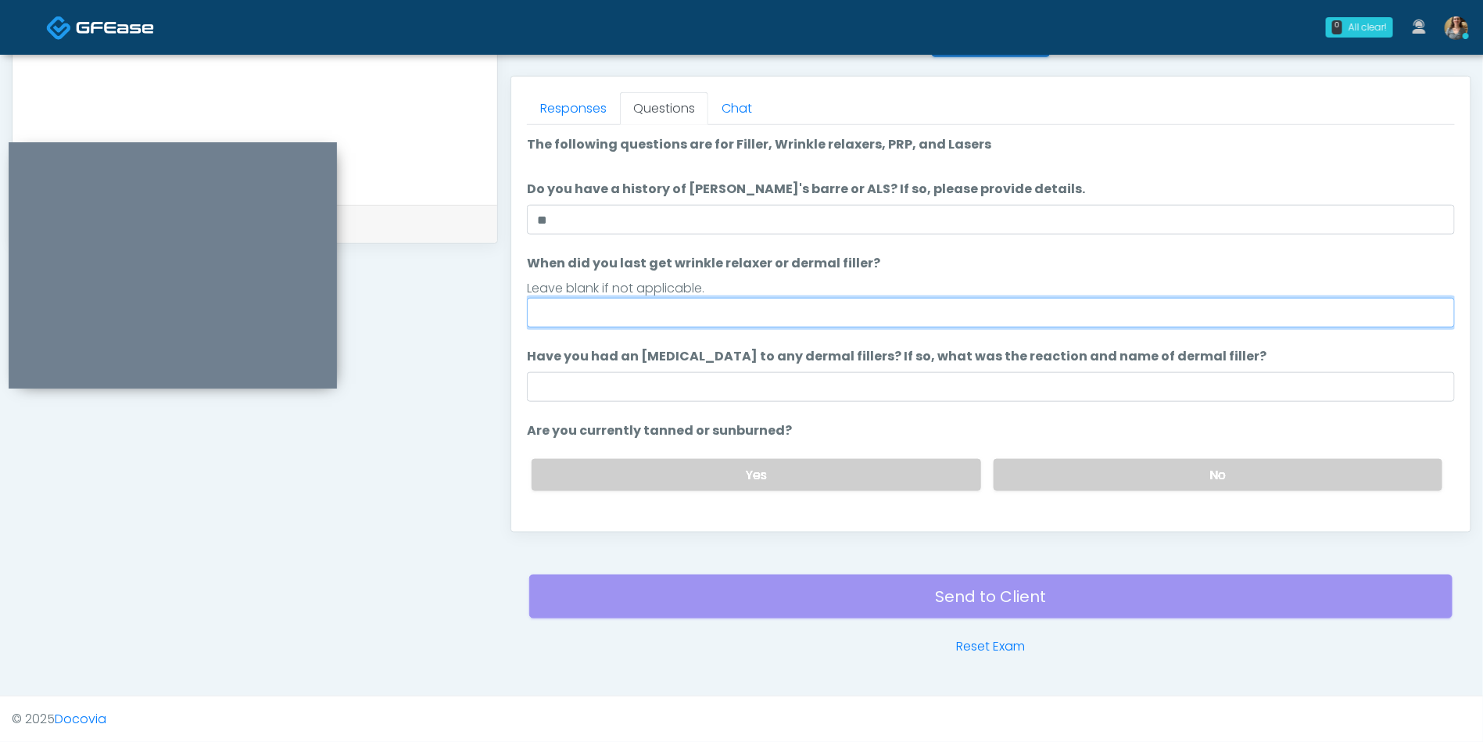
click at [630, 327] on input "When did you last get wrinkle relaxer or dermal filler?" at bounding box center [991, 313] width 928 height 30
type input "********"
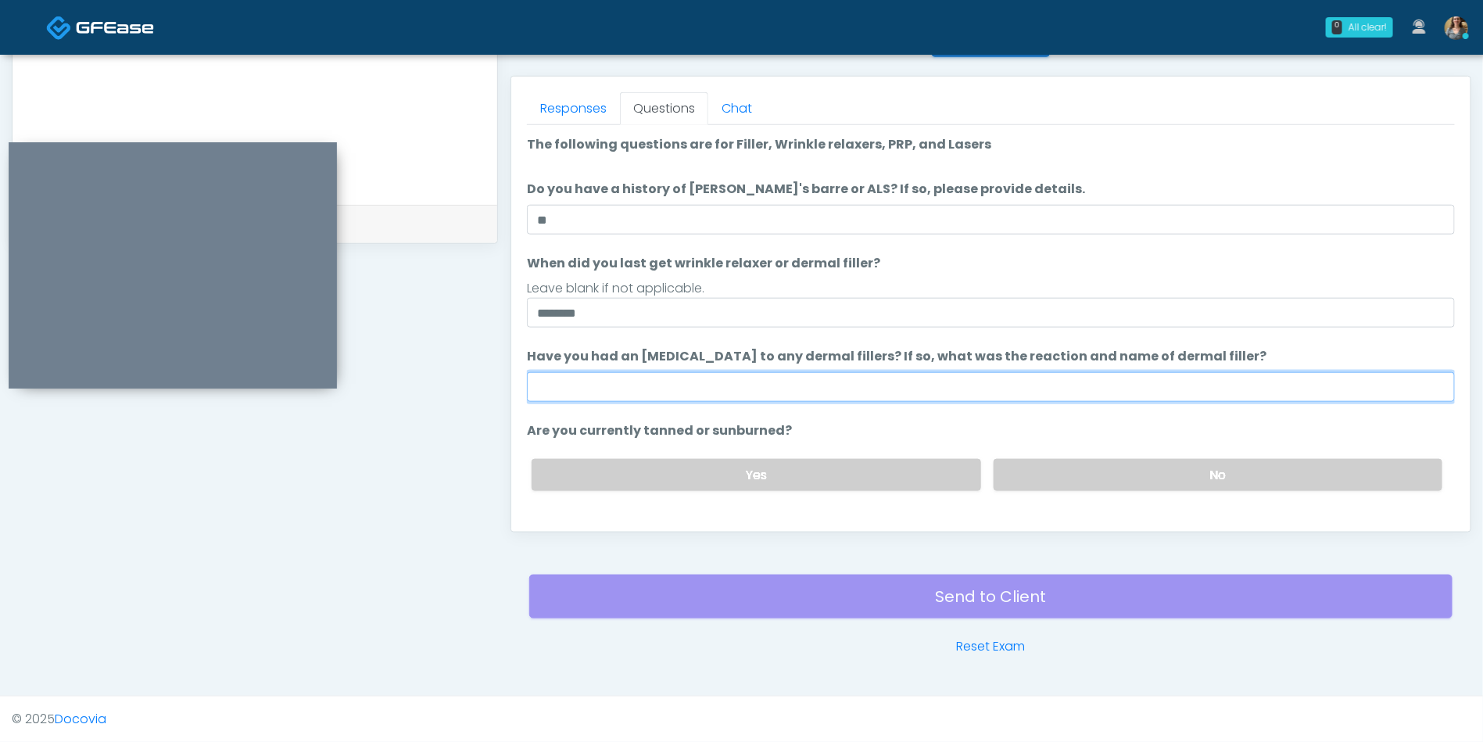
click at [671, 385] on input "Have you had an allergic response to any dermal fillers? If so, what was the re…" at bounding box center [991, 387] width 928 height 30
type input "**"
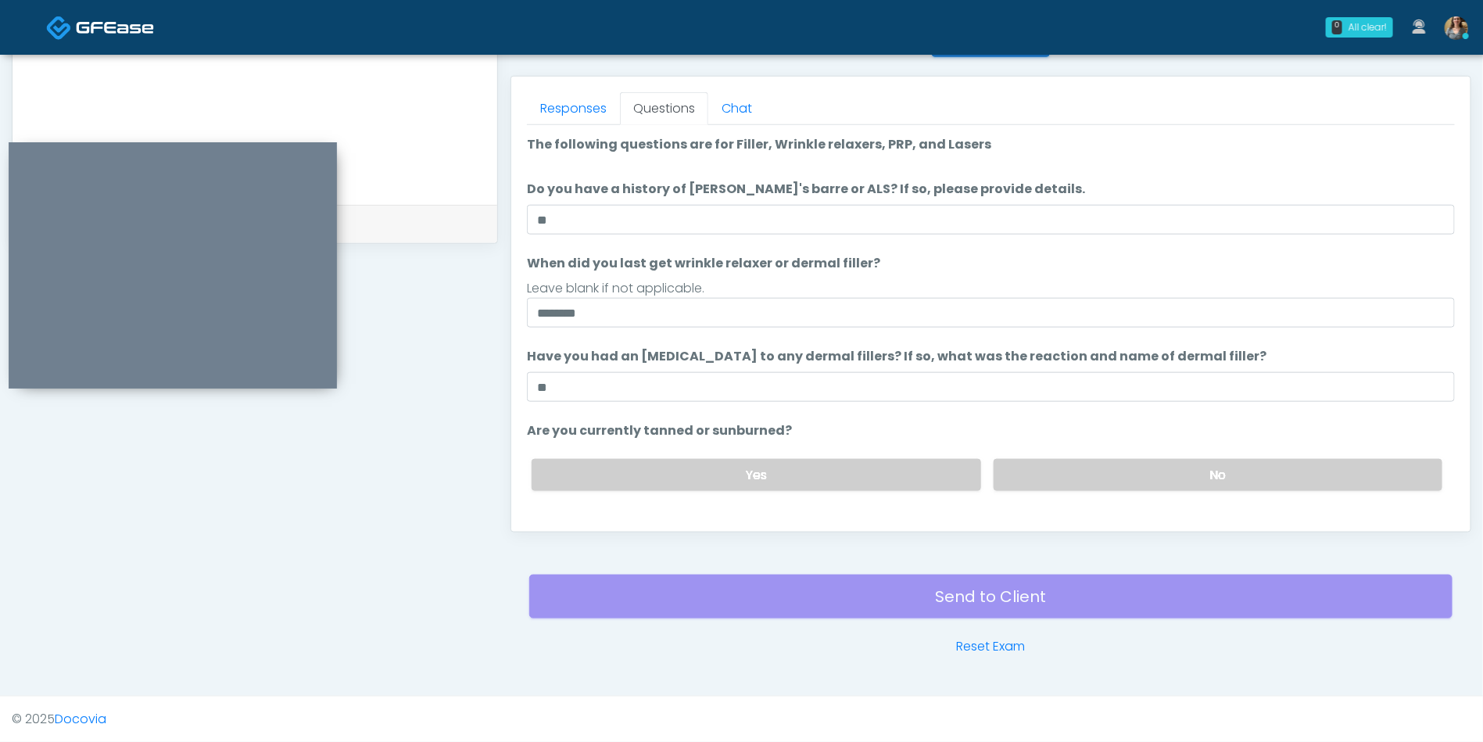
click at [1137, 464] on label "No" at bounding box center [1218, 475] width 449 height 32
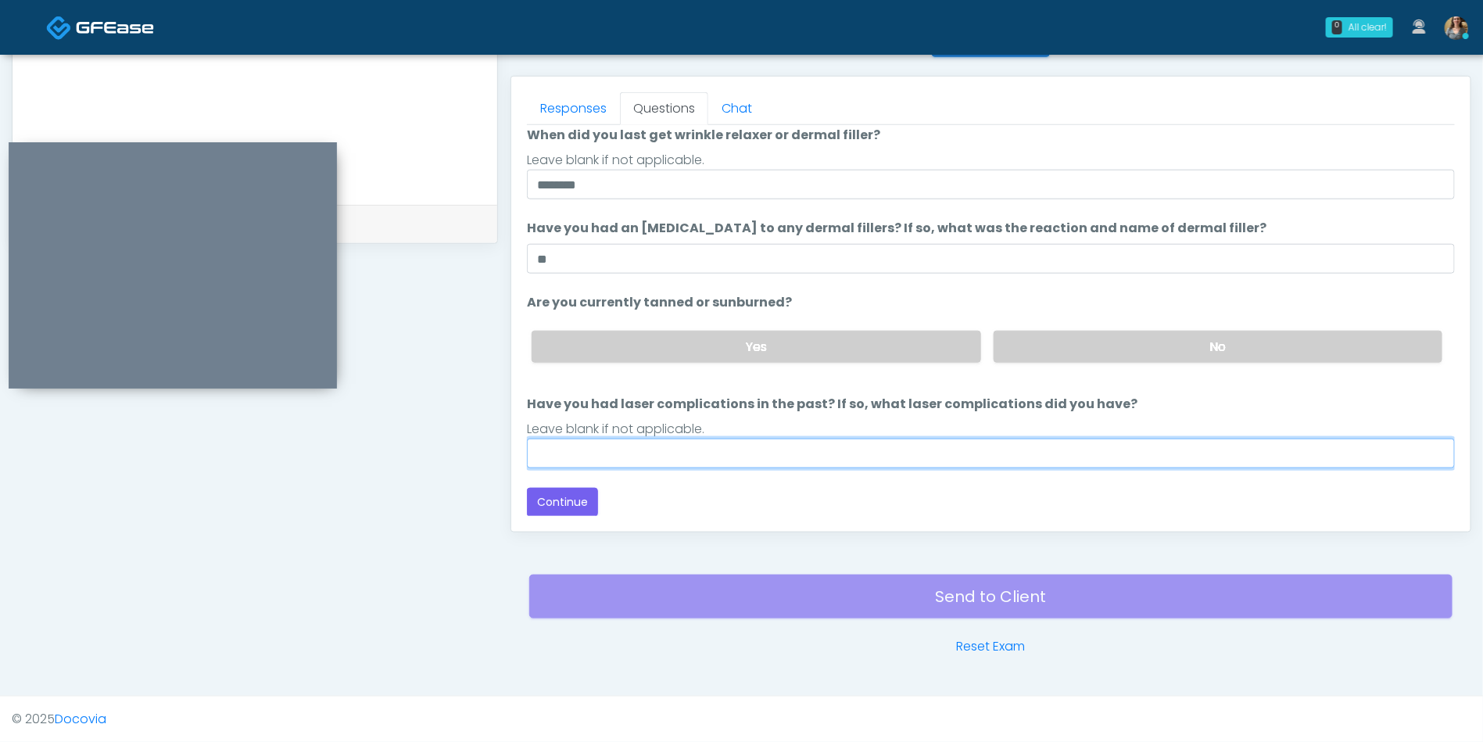
click at [614, 462] on input "Have you had laser complications in the past? If so, what laser complications d…" at bounding box center [991, 454] width 928 height 30
type input "*"
type input "**********"
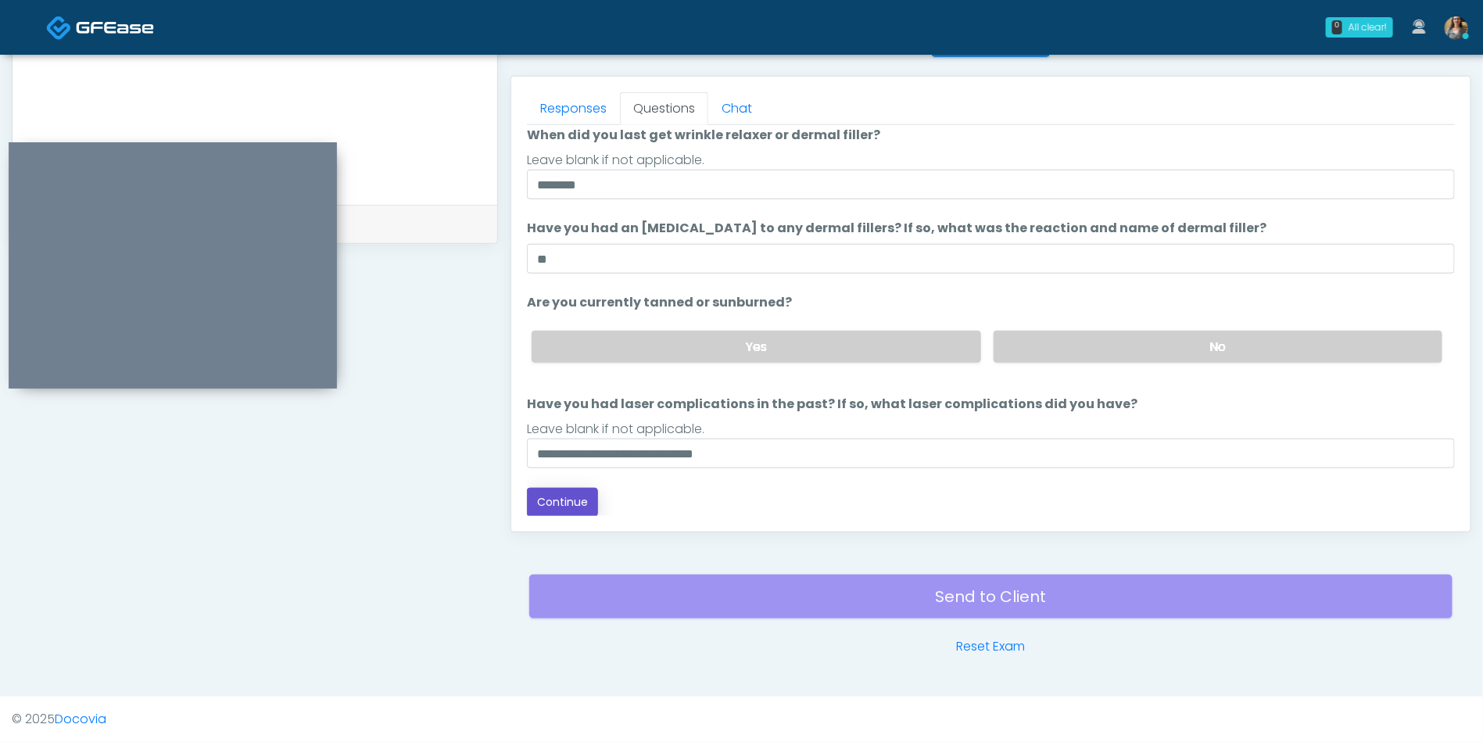
click at [564, 507] on button "Continue" at bounding box center [562, 502] width 71 height 29
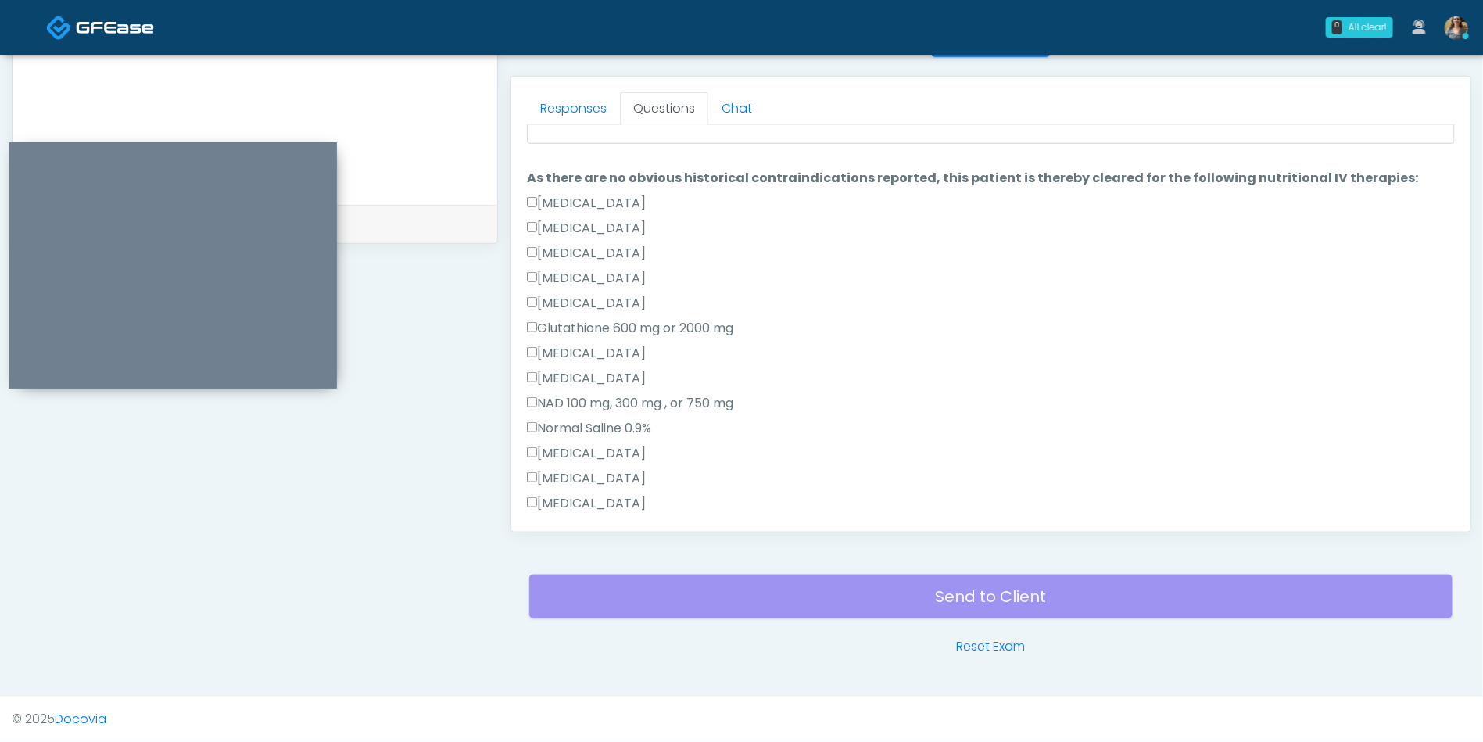
scroll to position [0, 0]
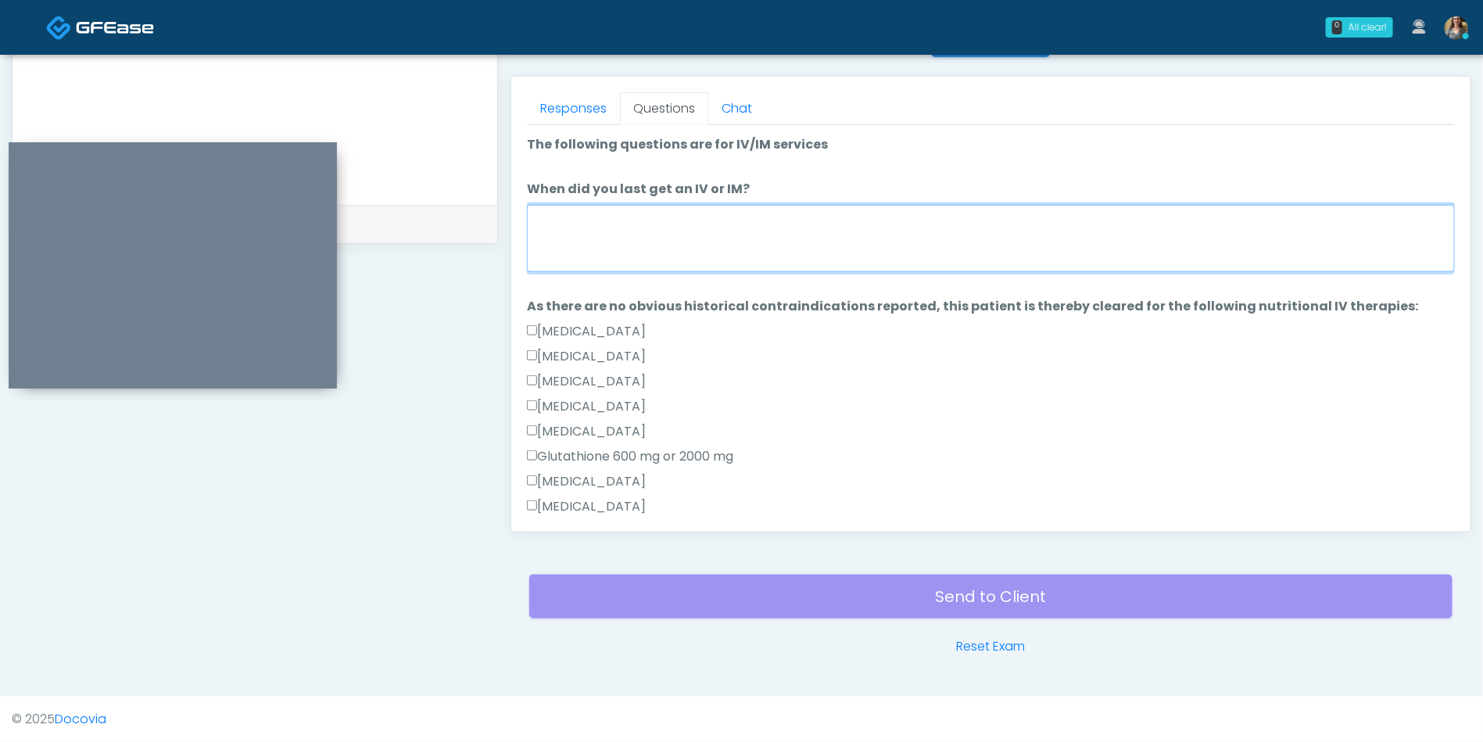
click at [692, 252] on textarea "When did you last get an IV or IM?" at bounding box center [991, 238] width 928 height 67
type textarea "**"
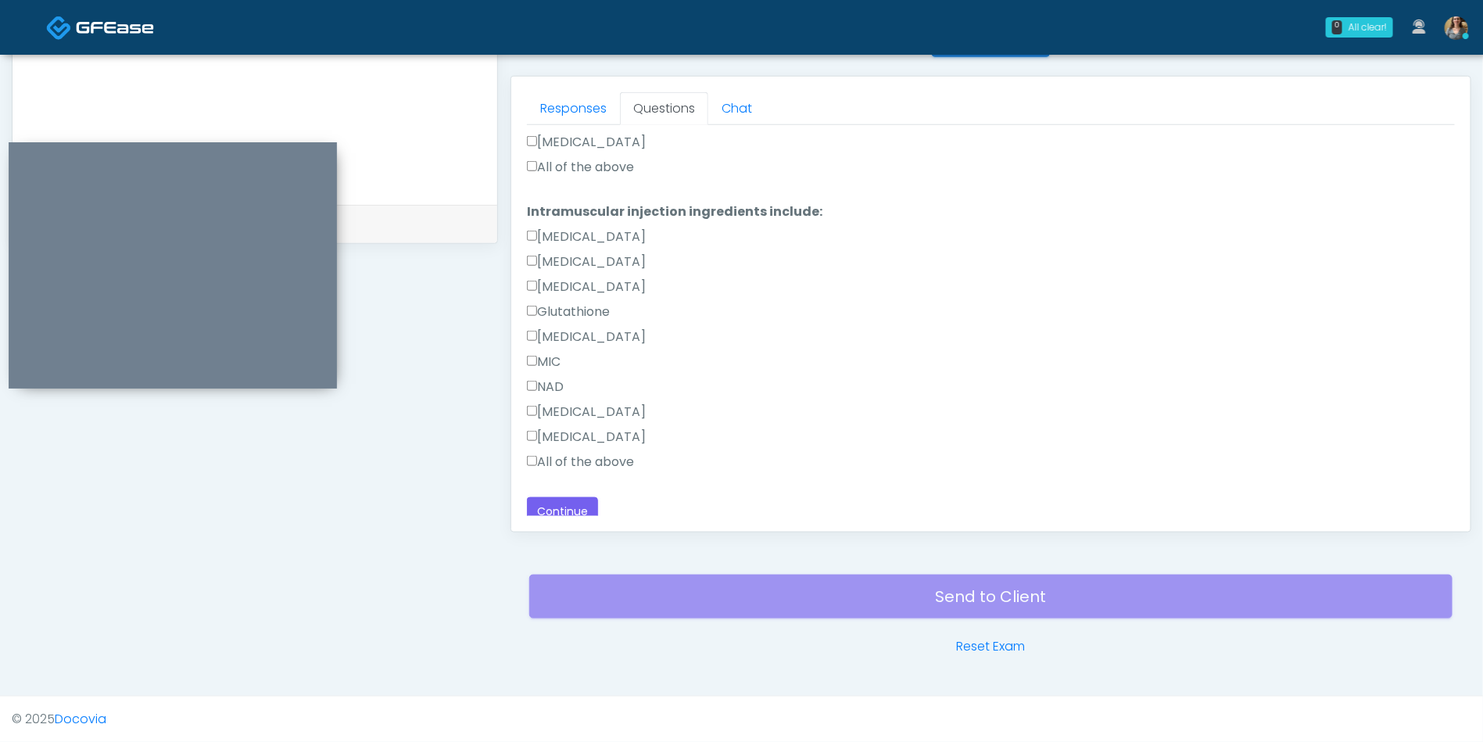
scroll to position [570, 0]
click at [546, 496] on button "Continue" at bounding box center [562, 506] width 71 height 29
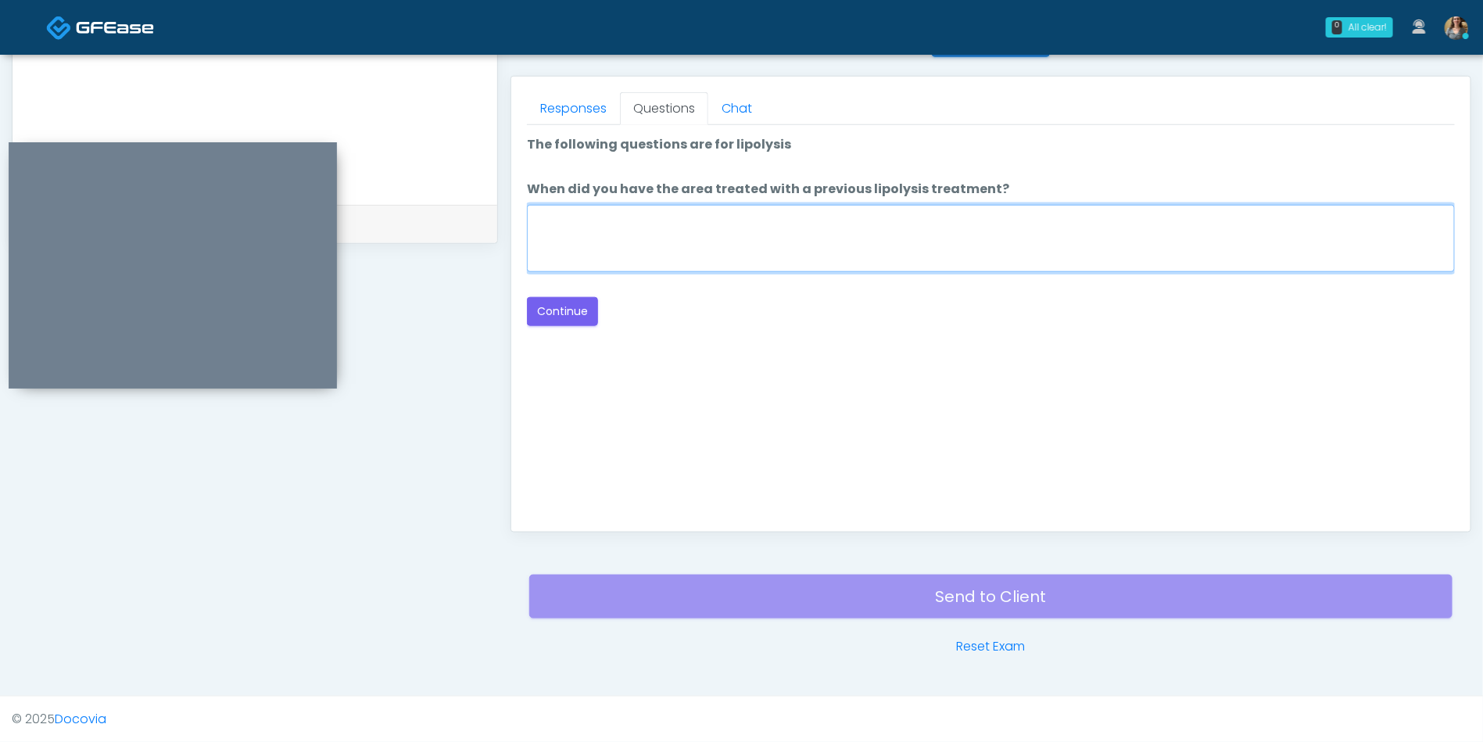
click at [819, 245] on textarea "When did you have the area treated with a previous lipolysis treatment?" at bounding box center [991, 238] width 928 height 67
type textarea "**"
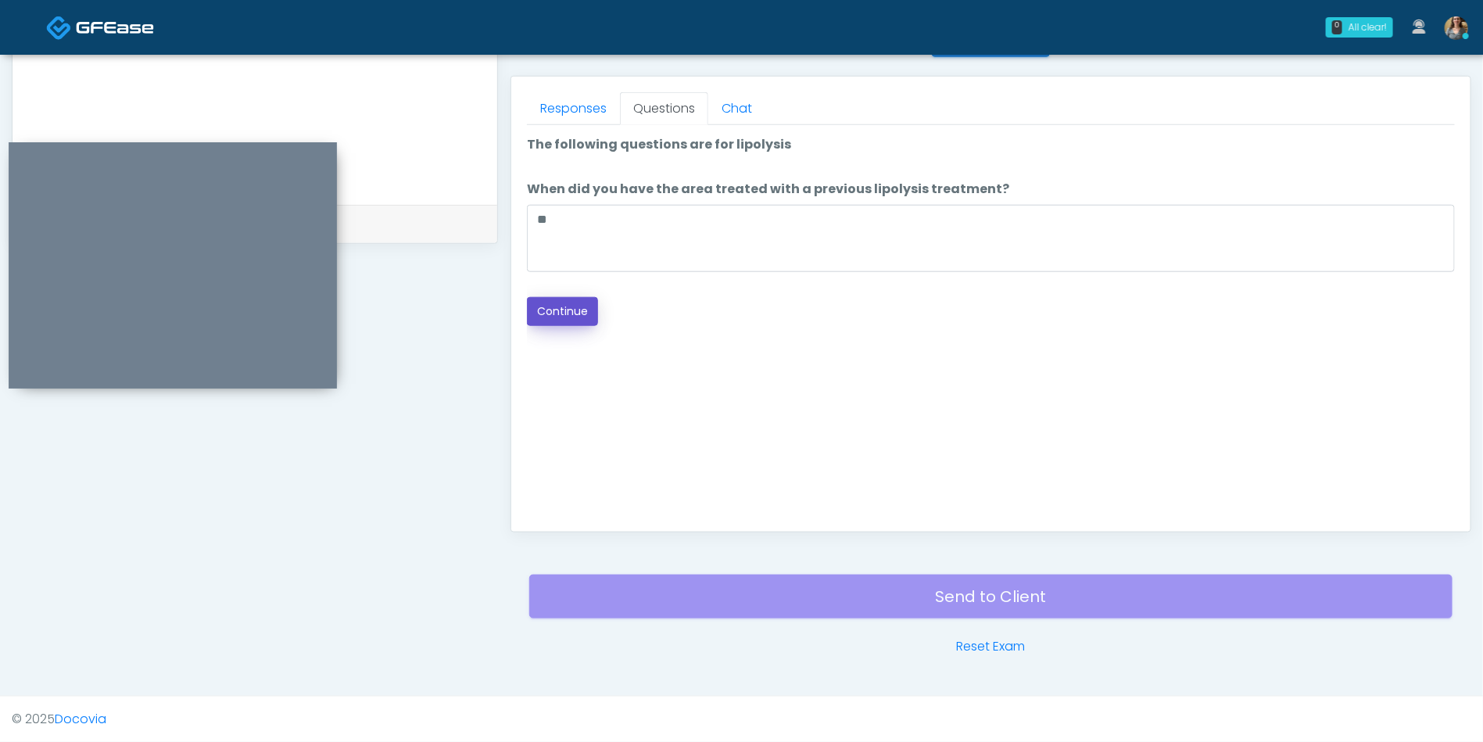
click at [582, 303] on button "Continue" at bounding box center [562, 311] width 71 height 29
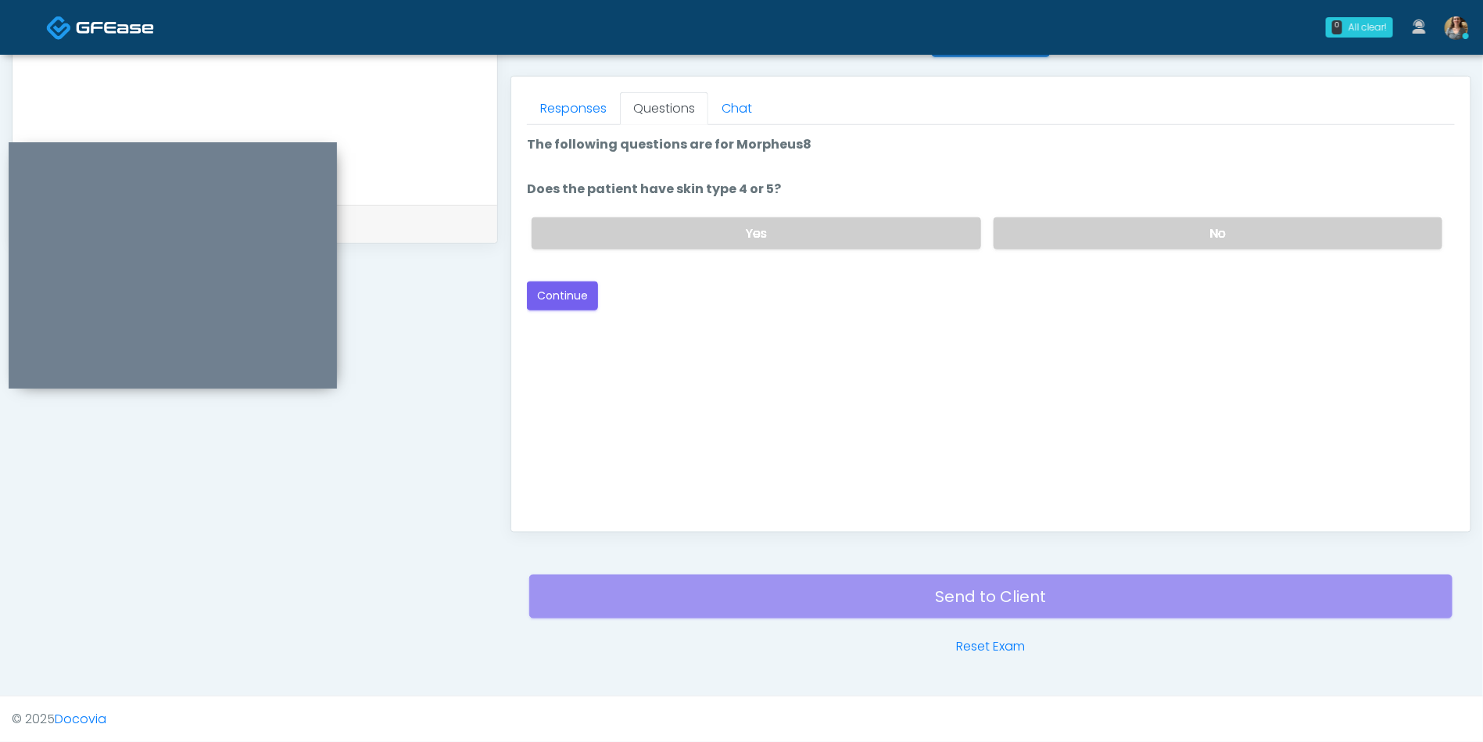
click at [1282, 228] on label "No" at bounding box center [1218, 233] width 449 height 32
click at [564, 292] on button "Continue" at bounding box center [562, 295] width 71 height 29
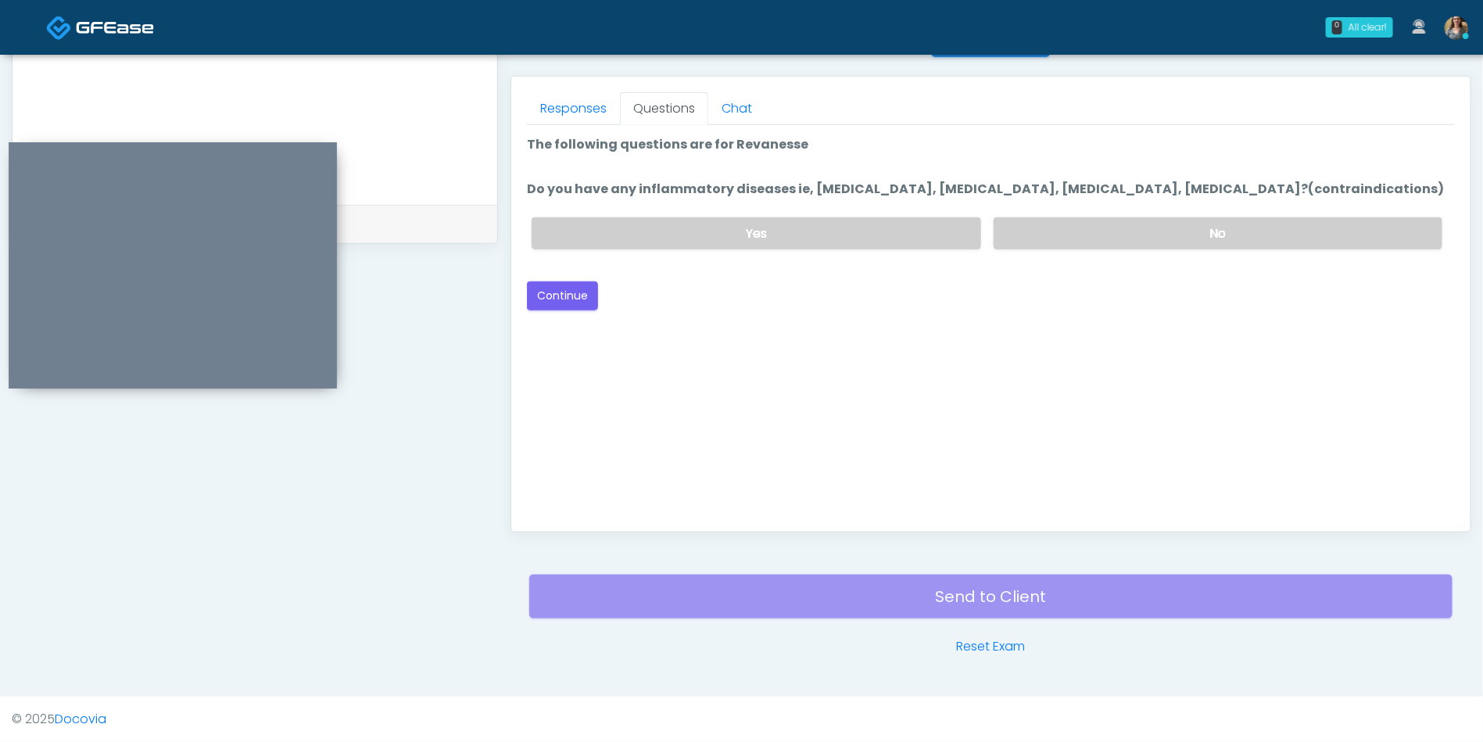
click at [1206, 233] on label "No" at bounding box center [1218, 233] width 449 height 32
click at [760, 233] on label "Yes" at bounding box center [756, 233] width 449 height 32
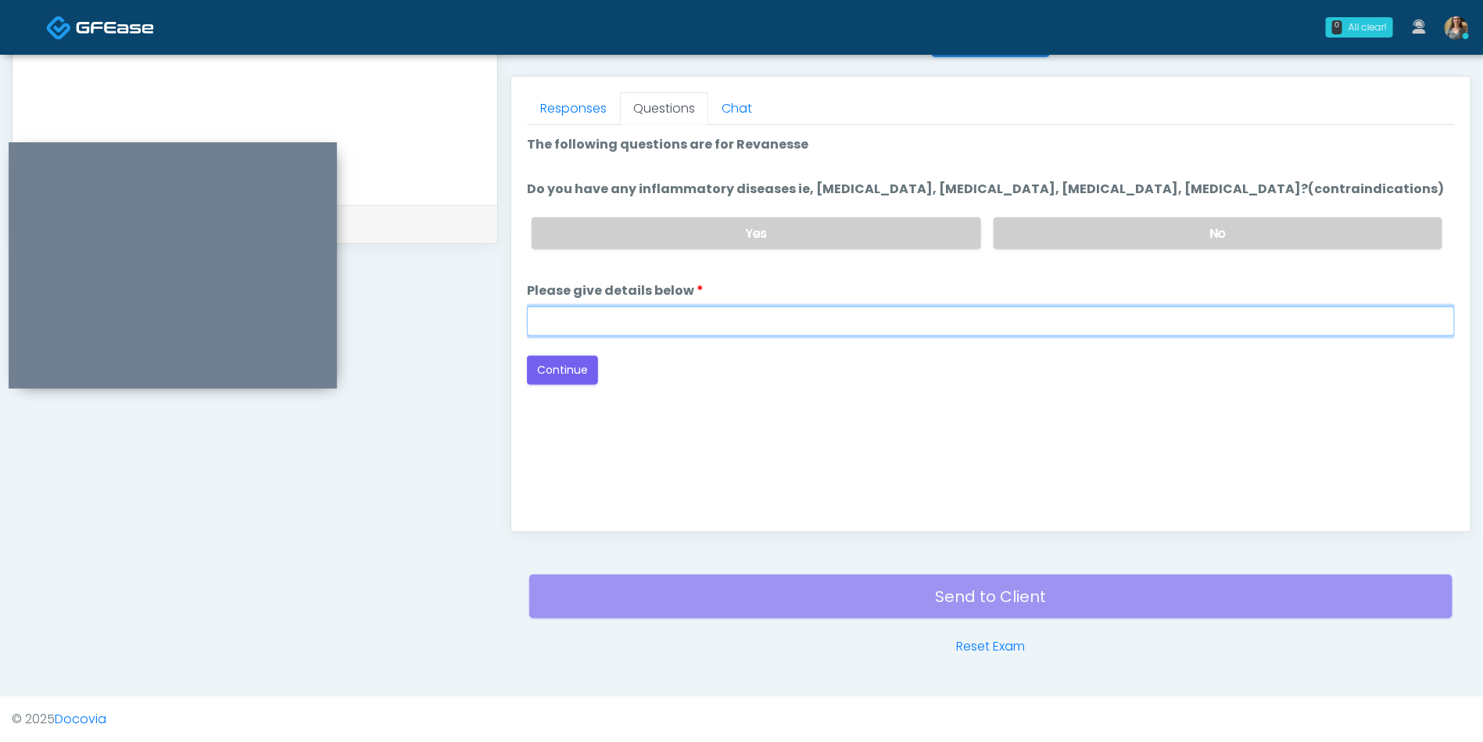
click at [692, 324] on input "Please give details below" at bounding box center [991, 321] width 928 height 30
type input "**********"
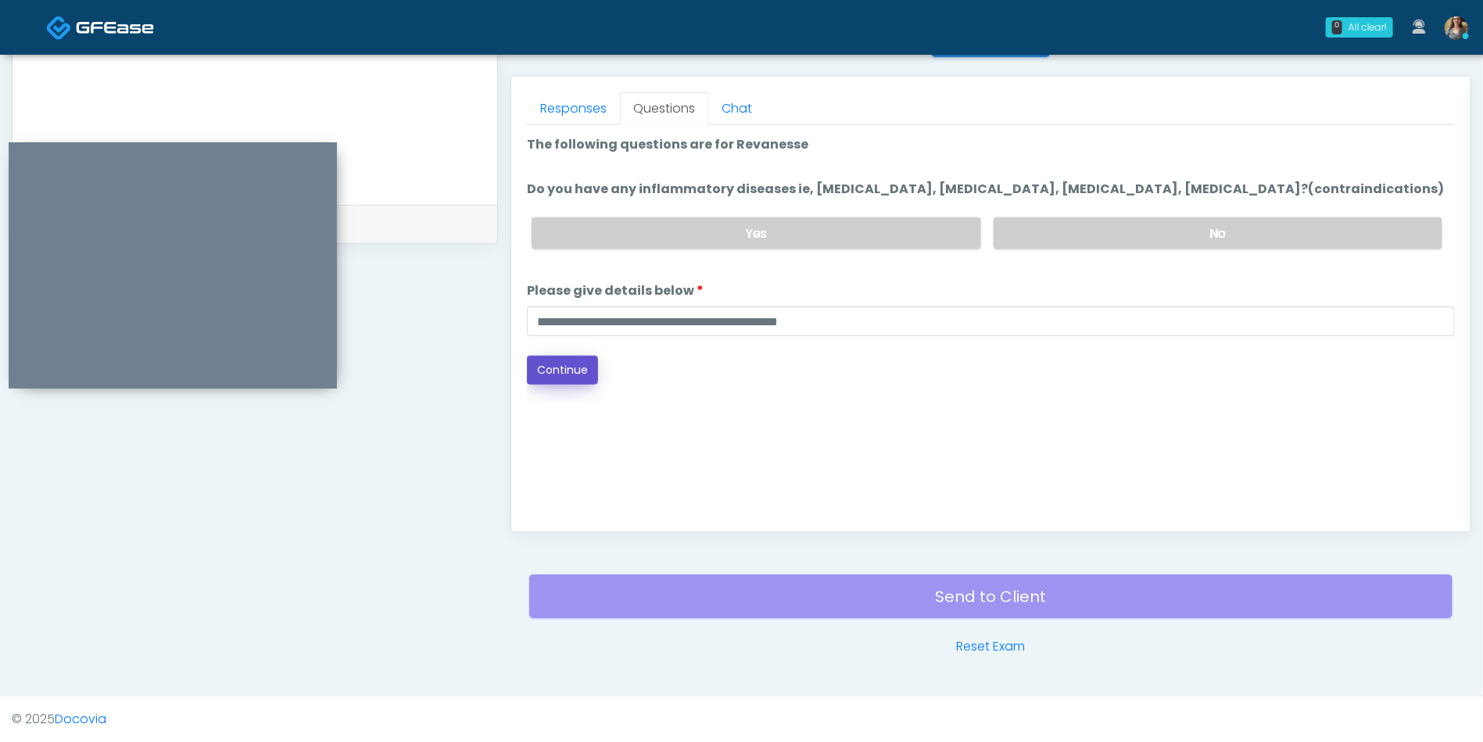
click at [562, 367] on button "Continue" at bounding box center [562, 370] width 71 height 29
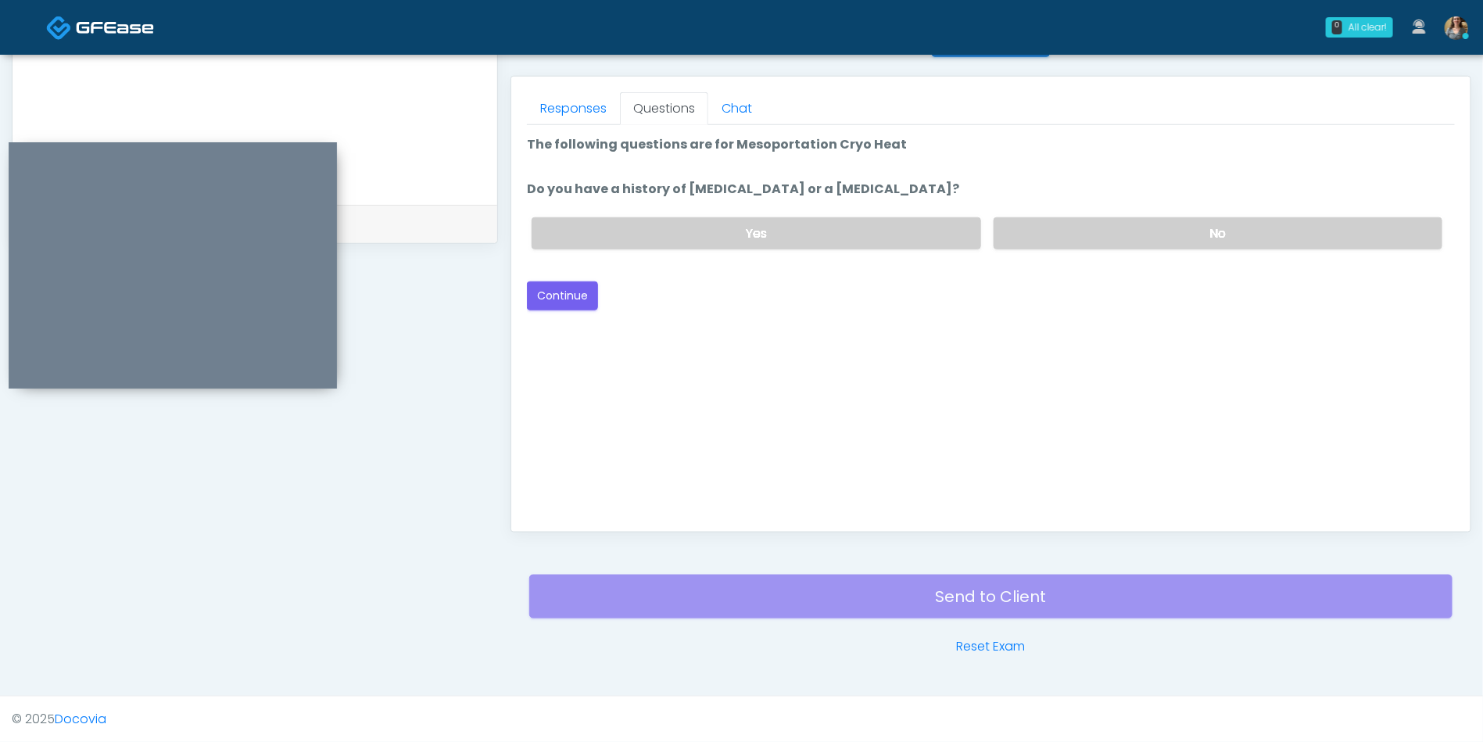
click at [1186, 229] on label "No" at bounding box center [1218, 233] width 449 height 32
click at [564, 284] on button "Continue" at bounding box center [562, 295] width 71 height 29
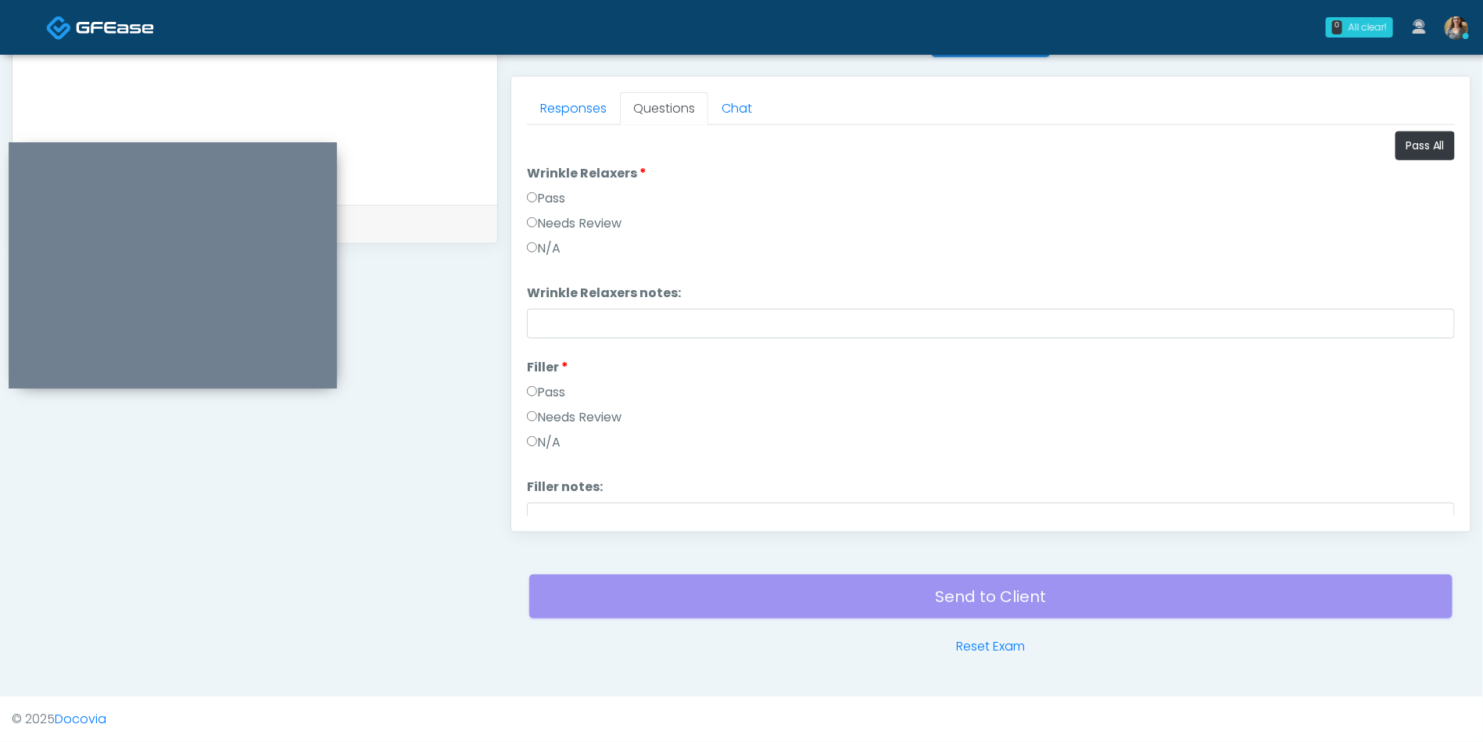
click at [531, 191] on label "Pass" at bounding box center [546, 198] width 38 height 19
click at [533, 386] on label "Pass" at bounding box center [546, 392] width 38 height 19
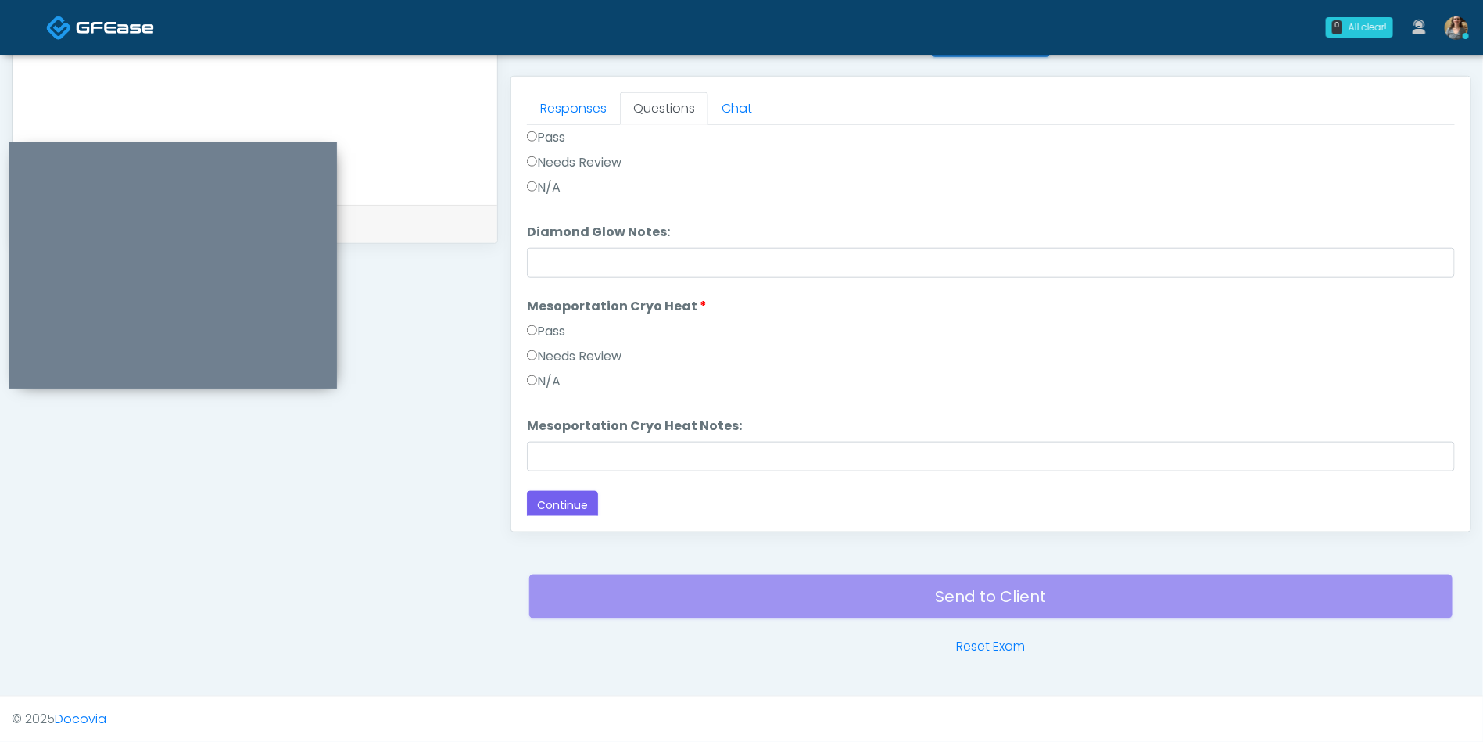
scroll to position [2779, 0]
click at [537, 325] on label "Pass" at bounding box center [546, 327] width 38 height 19
click at [568, 494] on button "Continue" at bounding box center [562, 501] width 71 height 29
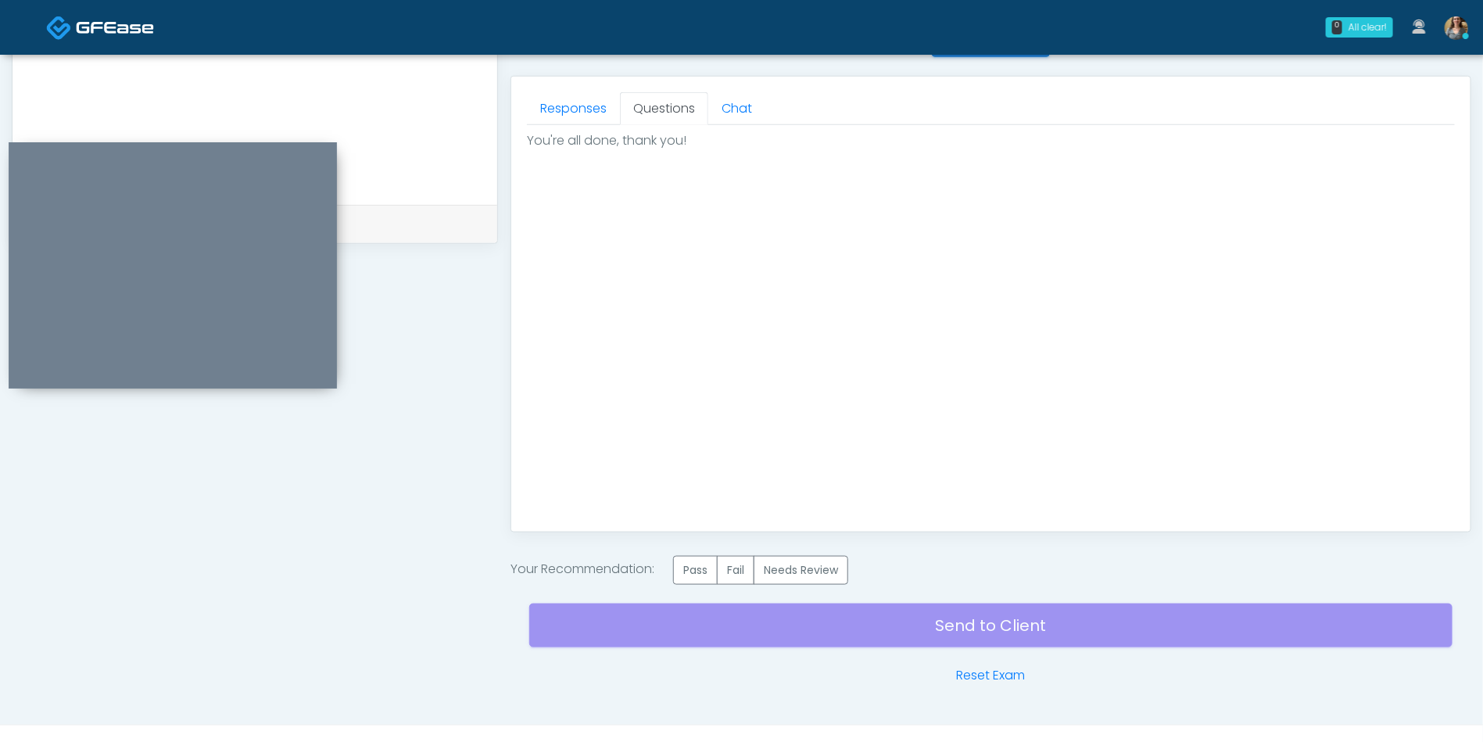
scroll to position [0, 0]
click at [689, 569] on label "Pass" at bounding box center [695, 570] width 45 height 29
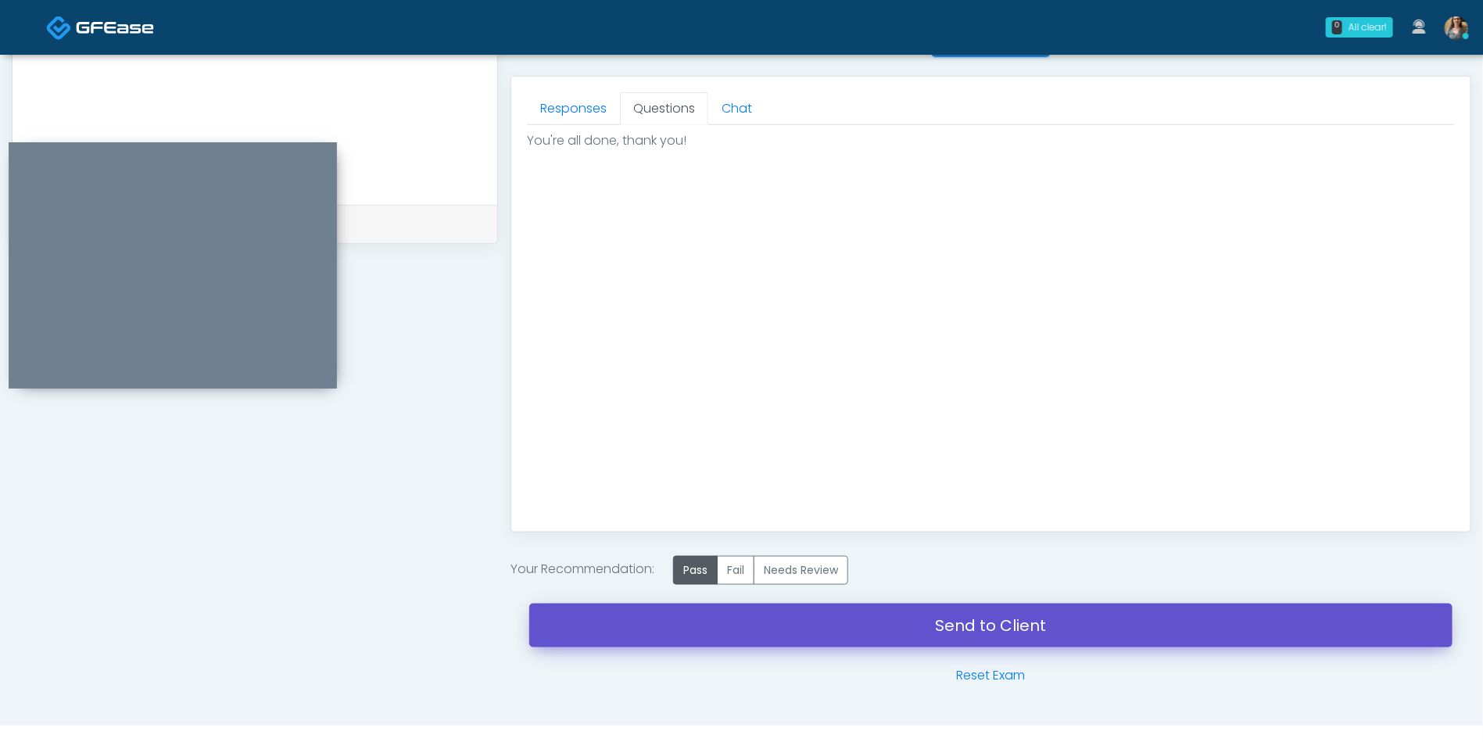
click at [941, 626] on link "Send to Client" at bounding box center [990, 625] width 923 height 44
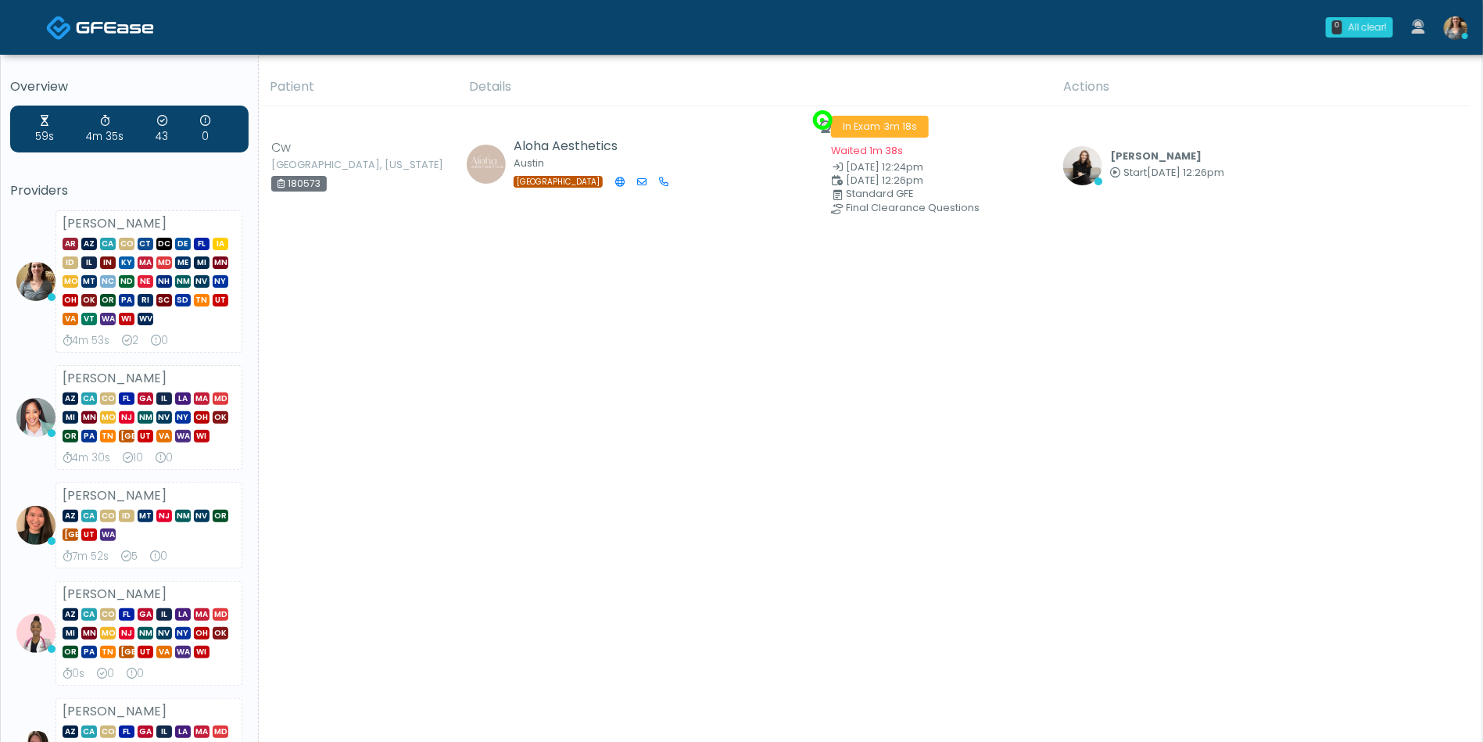
click at [1102, 464] on div "Patient Details Actions [PERSON_NAME][GEOGRAPHIC_DATA], [US_STATE] 180573" at bounding box center [865, 581] width 1212 height 1026
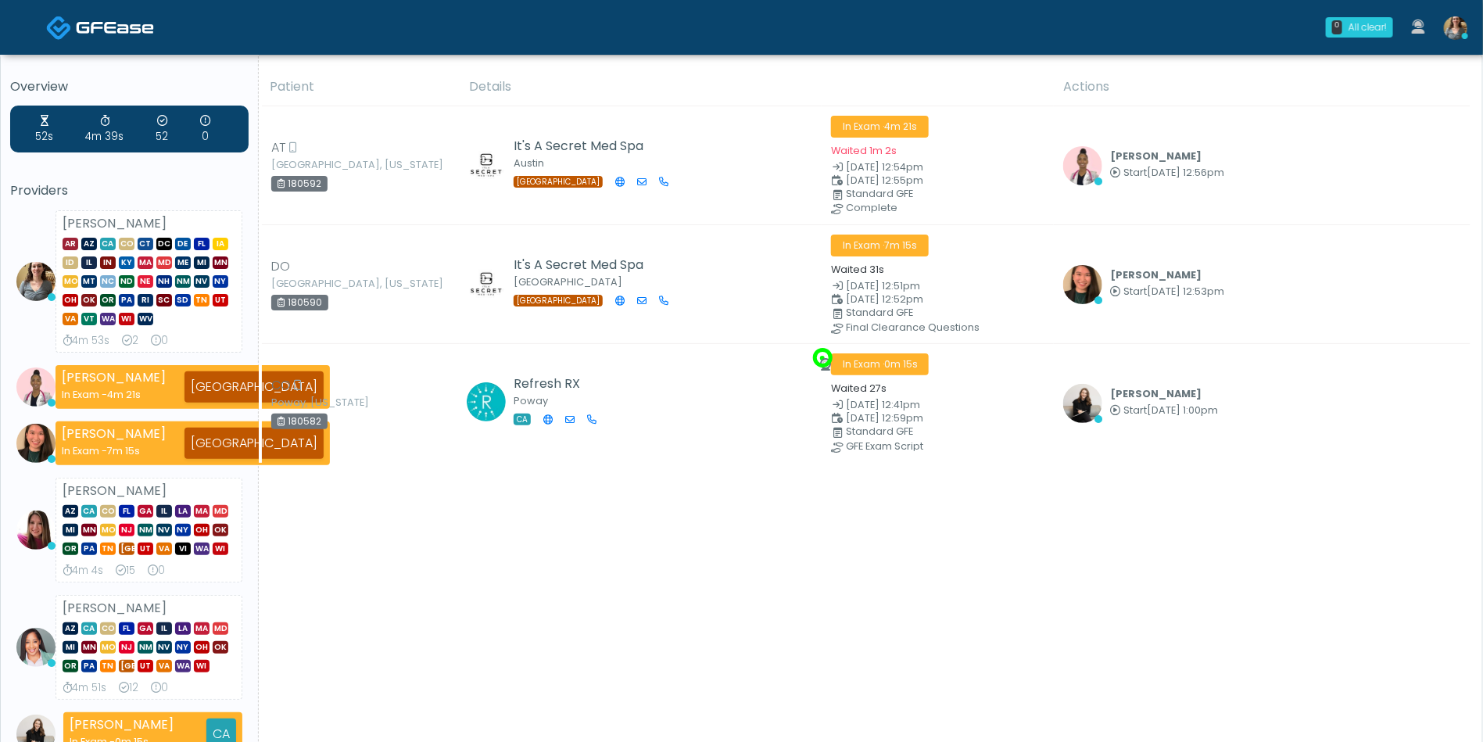
click at [1452, 30] on img at bounding box center [1455, 27] width 23 height 23
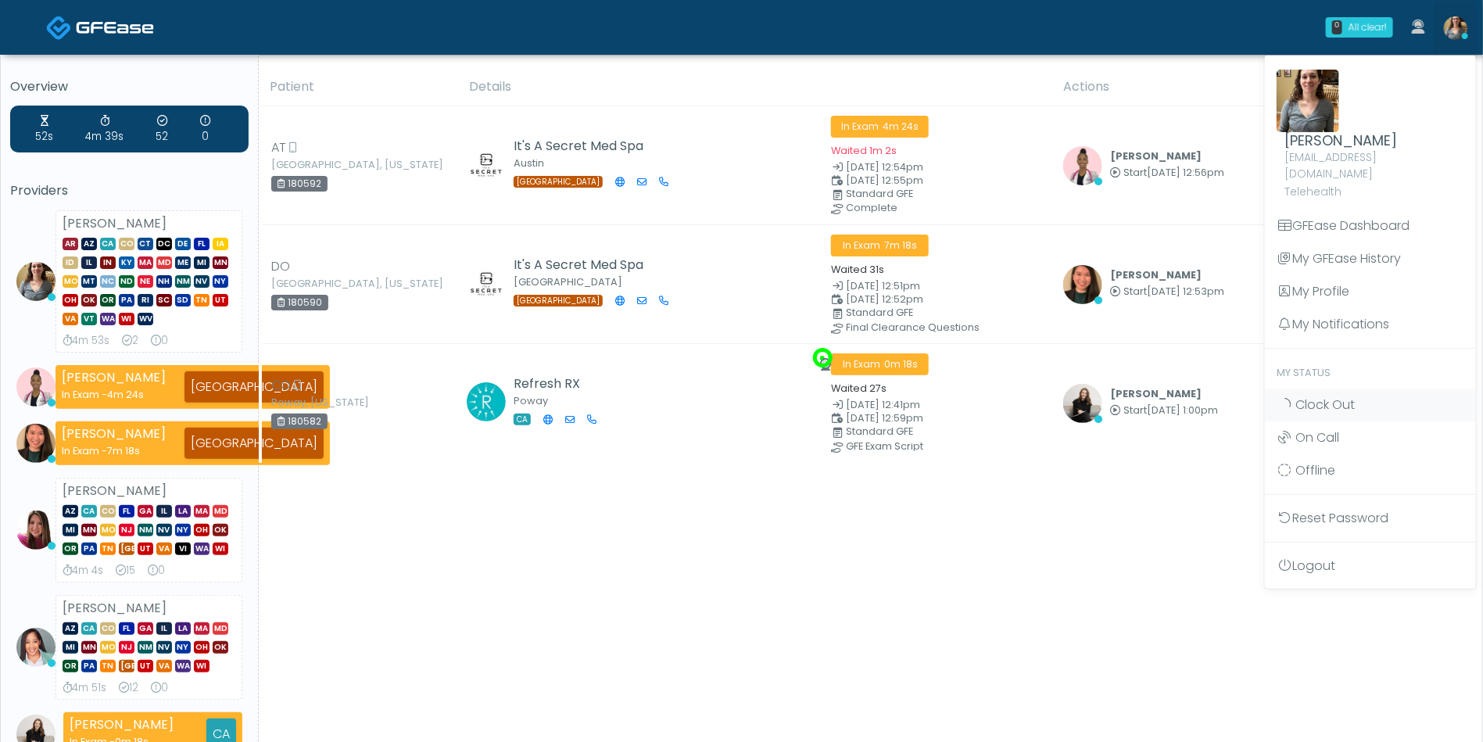
click at [1324, 396] on span "Clock Out" at bounding box center [1324, 405] width 59 height 18
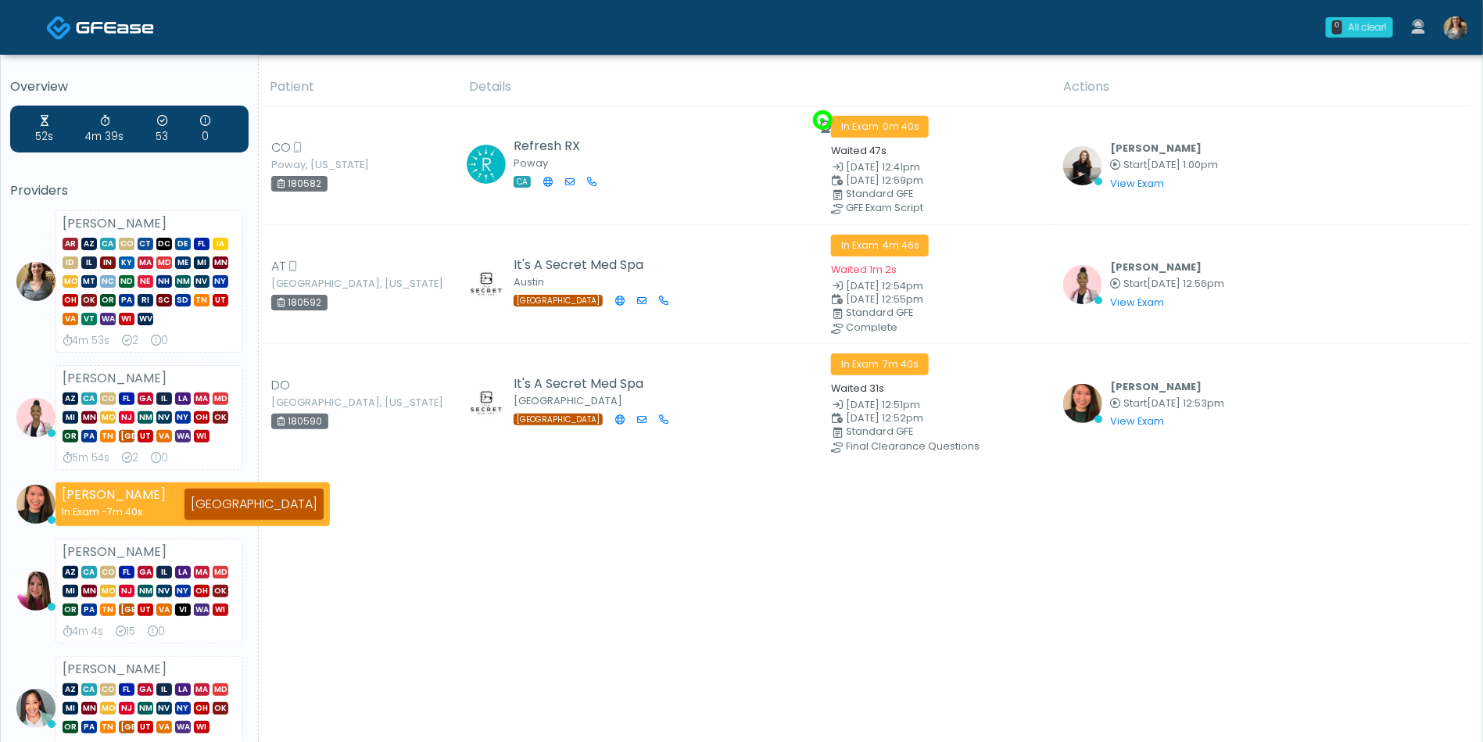
click at [1448, 30] on img at bounding box center [1455, 27] width 23 height 23
click at [1455, 33] on img at bounding box center [1455, 27] width 23 height 23
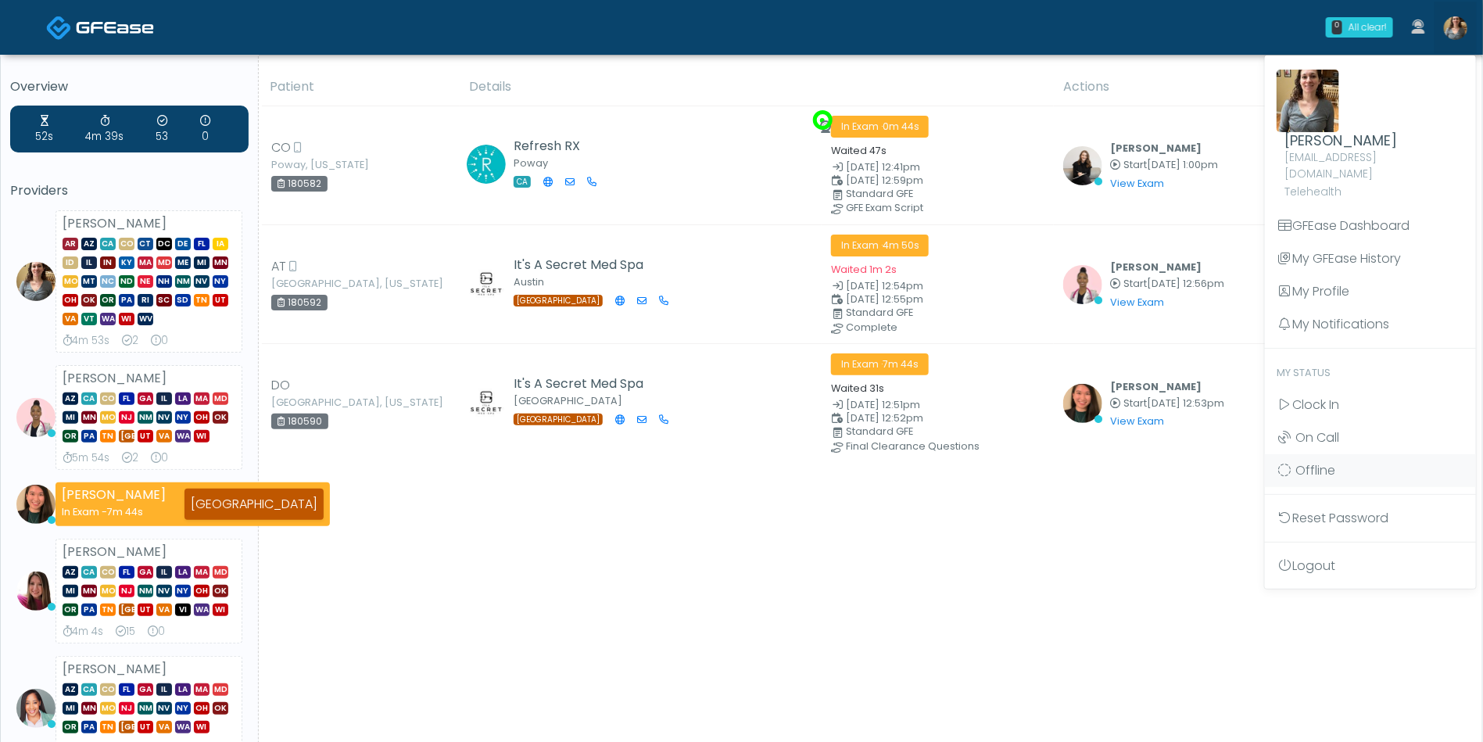
click at [1316, 550] on link "Logout" at bounding box center [1370, 566] width 211 height 33
